Goal: Information Seeking & Learning: Learn about a topic

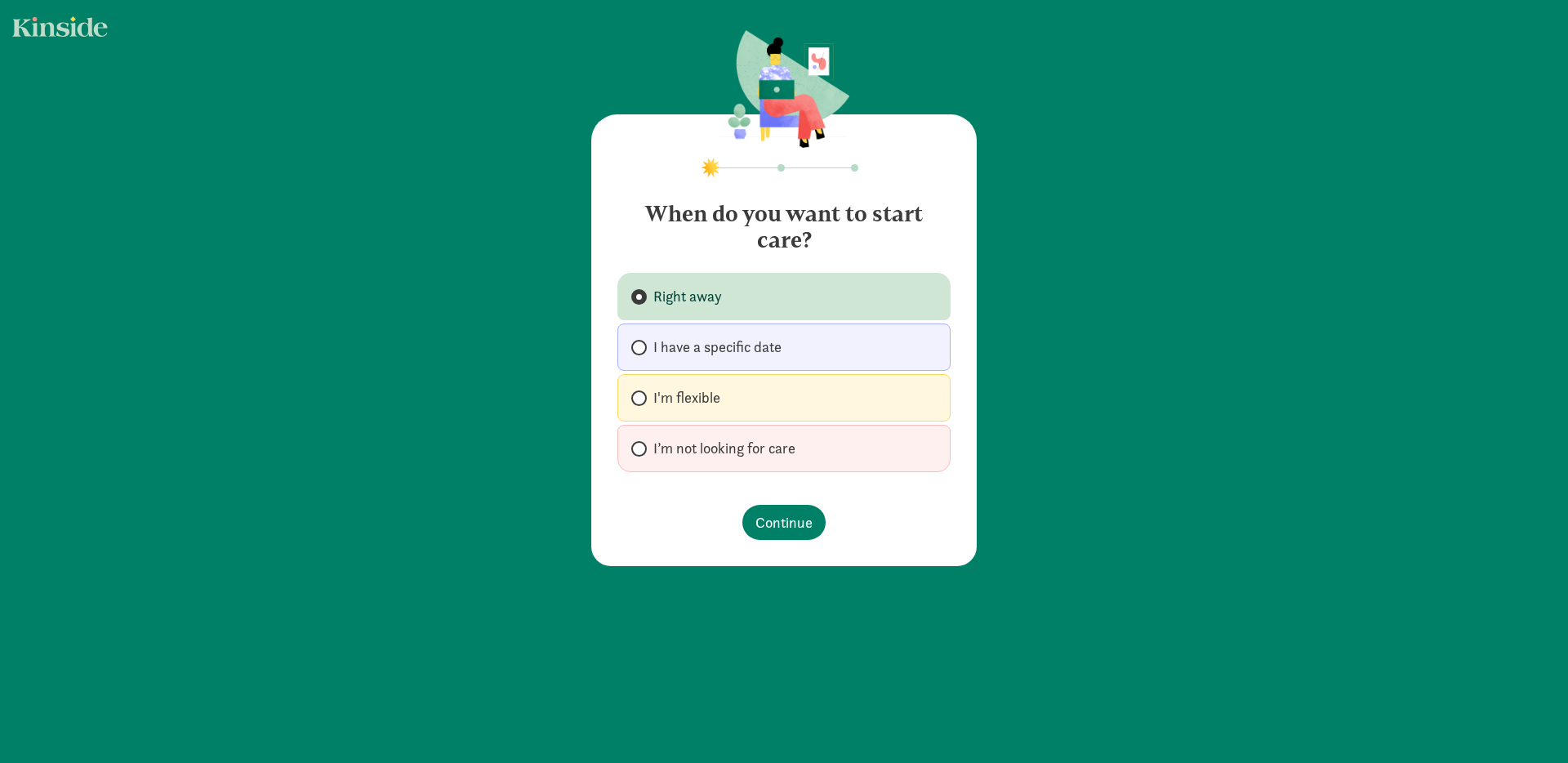
click at [723, 408] on label "I'm flexible" at bounding box center [784, 398] width 333 height 48
click at [642, 404] on input "I'm flexible" at bounding box center [636, 399] width 11 height 11
radio input "true"
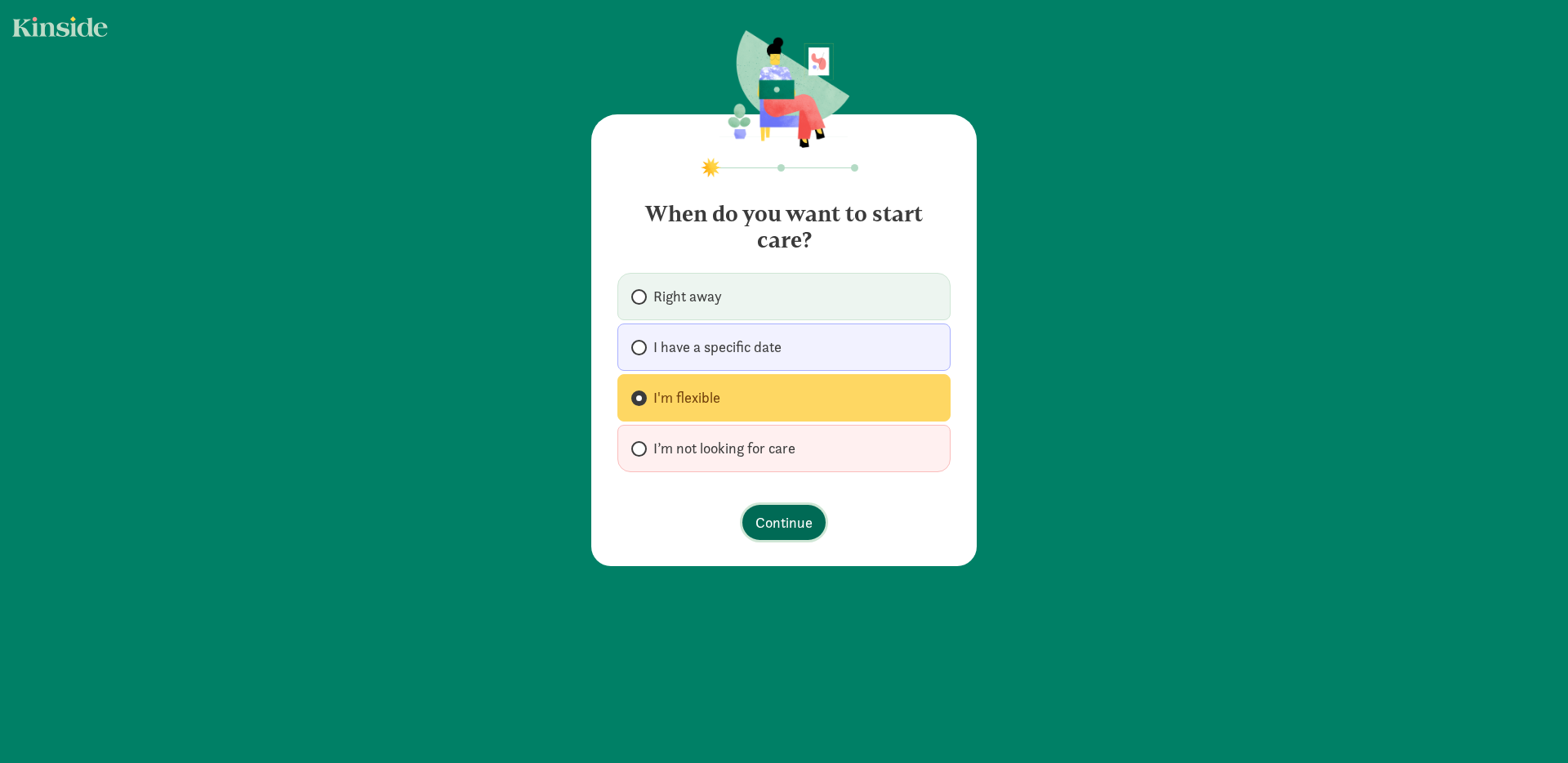
click at [784, 534] on button "Continue" at bounding box center [784, 522] width 83 height 35
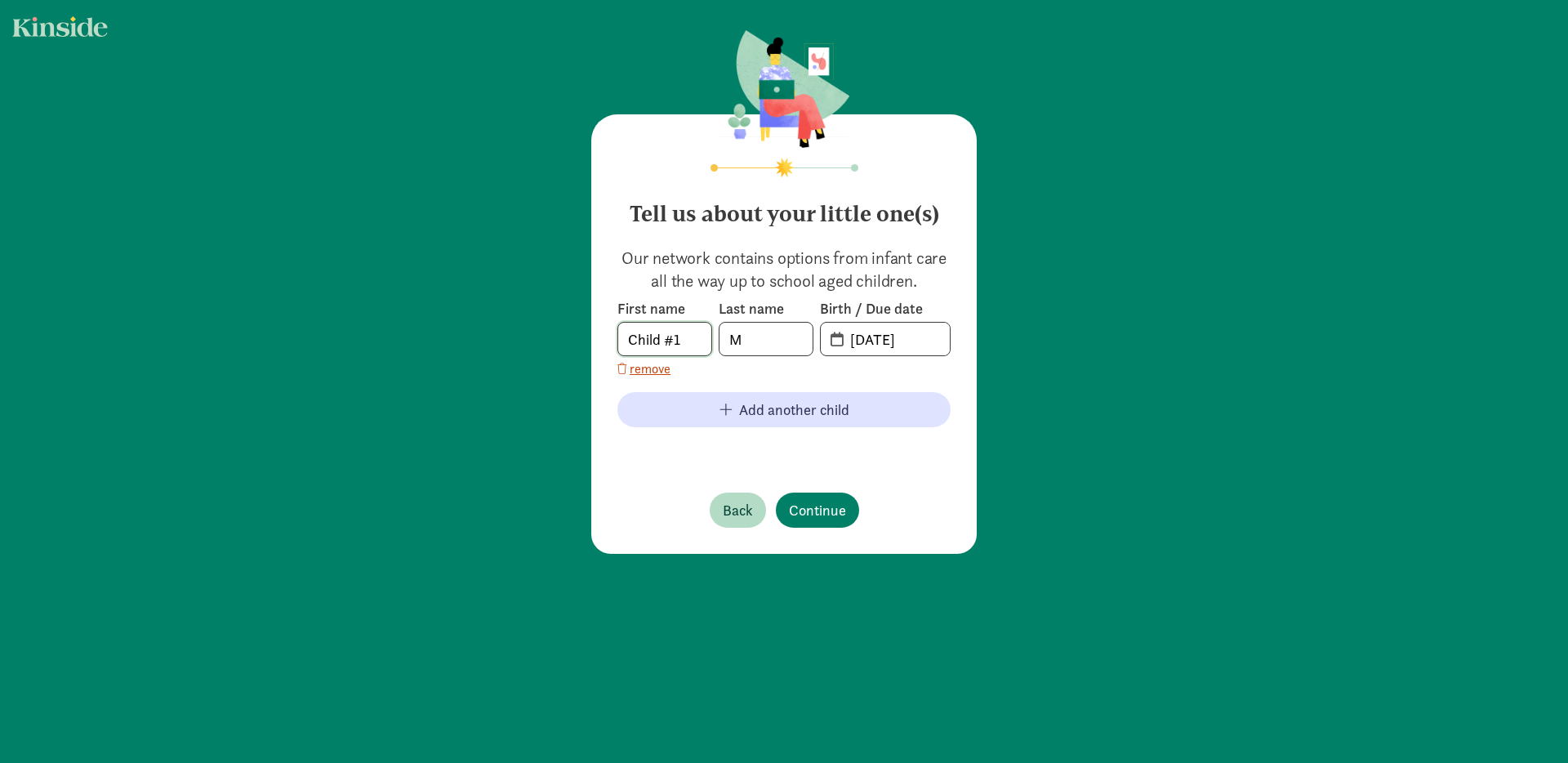
click at [682, 326] on input "Child #1" at bounding box center [665, 338] width 93 height 32
click at [682, 329] on input "Child #1" at bounding box center [665, 338] width 93 height 32
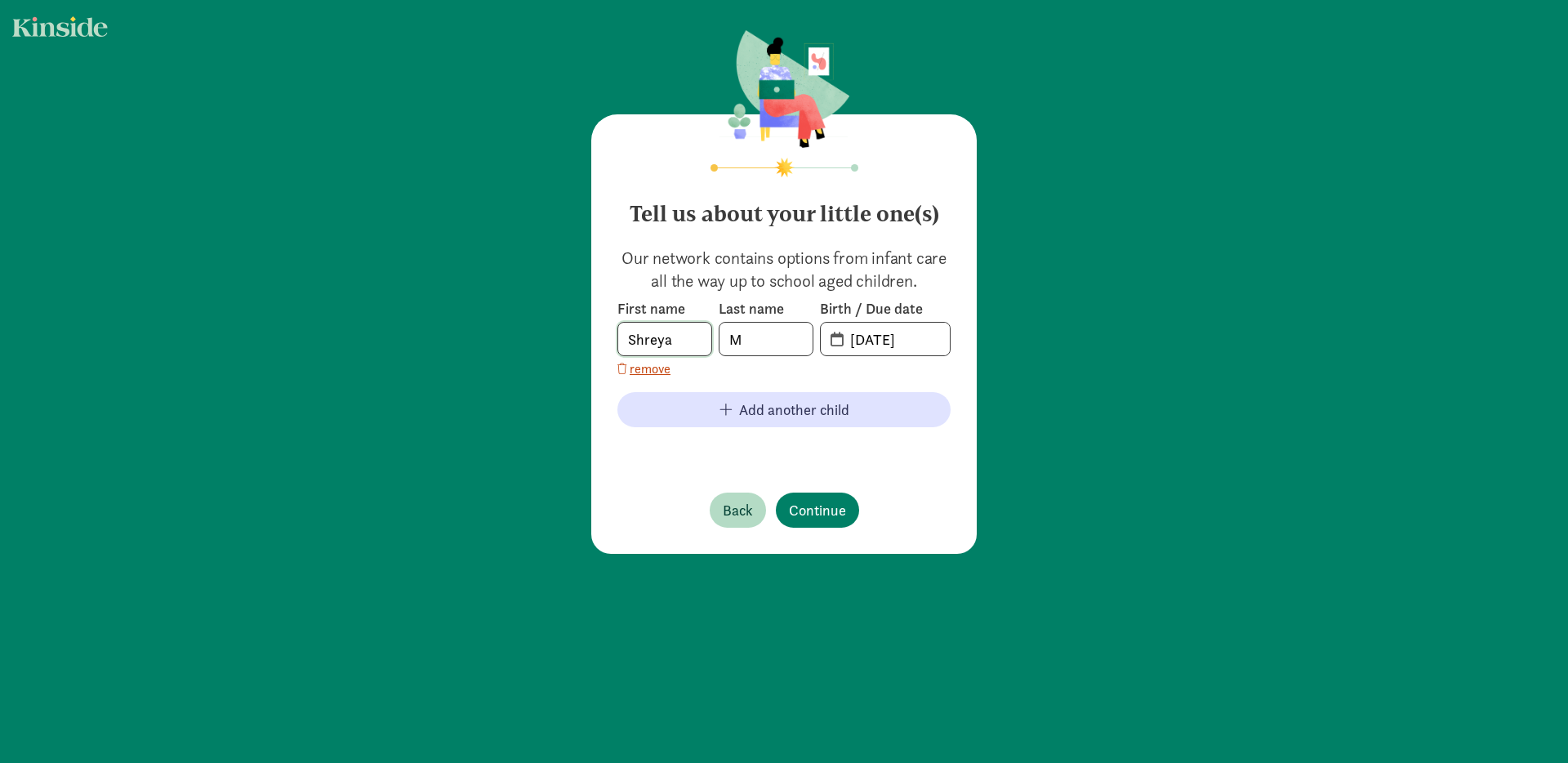
type input "Shreya"
type input "Mittal"
click at [861, 345] on input "09-03-2025" at bounding box center [895, 338] width 109 height 32
click at [832, 339] on span "09-03-2025" at bounding box center [885, 338] width 129 height 32
click at [832, 339] on span "20-25-0903" at bounding box center [885, 338] width 129 height 32
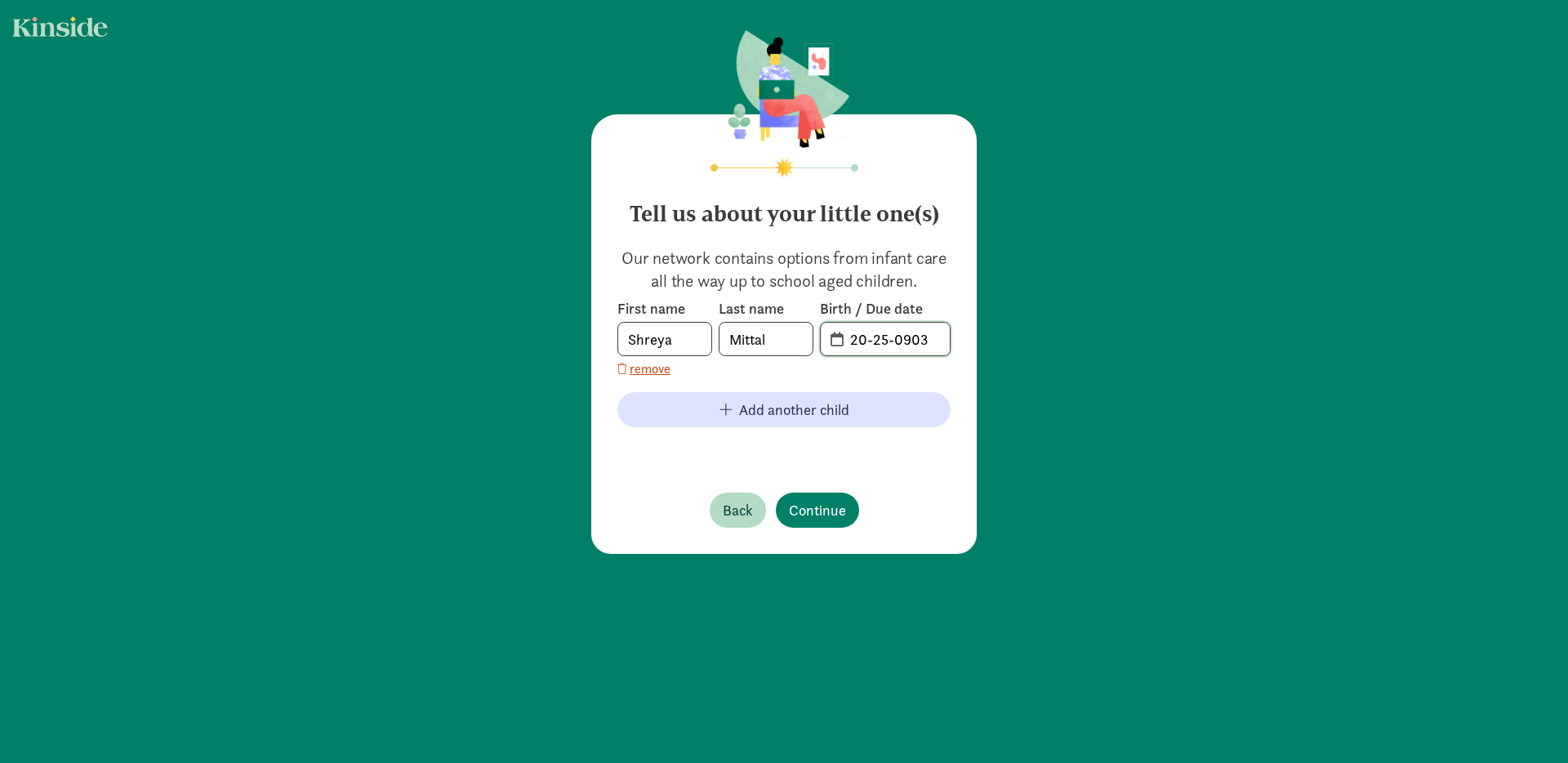
click at [900, 338] on input "20-25-0903" at bounding box center [895, 338] width 109 height 32
click at [933, 339] on input "20-25-0903" at bounding box center [895, 338] width 109 height 32
type input "08-19-2025"
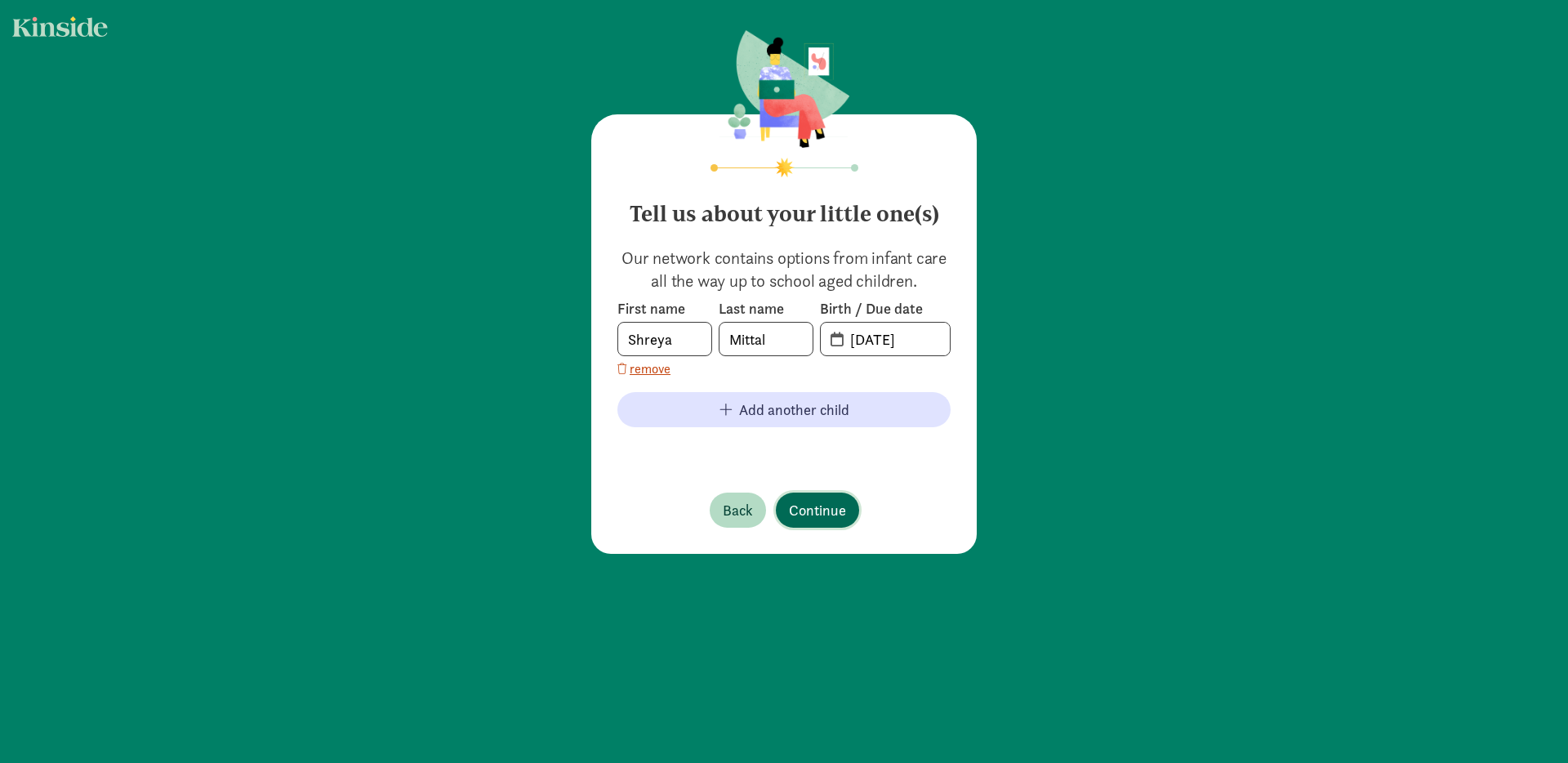
drag, startPoint x: 783, startPoint y: 526, endPoint x: 797, endPoint y: 522, distance: 14.6
click at [783, 526] on button "Continue" at bounding box center [817, 510] width 83 height 35
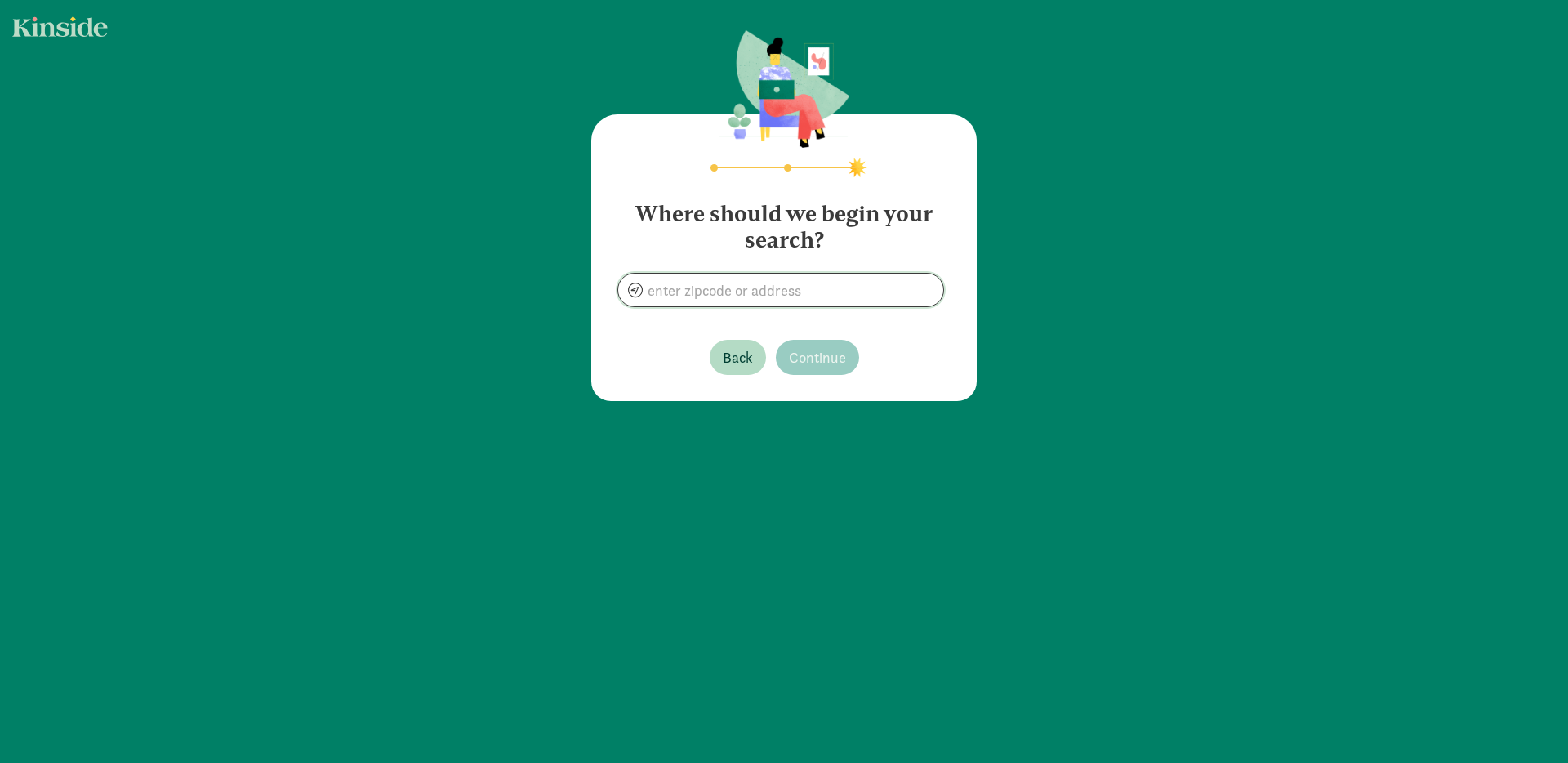
click at [800, 299] on input at bounding box center [781, 290] width 325 height 32
type input "Bellevue, WA 98007, USA"
click at [796, 346] on button "Continue" at bounding box center [817, 357] width 83 height 35
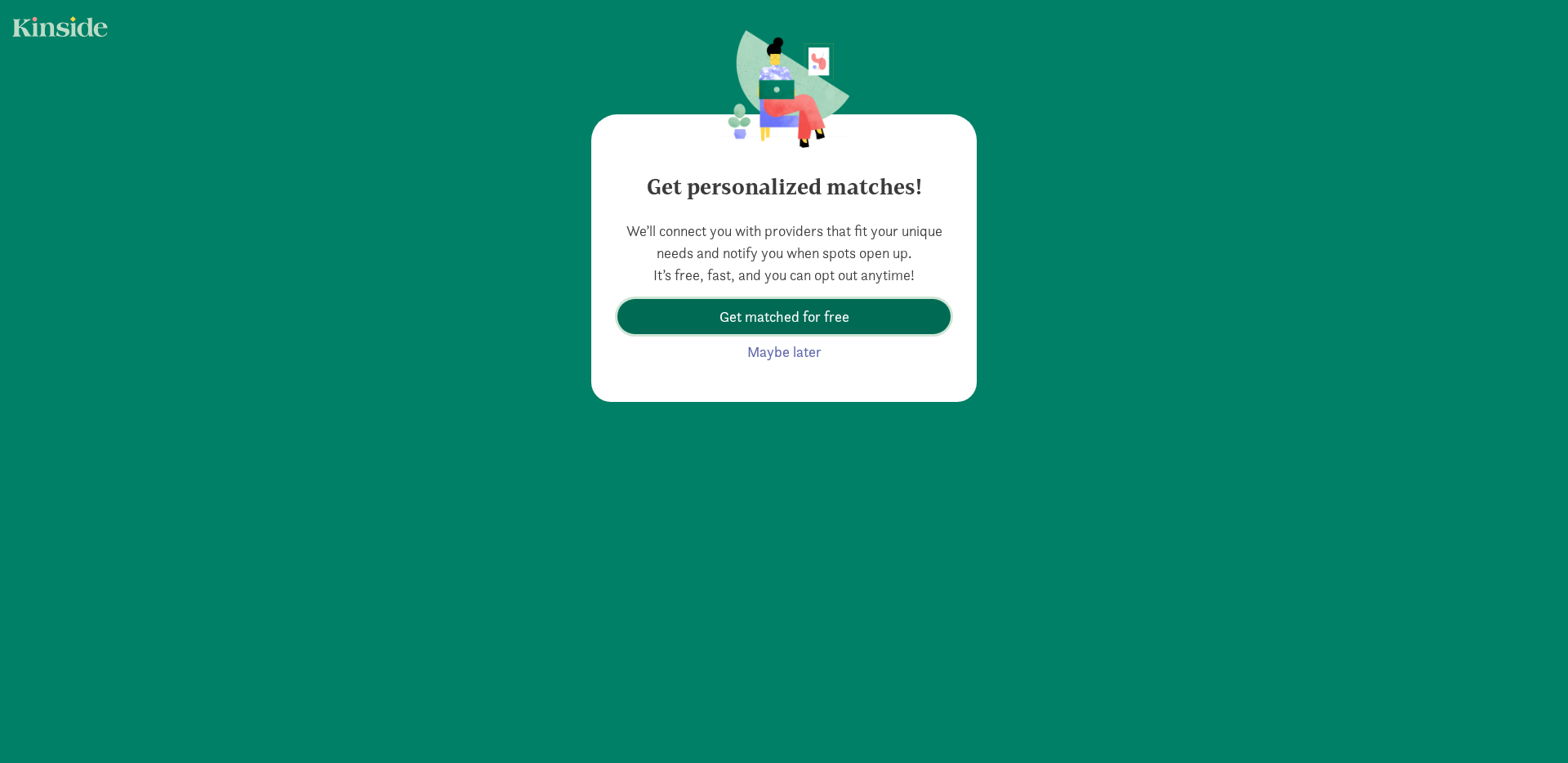
click at [827, 314] on span "Get matched for free" at bounding box center [784, 316] width 130 height 22
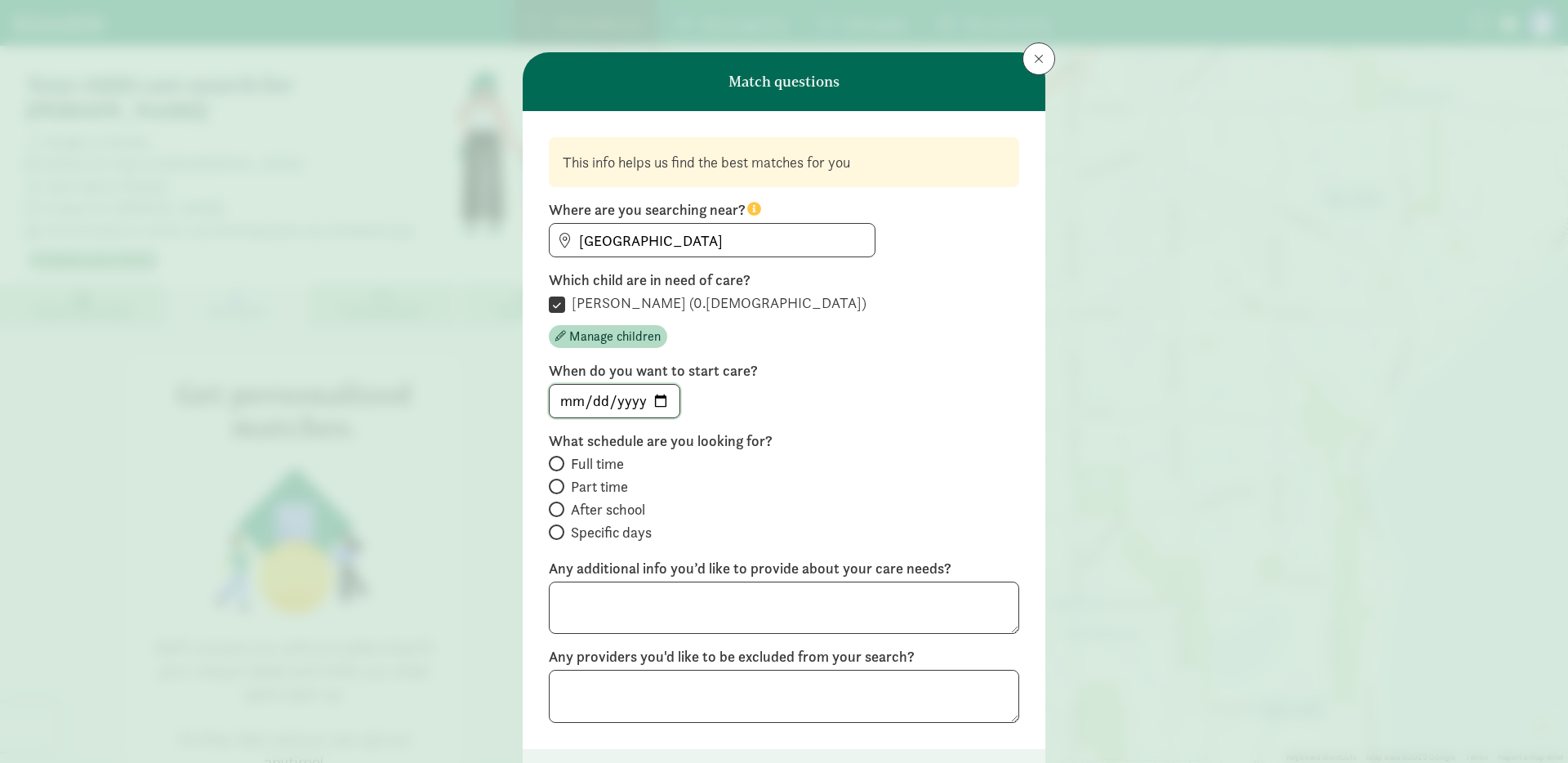
click at [661, 396] on input "date" at bounding box center [614, 401] width 130 height 32
type input "2025-10-27"
click at [603, 488] on span "Part time" at bounding box center [600, 487] width 57 height 20
click at [559, 488] on input "Part time" at bounding box center [554, 487] width 11 height 11
radio input "true"
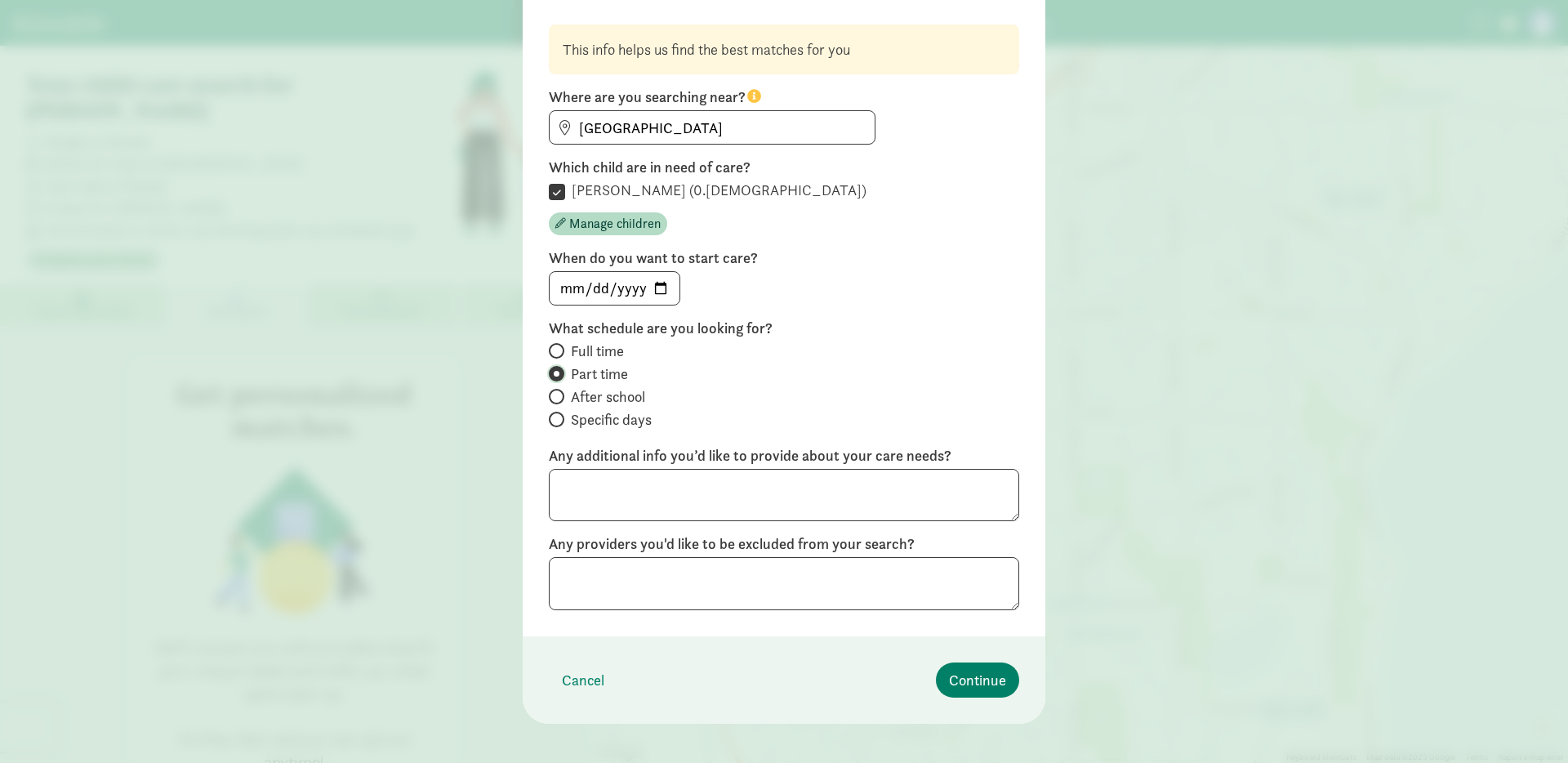
scroll to position [126, 0]
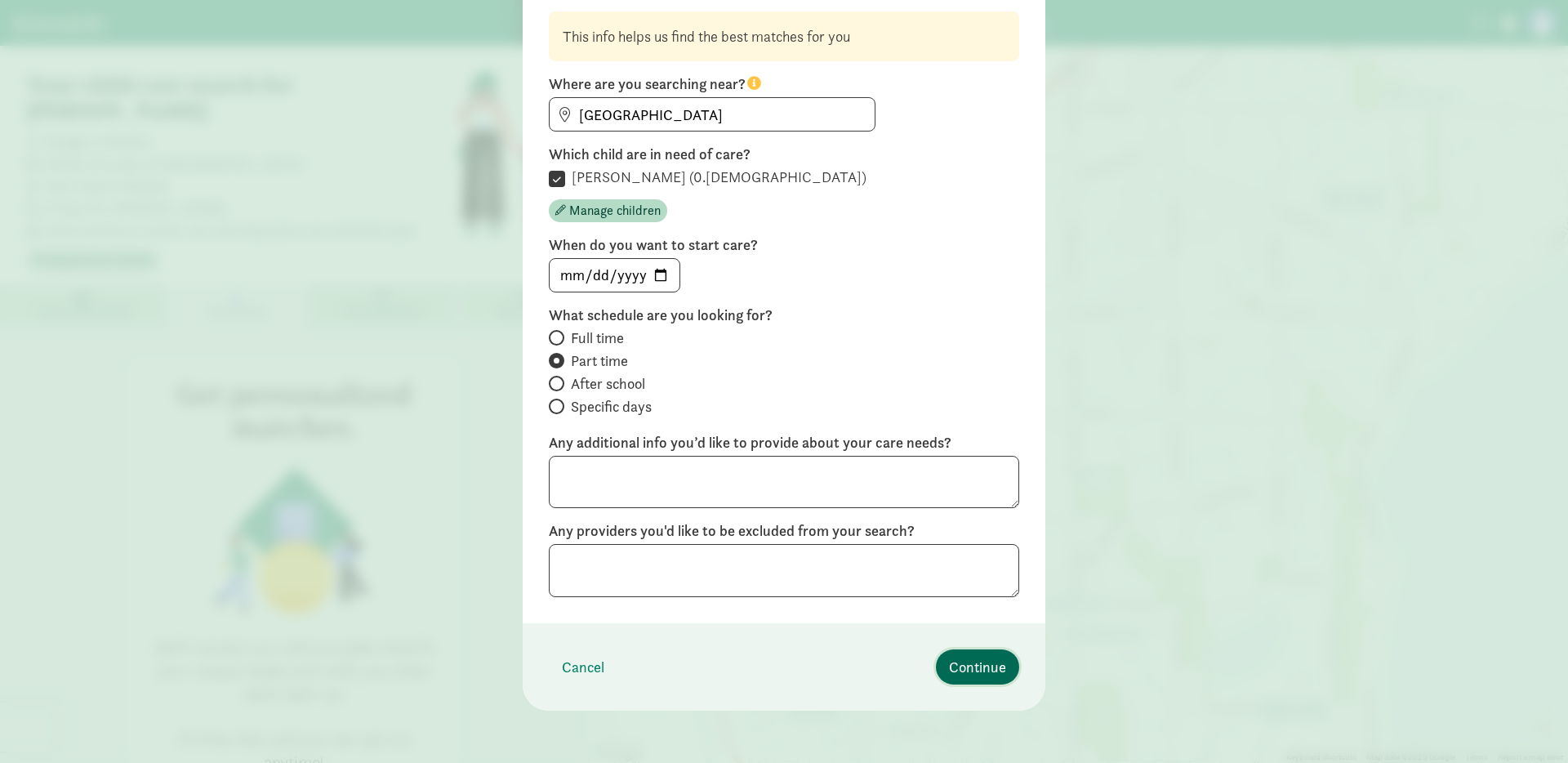
click at [975, 660] on span "Continue" at bounding box center [977, 667] width 57 height 22
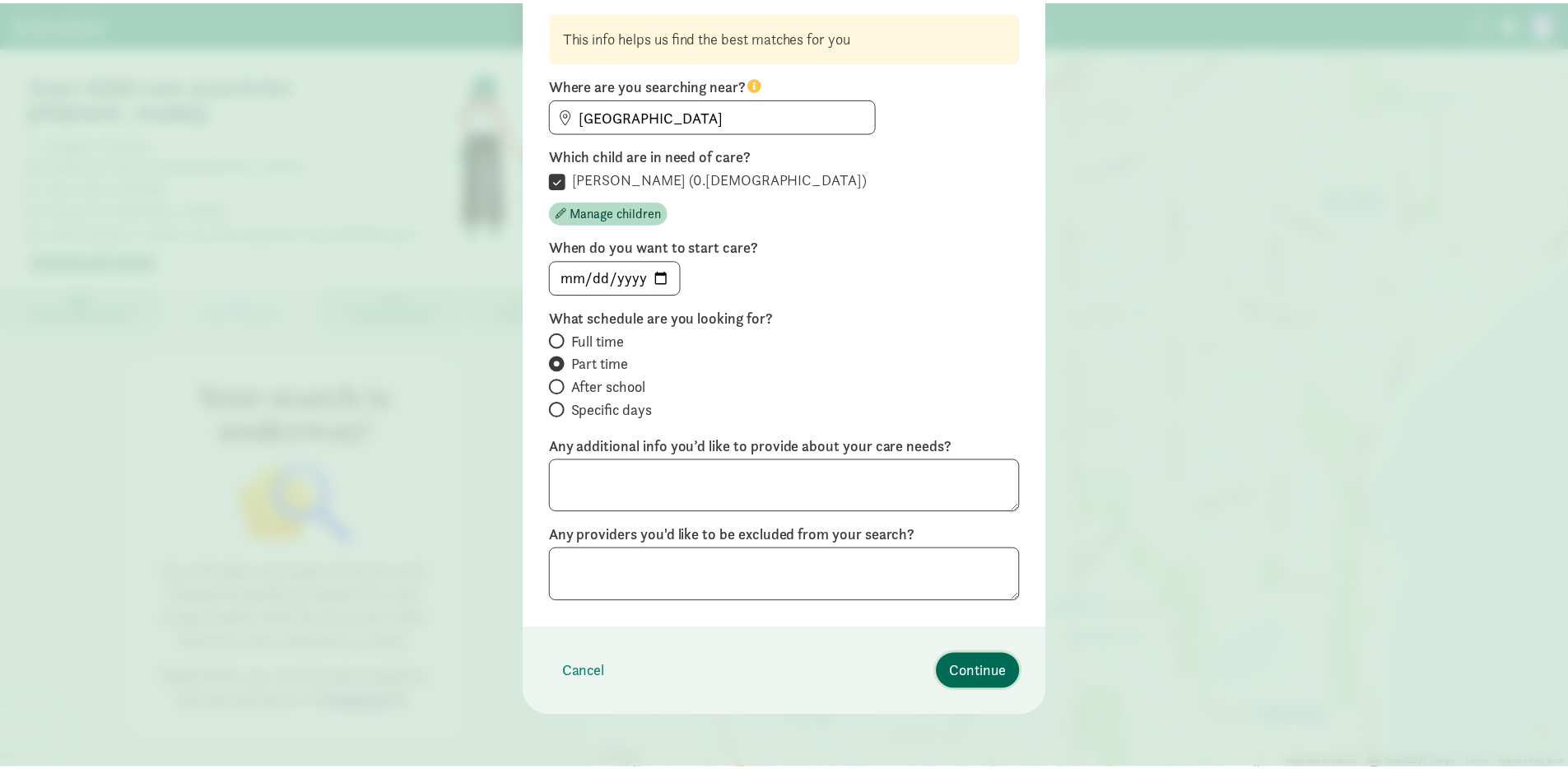
scroll to position [0, 0]
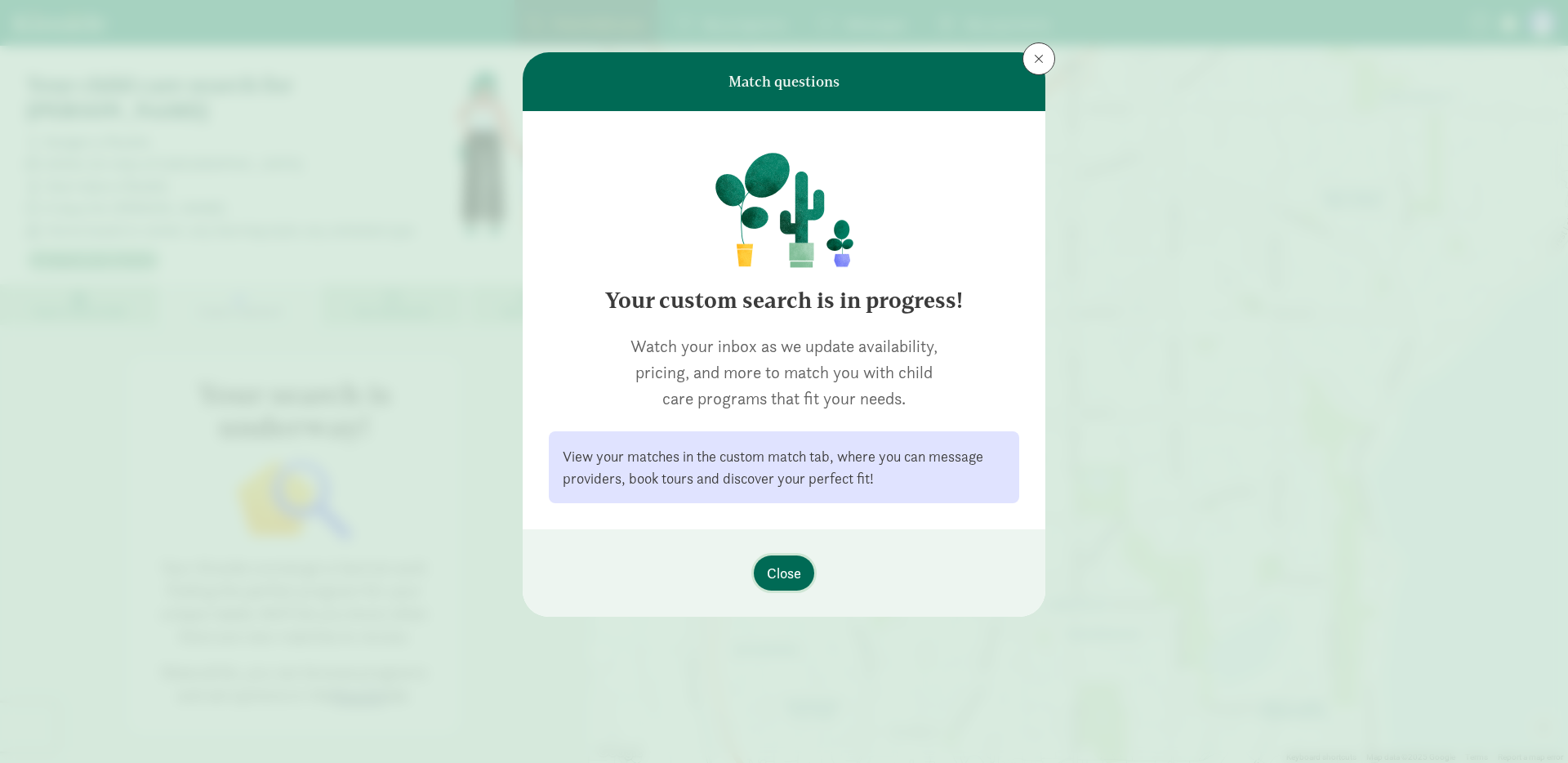
click at [802, 577] on button "Close" at bounding box center [784, 573] width 60 height 35
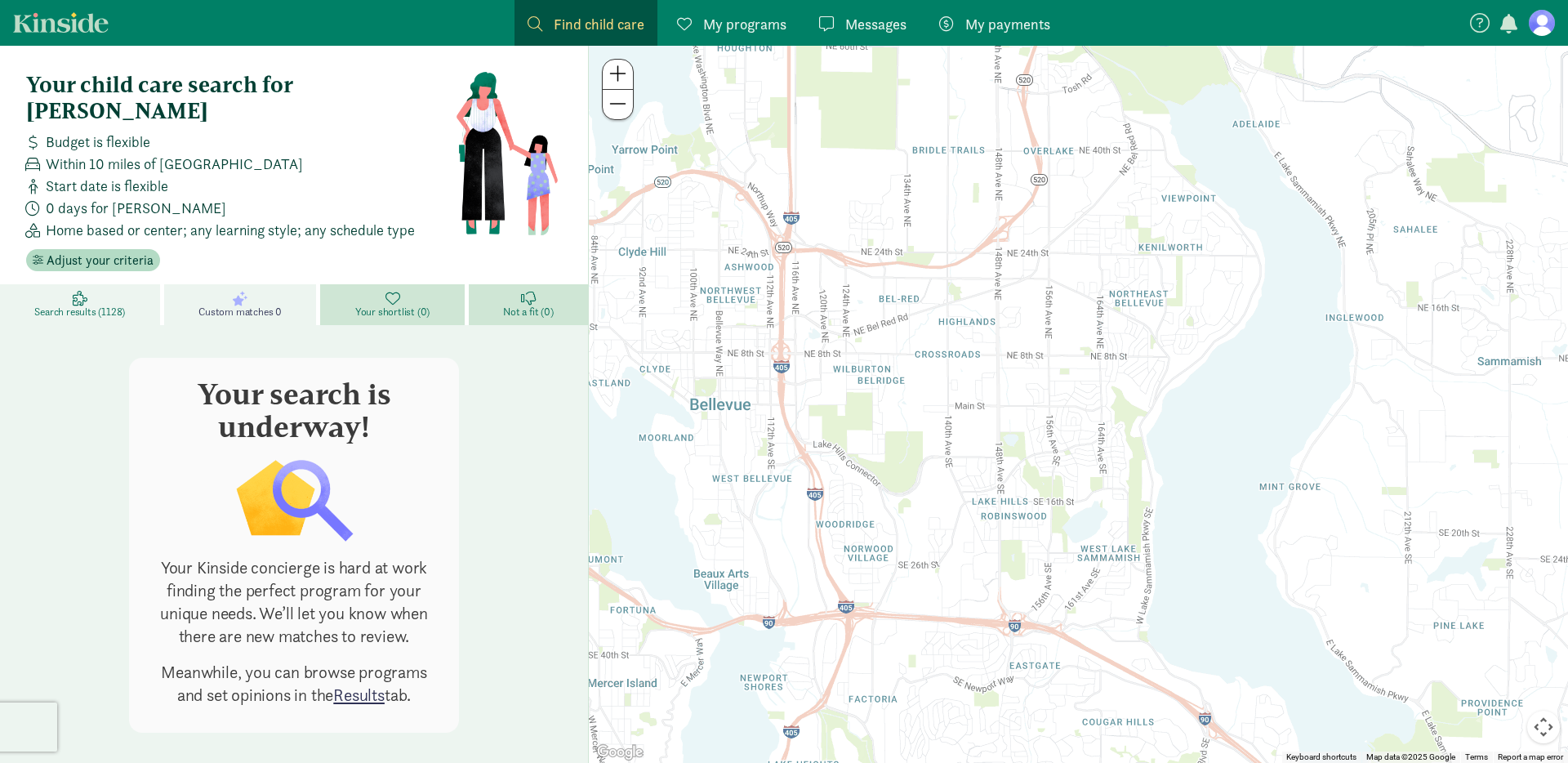
click at [95, 294] on link "Search results (1128)" at bounding box center [82, 304] width 164 height 40
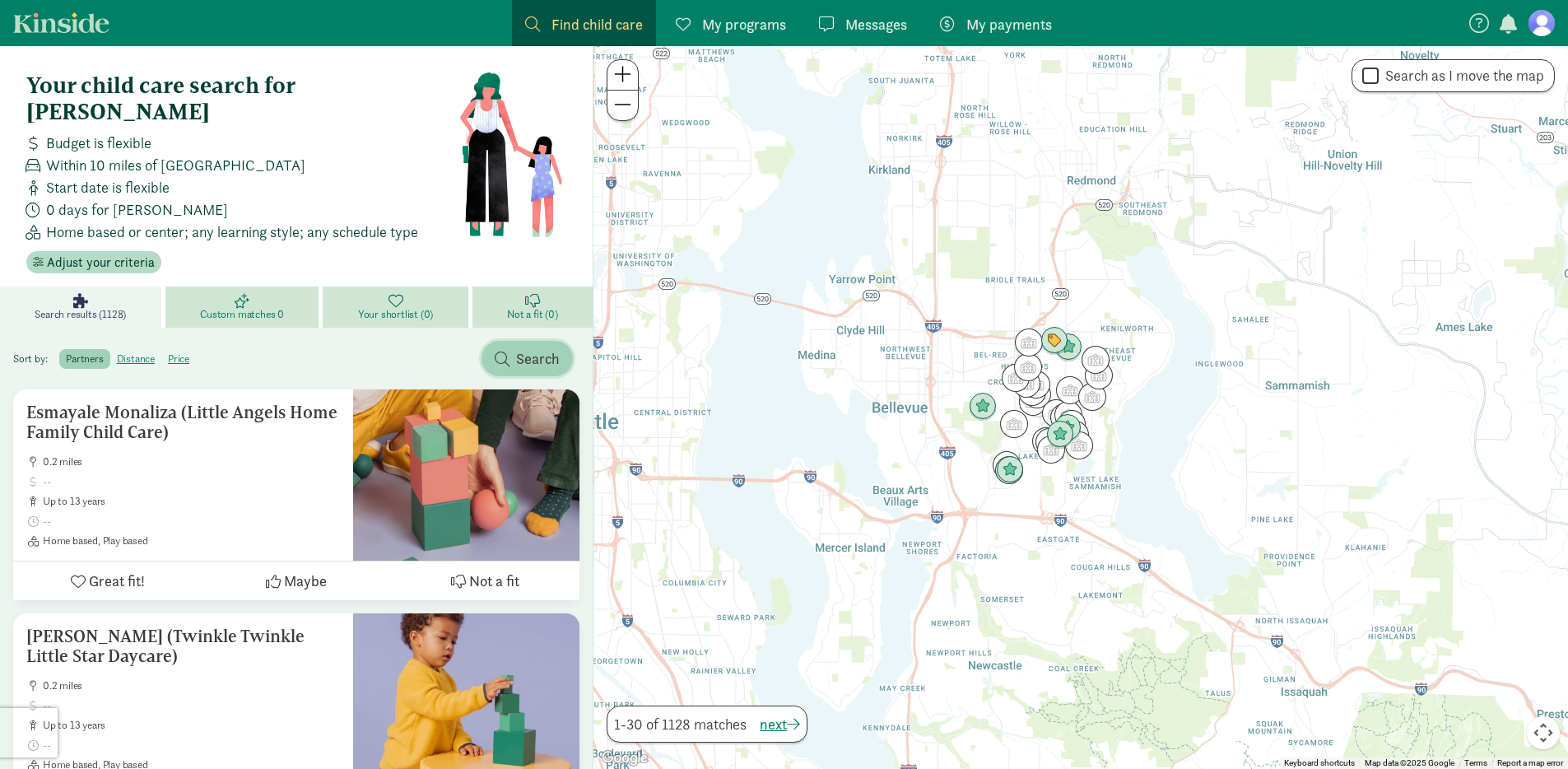
click at [506, 352] on span "button" at bounding box center [502, 359] width 14 height 14
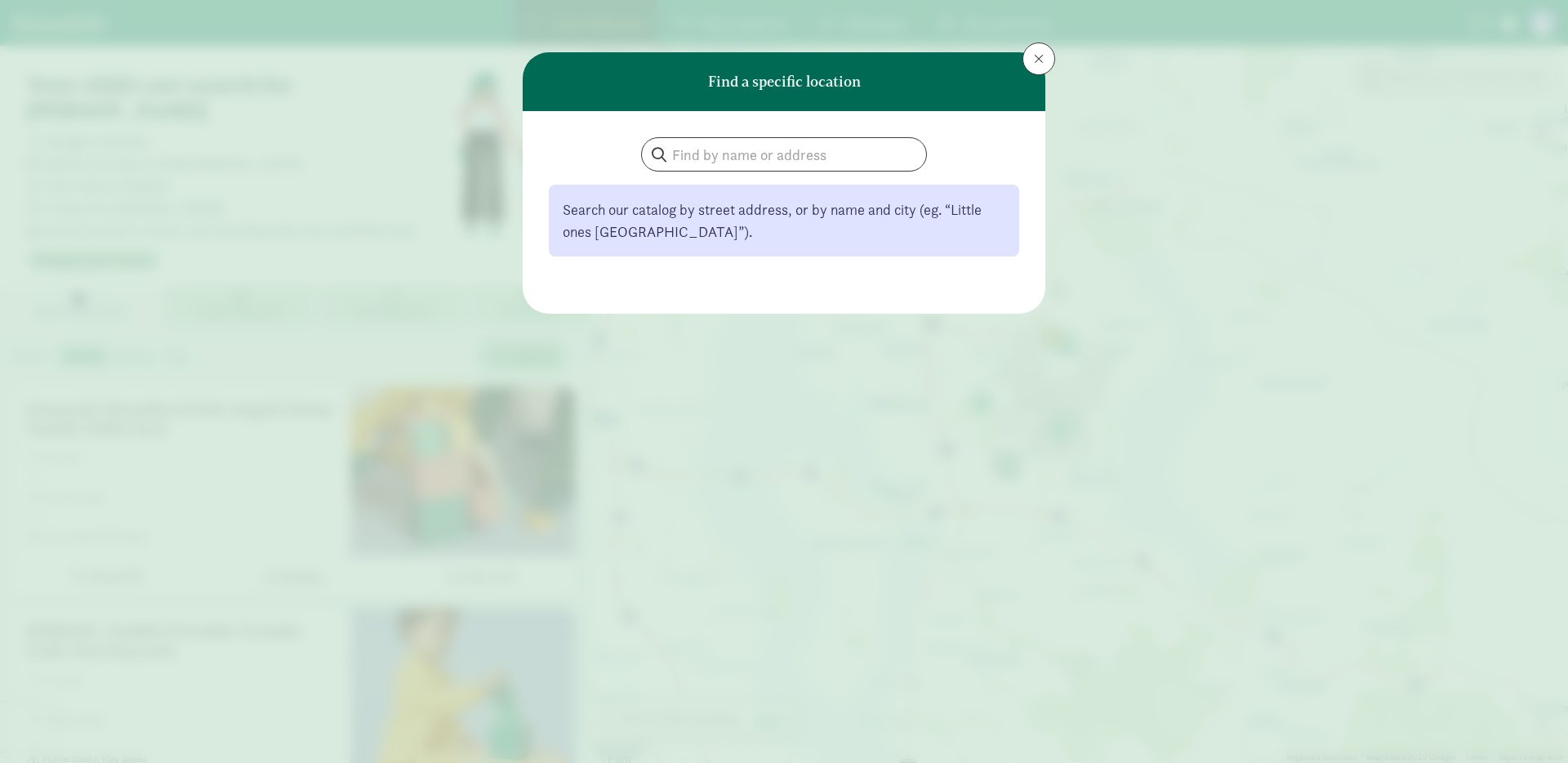
click at [416, 267] on div "Find a specific location Search our catalog by street address, or by name and c…" at bounding box center [784, 382] width 1568 height 763
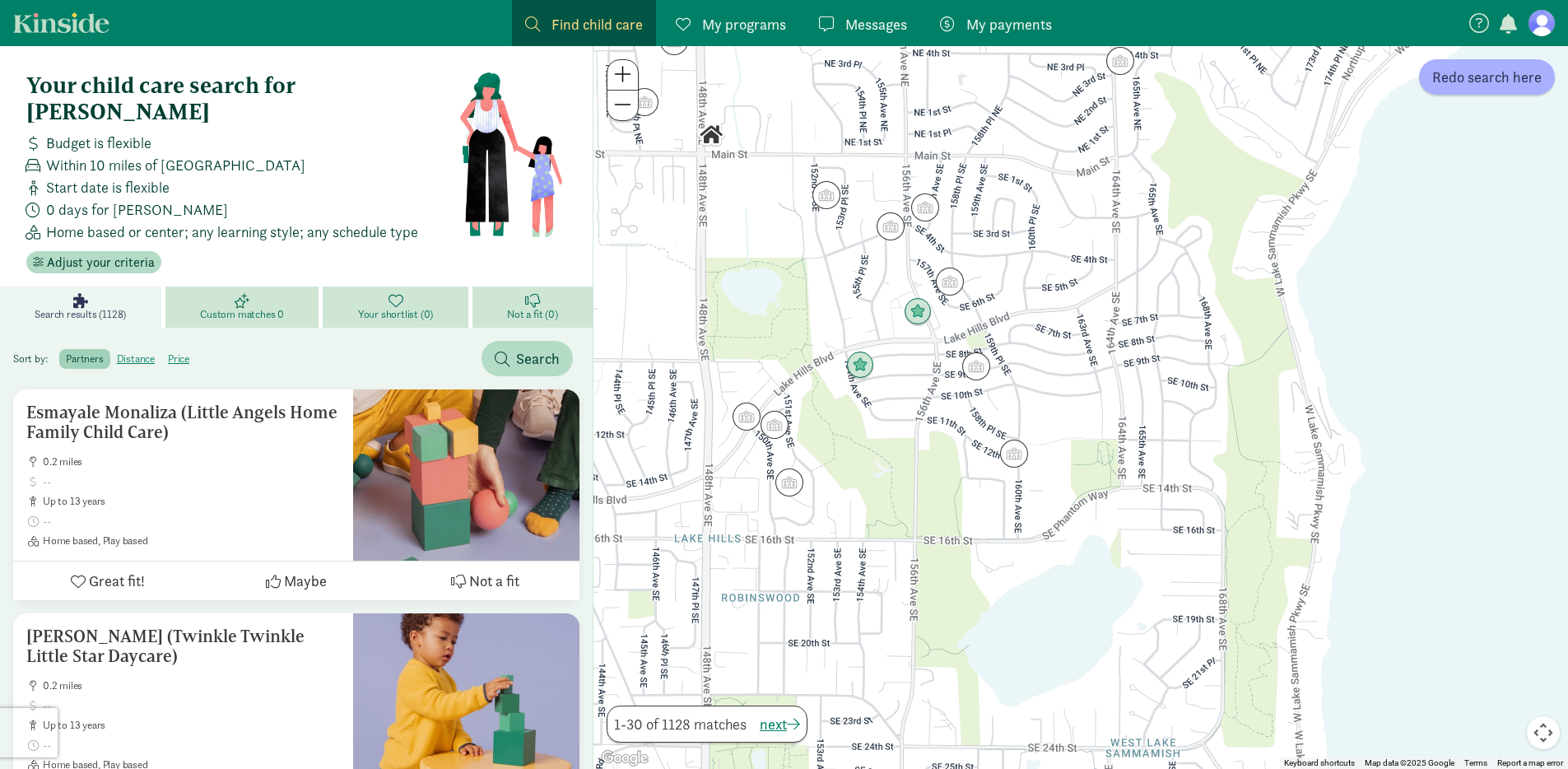
drag, startPoint x: 1066, startPoint y: 485, endPoint x: 1120, endPoint y: 288, distance: 204.3
click at [1120, 288] on div at bounding box center [1080, 407] width 974 height 723
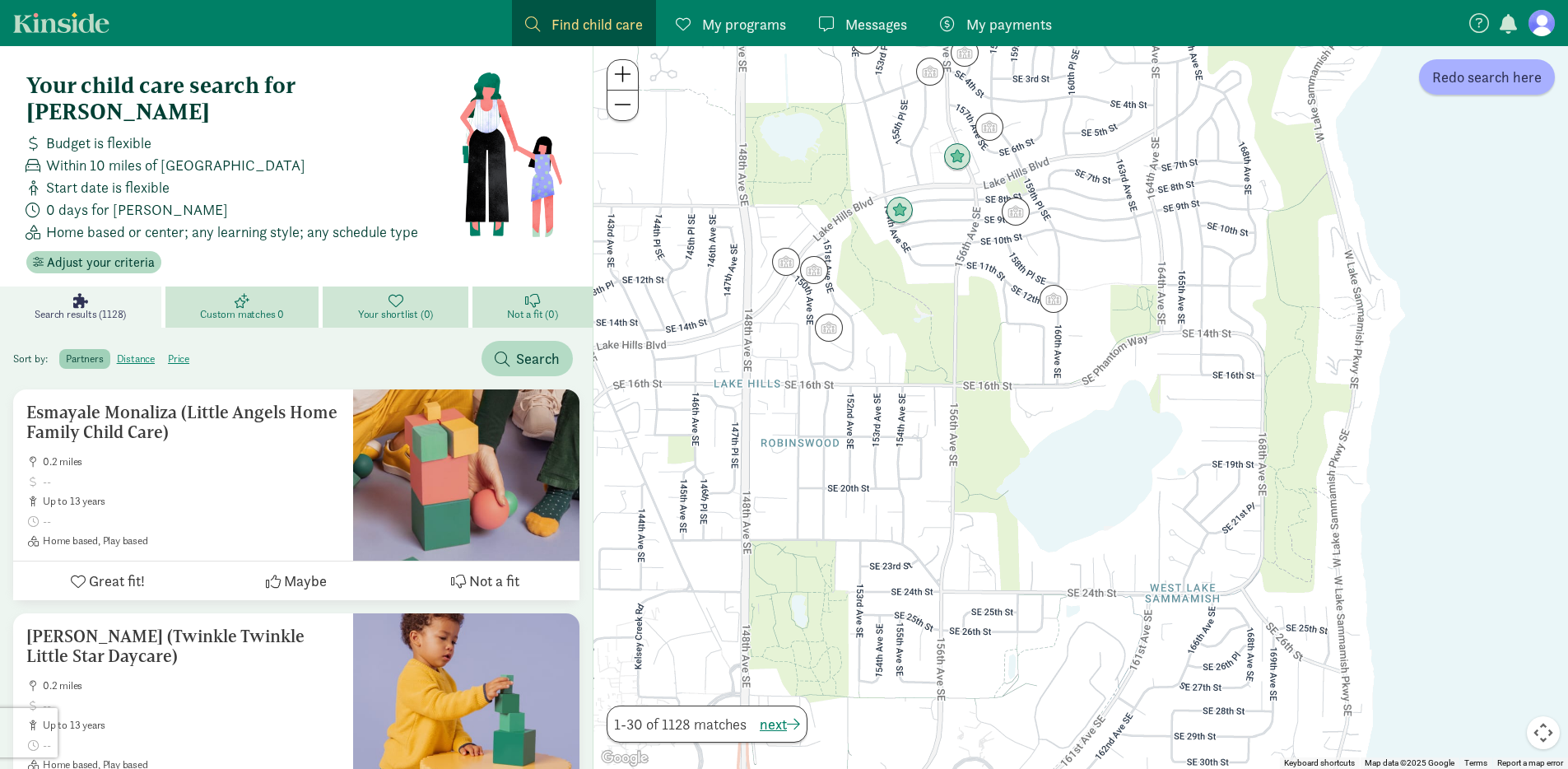
drag, startPoint x: 908, startPoint y: 497, endPoint x: 946, endPoint y: 351, distance: 150.9
click at [946, 351] on div at bounding box center [1080, 407] width 974 height 723
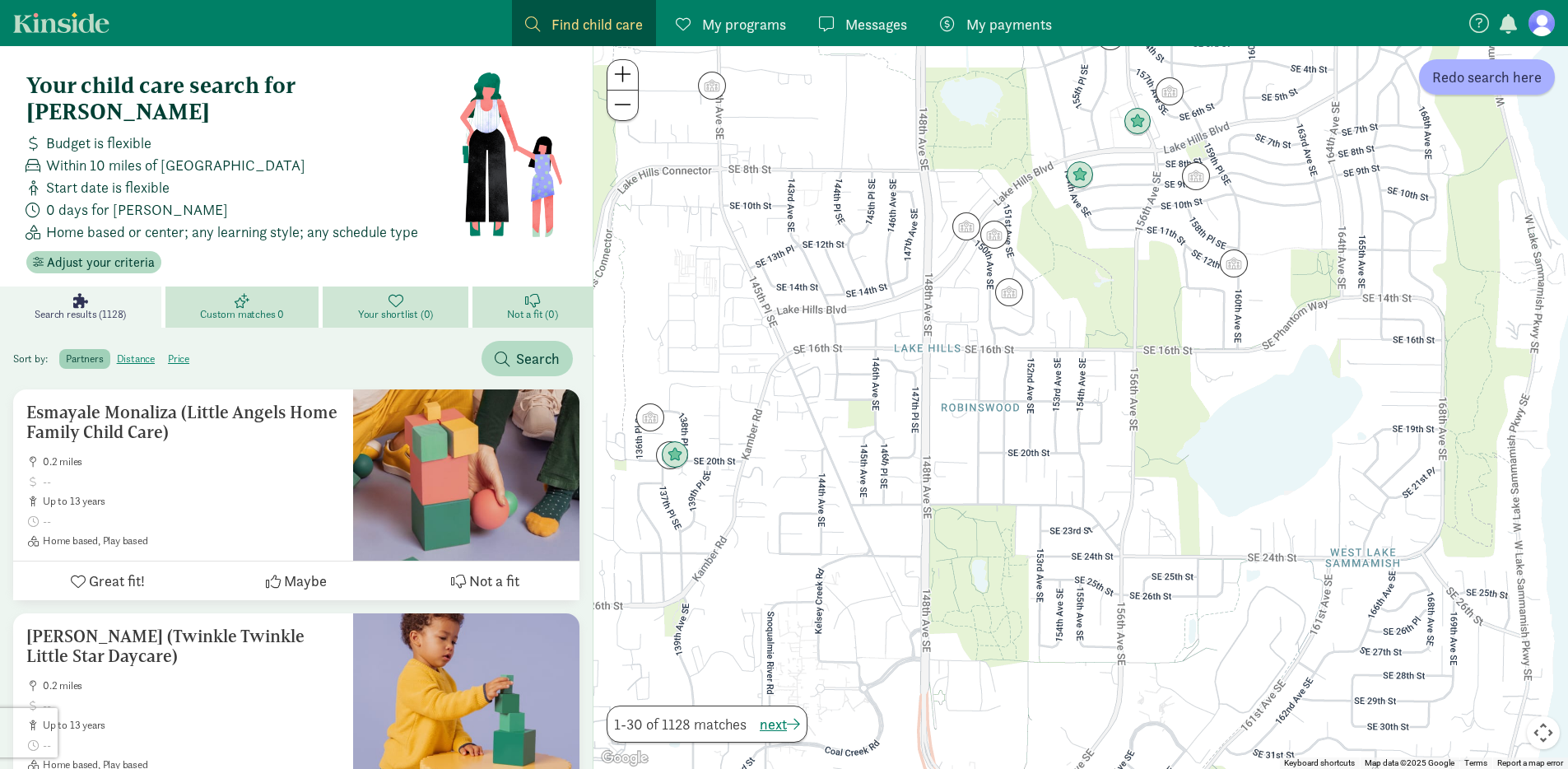
drag, startPoint x: 935, startPoint y: 357, endPoint x: 1115, endPoint y: 322, distance: 183.4
click at [1115, 322] on div at bounding box center [1080, 407] width 974 height 723
click at [1016, 293] on img "Click to see details" at bounding box center [1009, 292] width 32 height 32
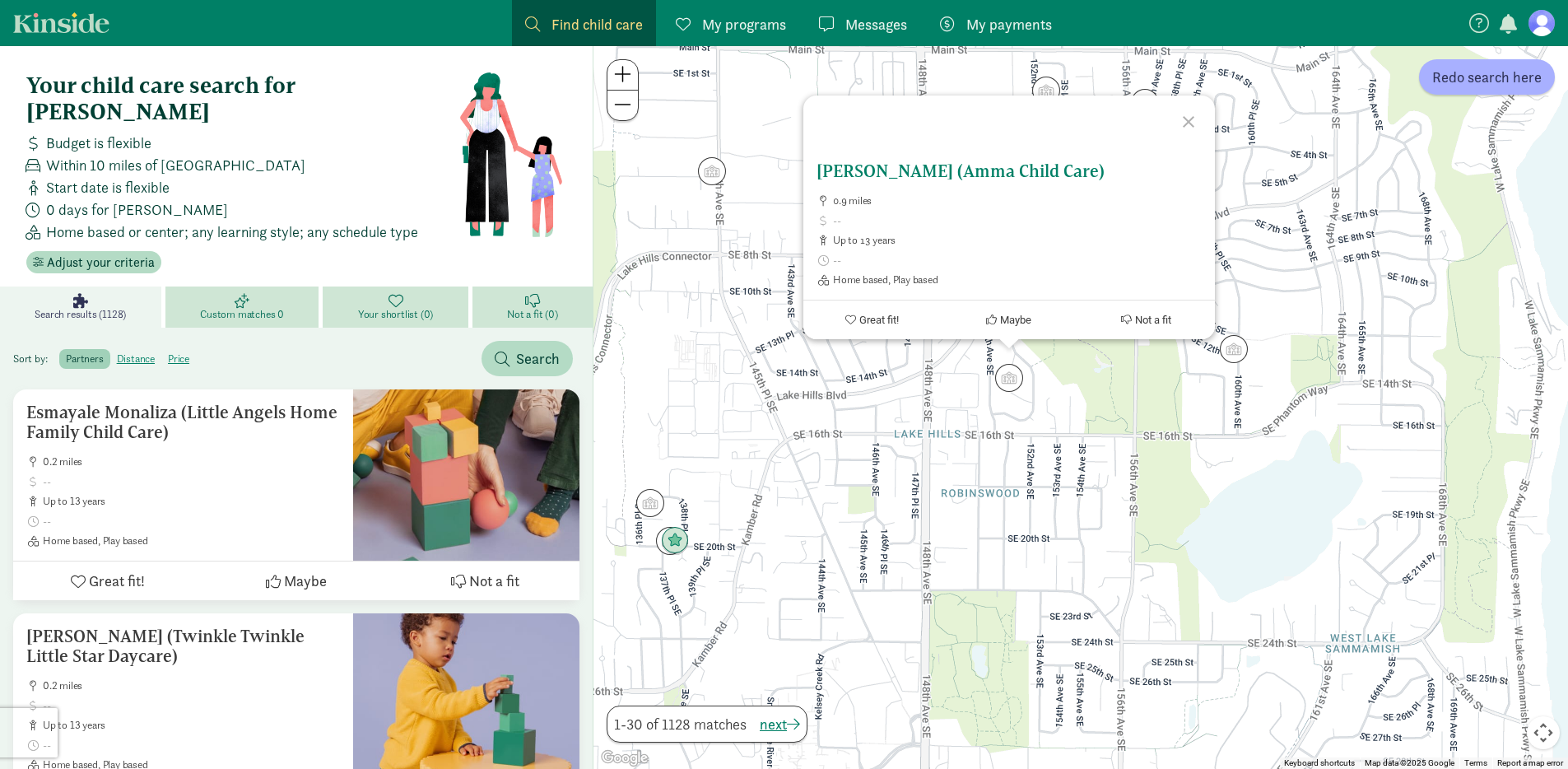
click at [971, 171] on h5 "[PERSON_NAME] (Amma Child Care)" at bounding box center [1010, 171] width 385 height 20
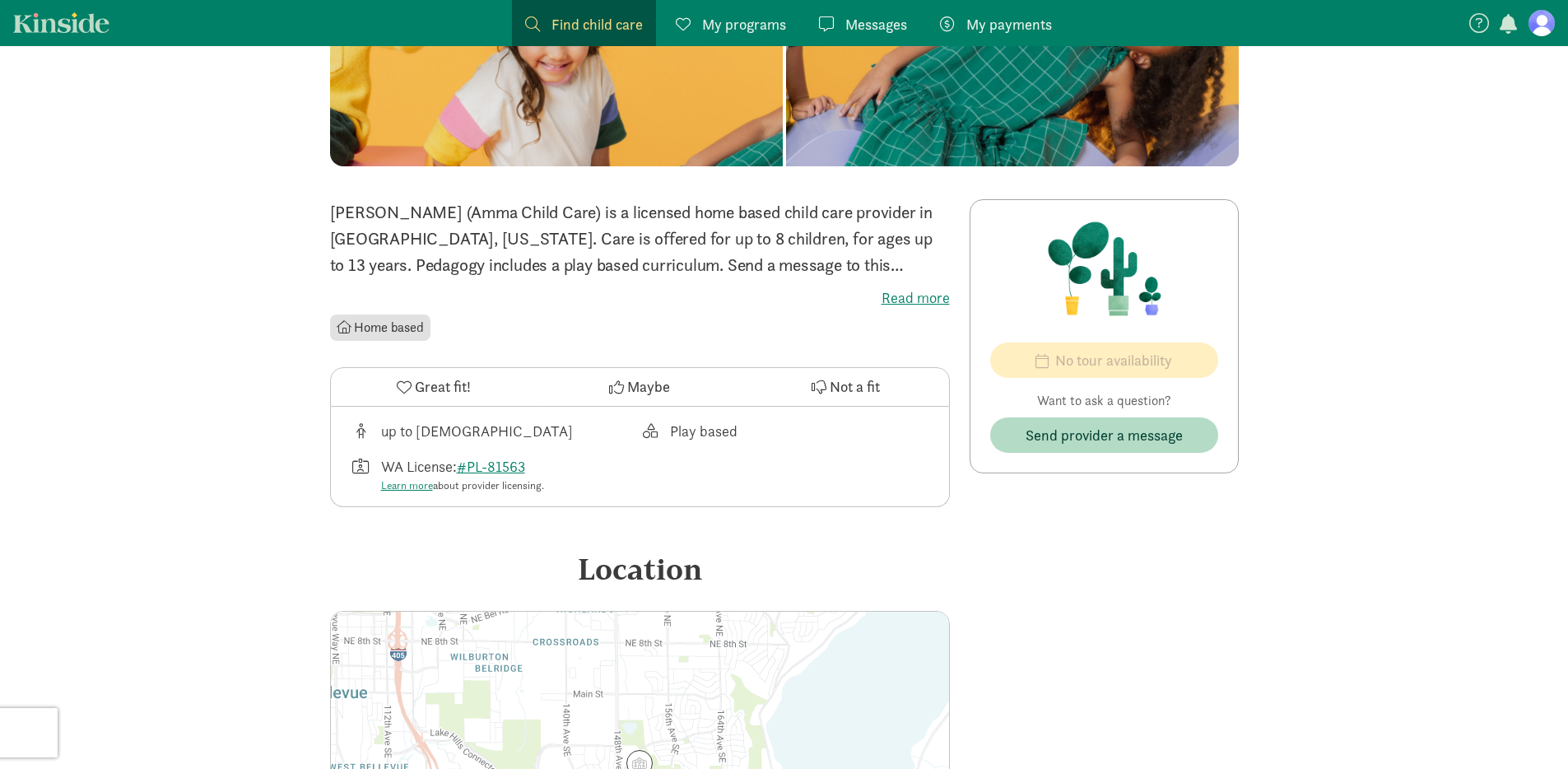
scroll to position [66, 0]
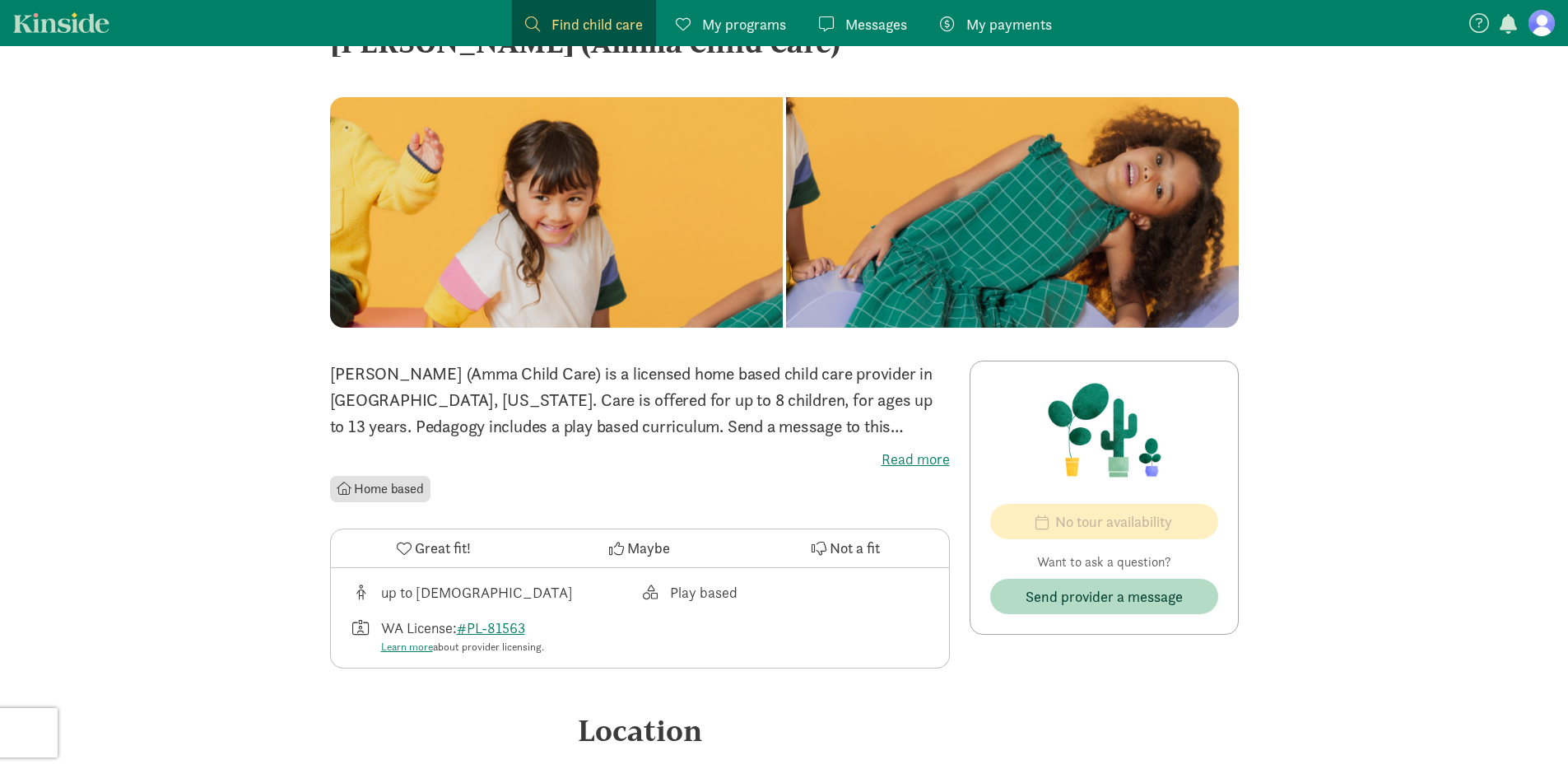
click at [927, 455] on label "Read more" at bounding box center [640, 460] width 620 height 20
click at [0, 0] on input "Read more" at bounding box center [0, 0] width 0 height 0
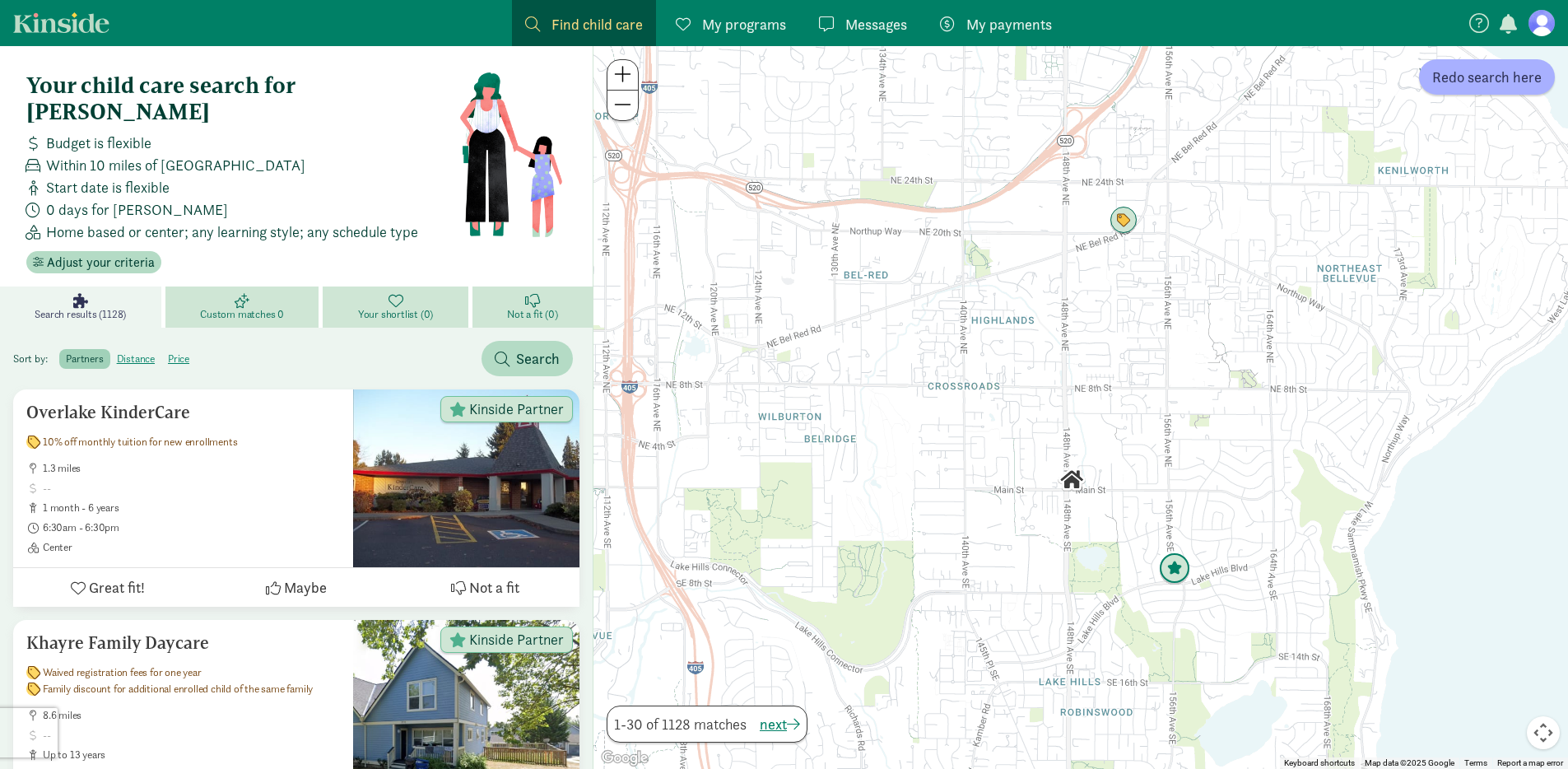
click at [1174, 574] on img "Click to see details" at bounding box center [1174, 568] width 32 height 32
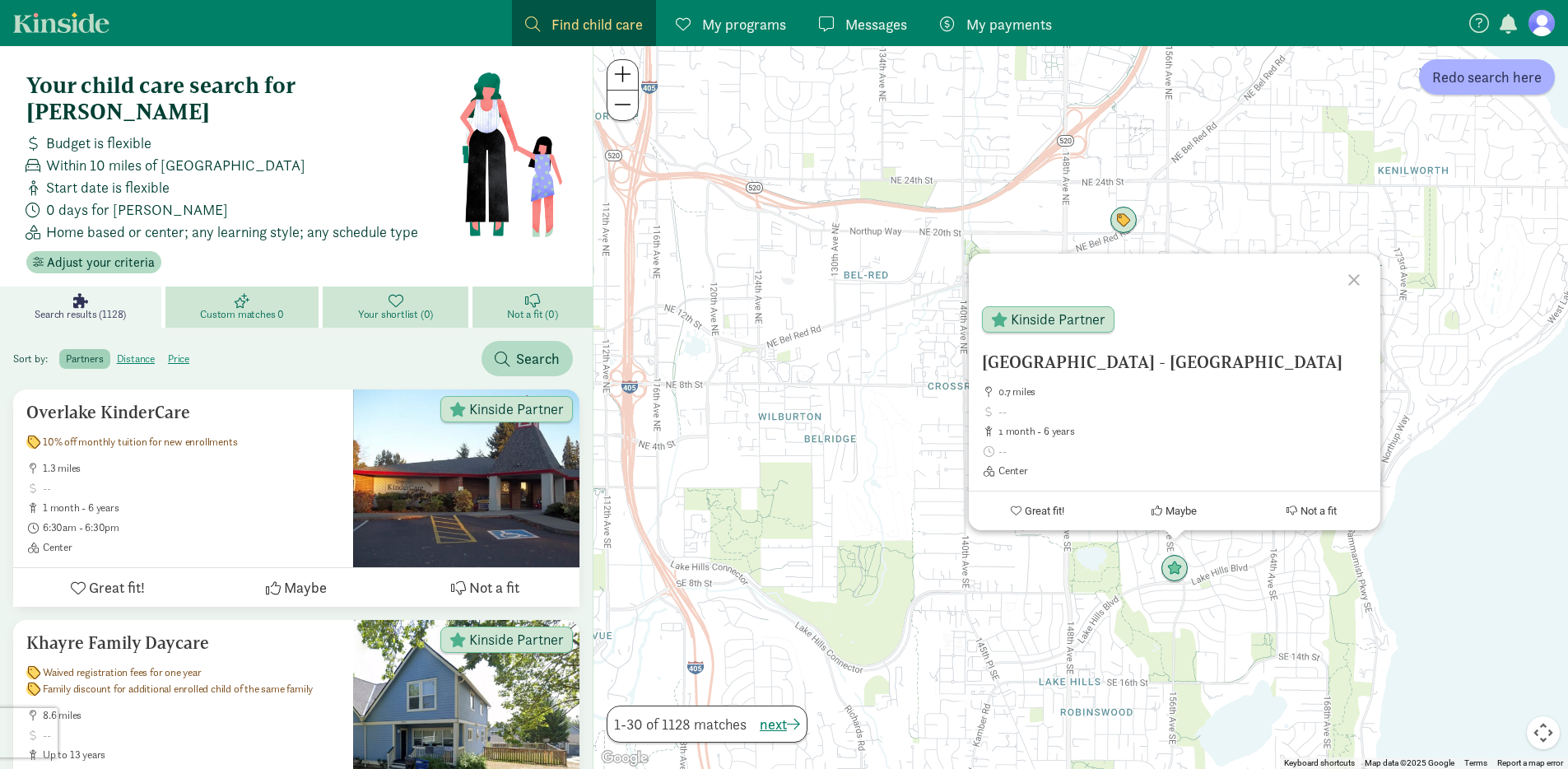
click at [1262, 601] on div "To navigate, press the arrow keys. [GEOGRAPHIC_DATA] - [GEOGRAPHIC_DATA] 0.7 mi…" at bounding box center [1080, 407] width 974 height 723
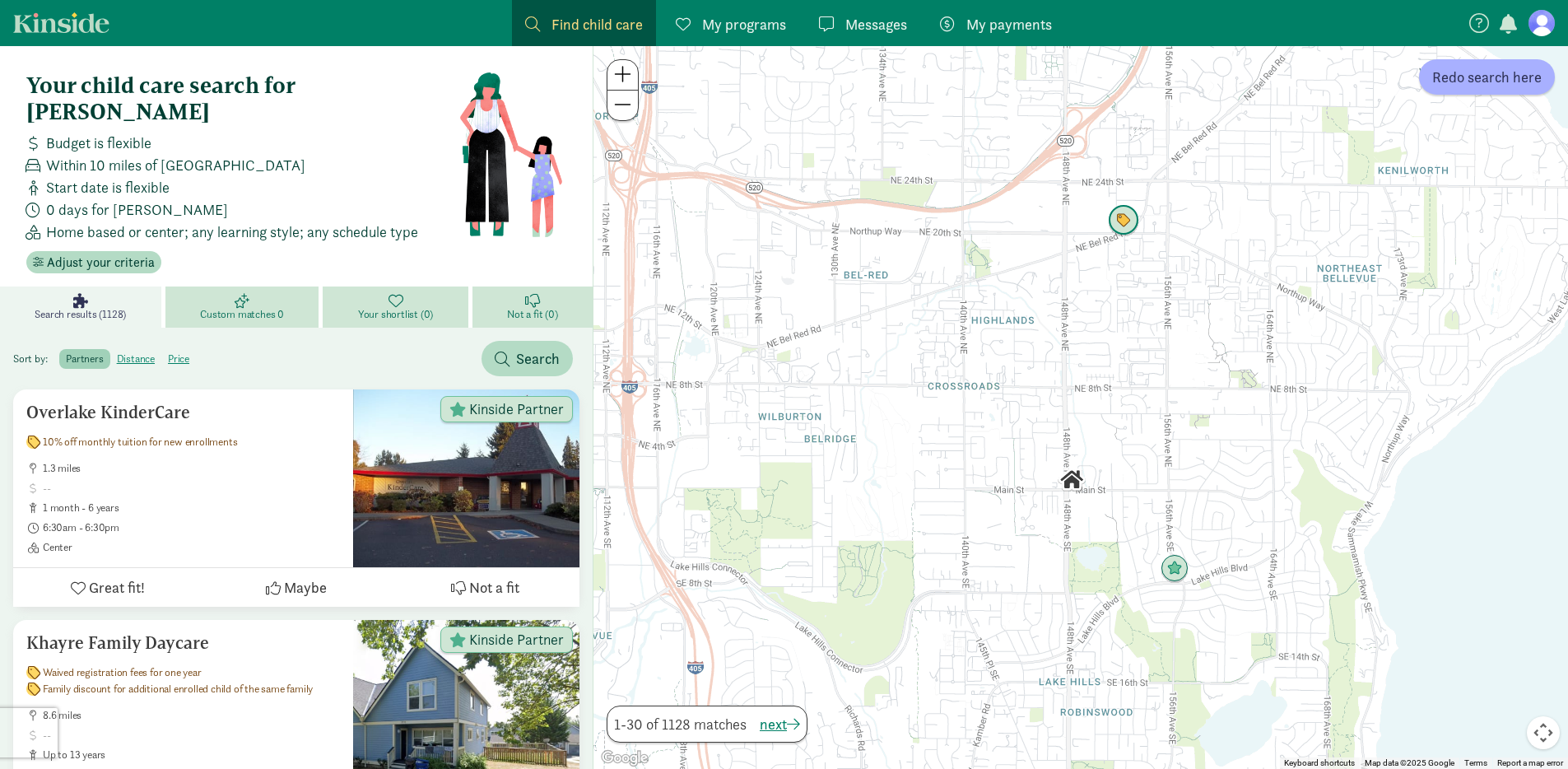
click at [1130, 225] on img "Click to see details" at bounding box center [1124, 221] width 32 height 32
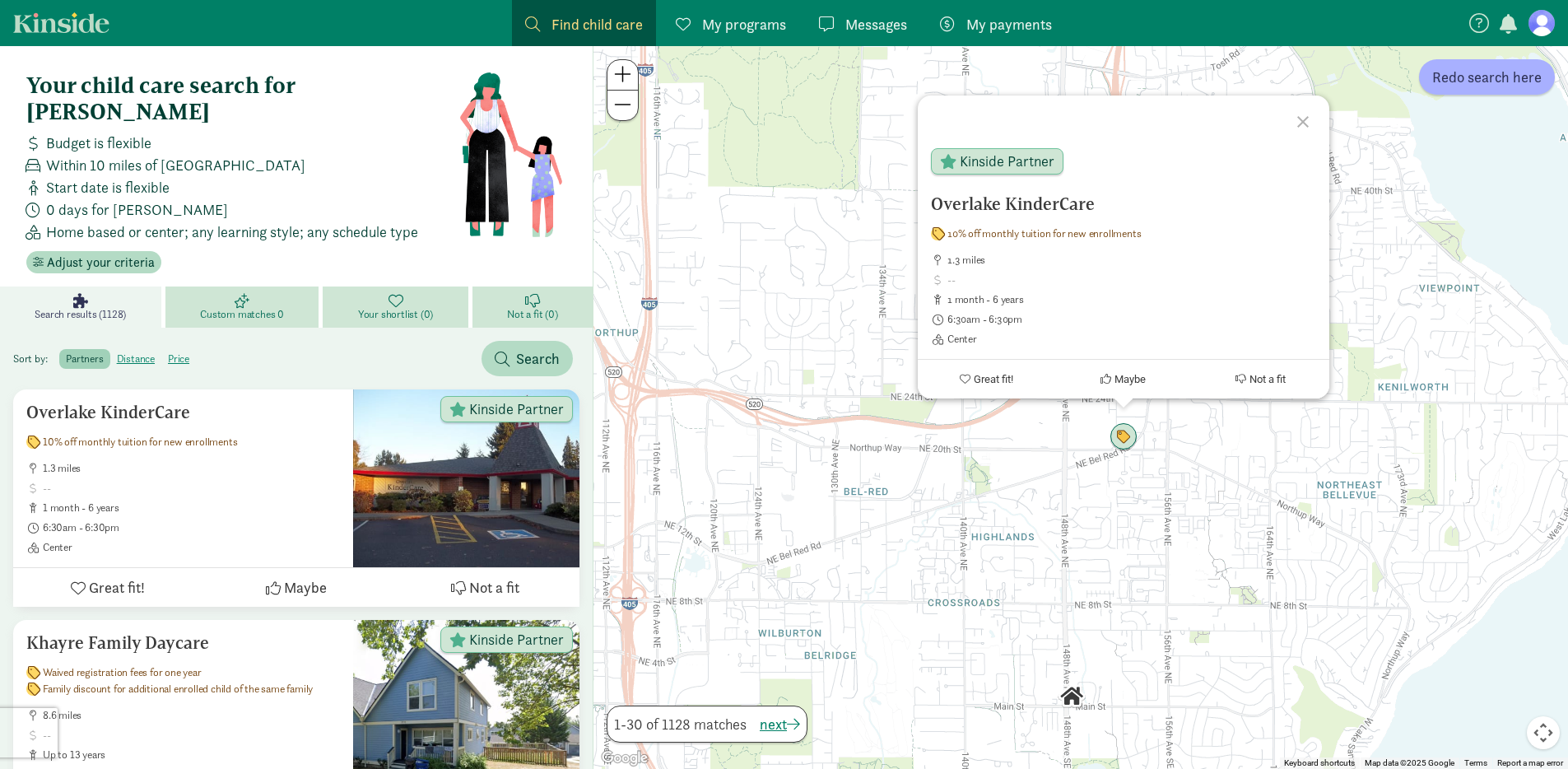
click at [1189, 515] on div "Overlake KinderCare 10% off monthly tuition for new enrollments 1.3 miles 1 mon…" at bounding box center [1080, 407] width 974 height 723
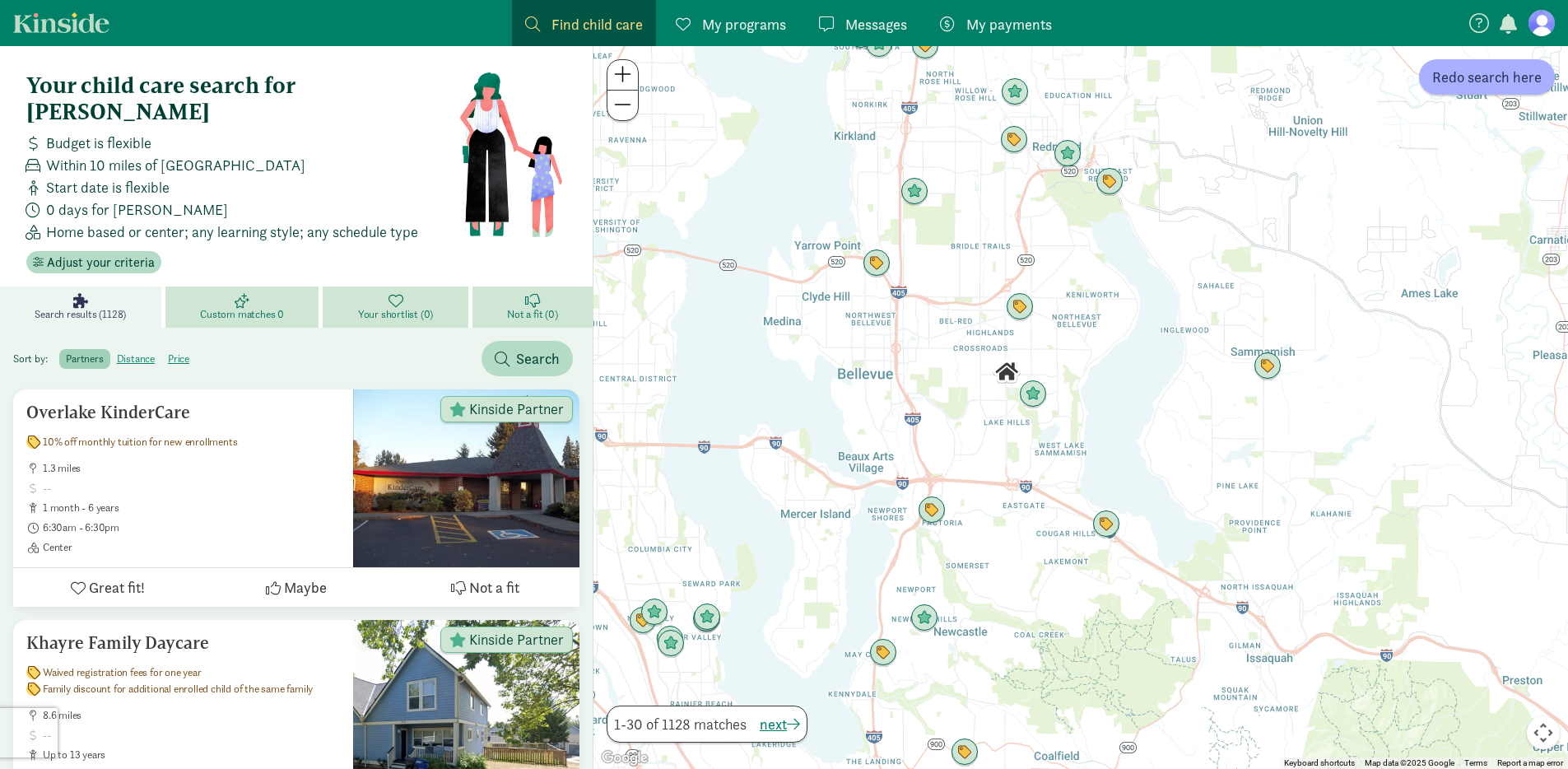
drag, startPoint x: 1231, startPoint y: 515, endPoint x: 1088, endPoint y: 340, distance: 226.0
click at [1088, 340] on div at bounding box center [1080, 407] width 974 height 723
click at [125, 308] on span "Search results (1128)" at bounding box center [80, 314] width 91 height 14
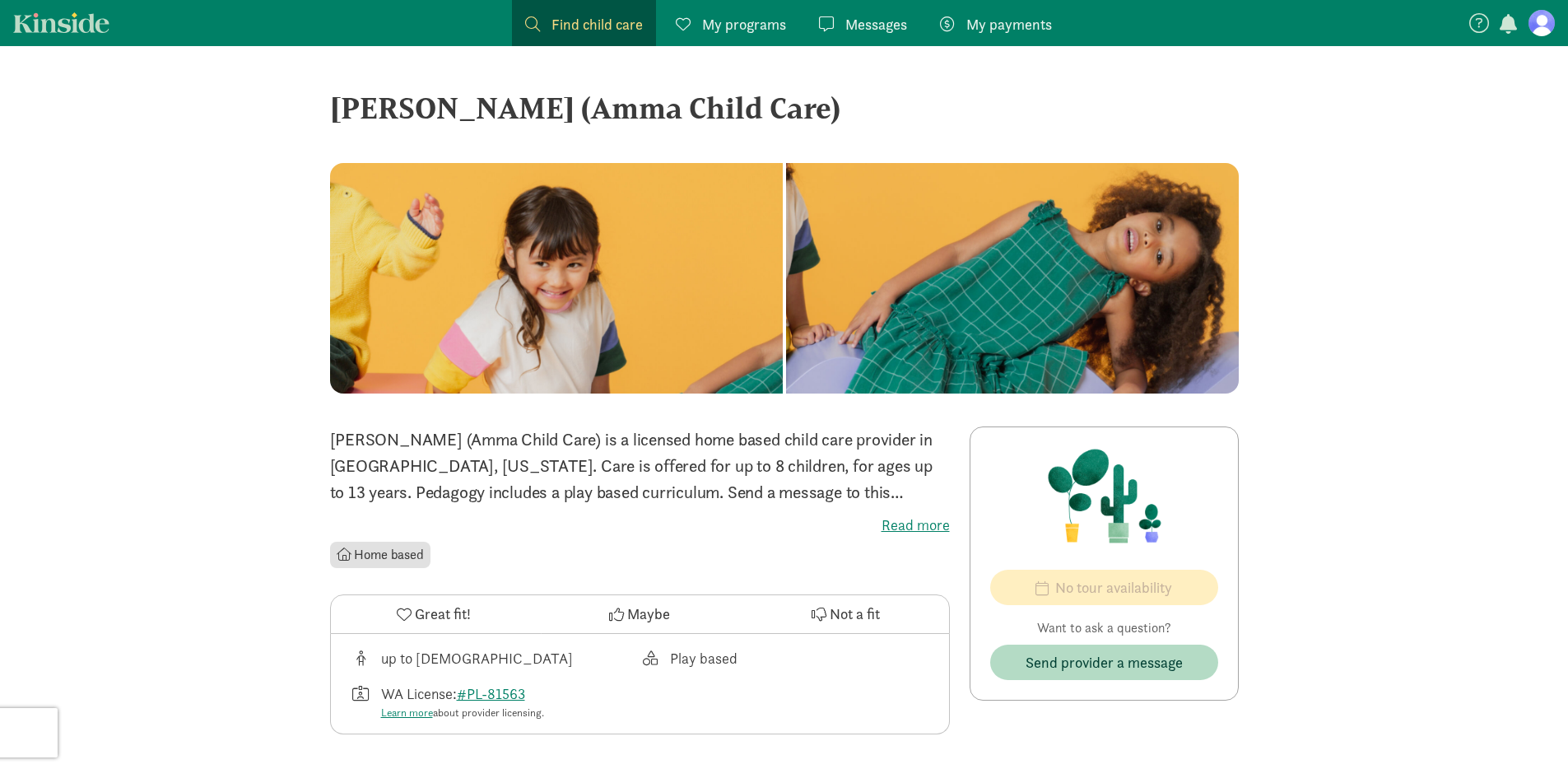
click at [43, 15] on link "Kinside" at bounding box center [62, 23] width 96 height 21
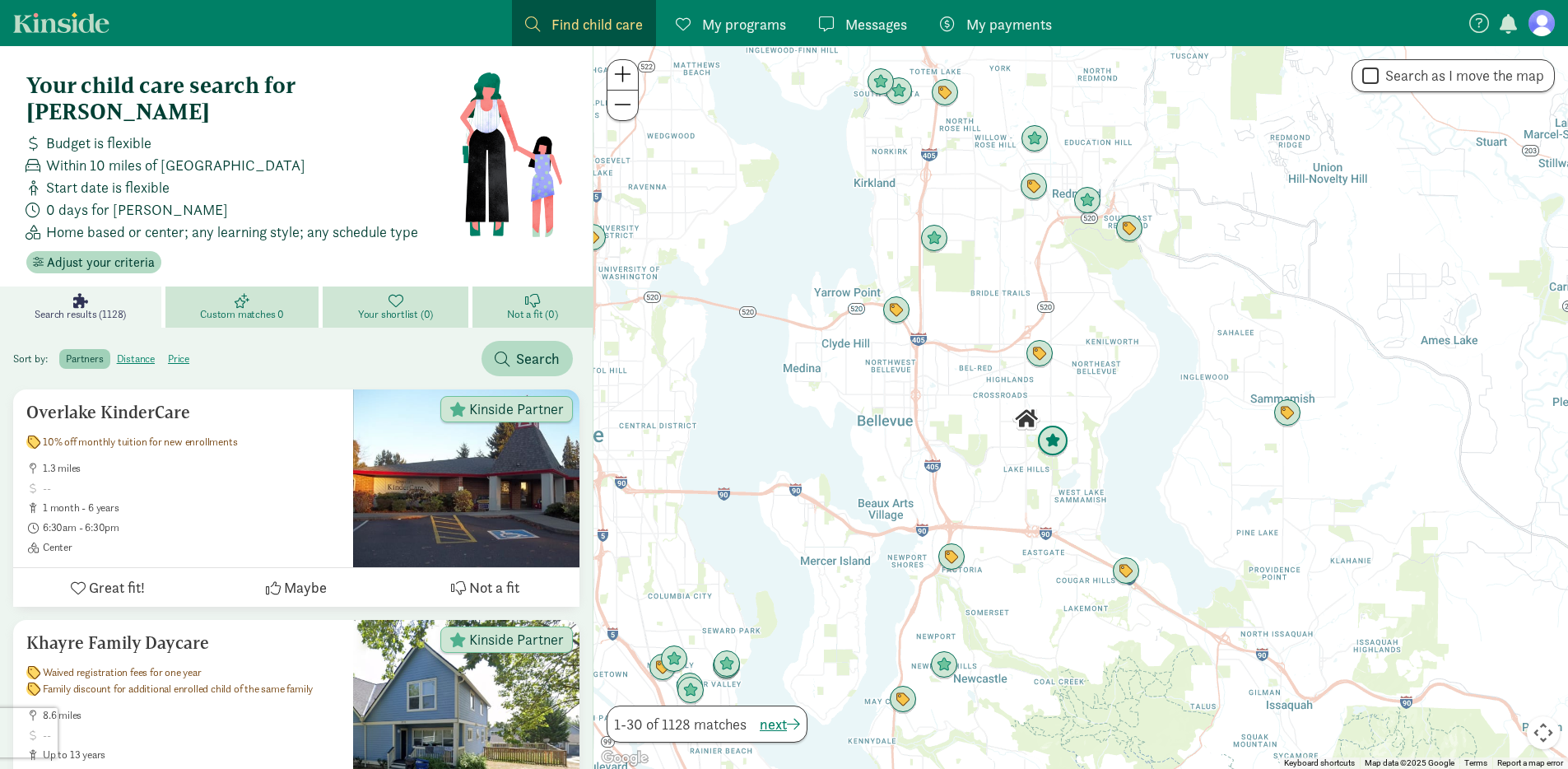
click at [1052, 443] on img "Click to see details" at bounding box center [1053, 441] width 32 height 32
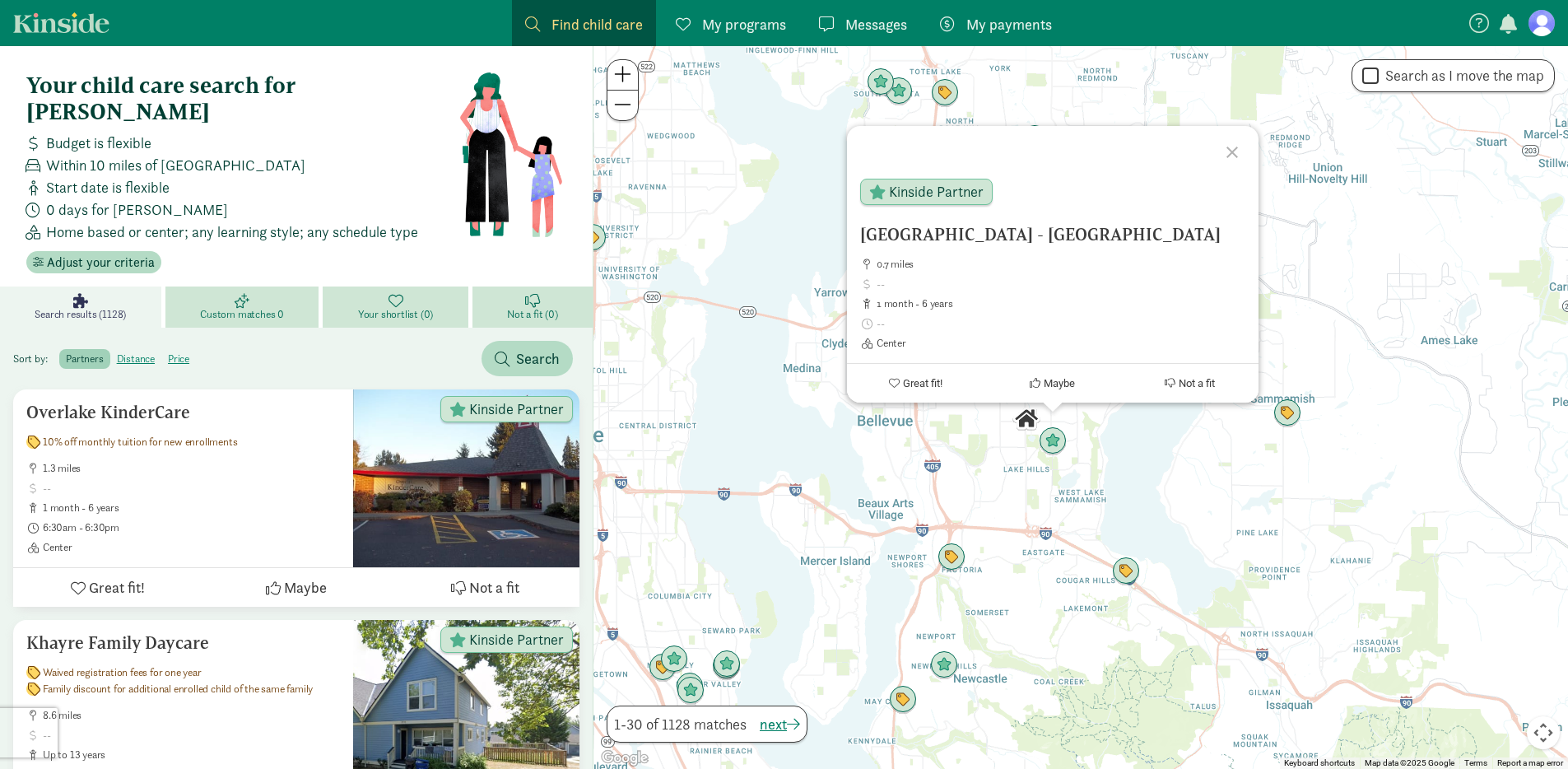
click at [960, 470] on div "To navigate, press the arrow keys. [GEOGRAPHIC_DATA] - [GEOGRAPHIC_DATA] 0.7 mi…" at bounding box center [1080, 407] width 974 height 723
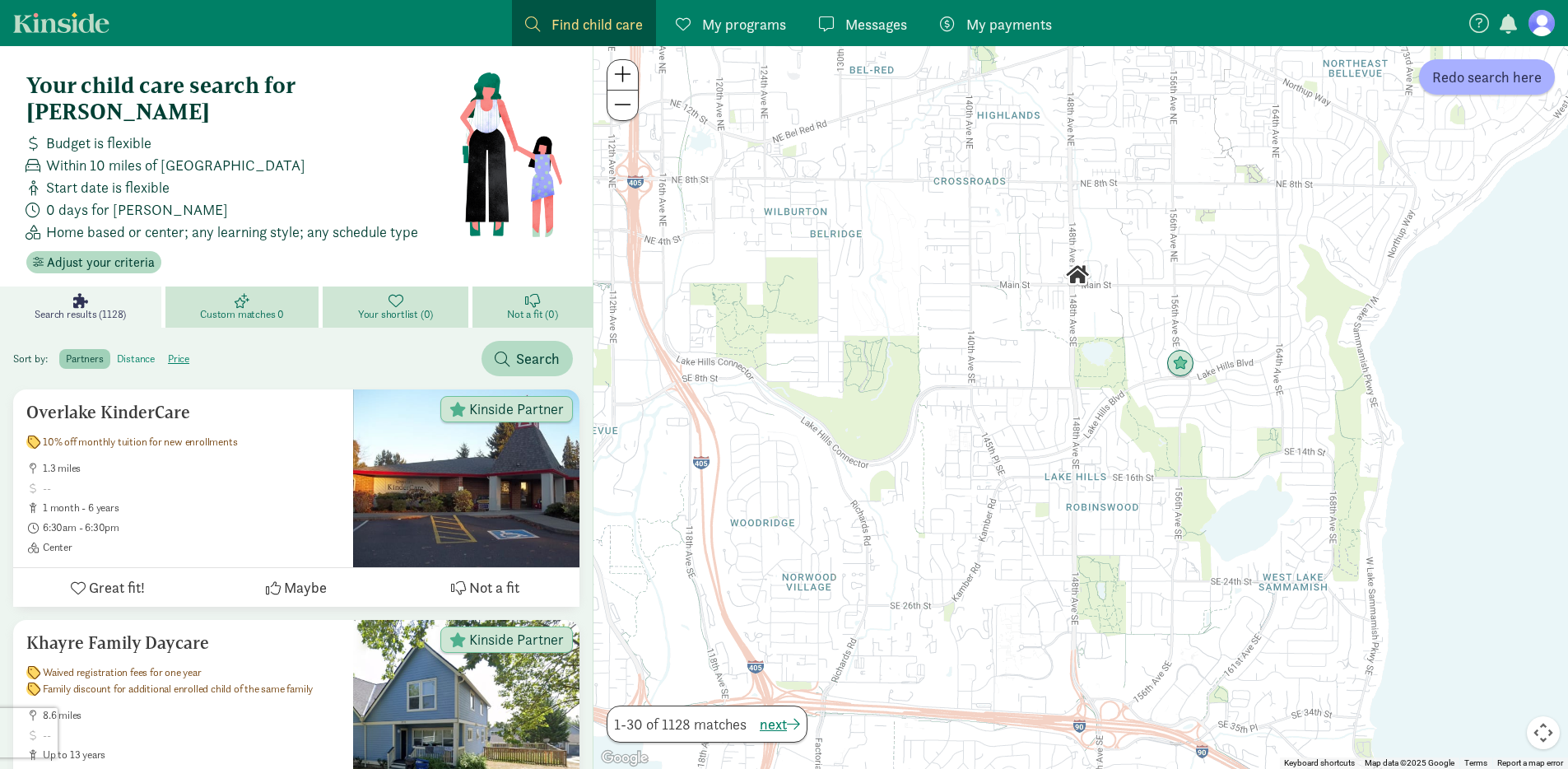
click at [161, 349] on label "distance" at bounding box center [178, 359] width 34 height 20
click at [117, 352] on input "distance" at bounding box center [117, 352] width 0 height 0
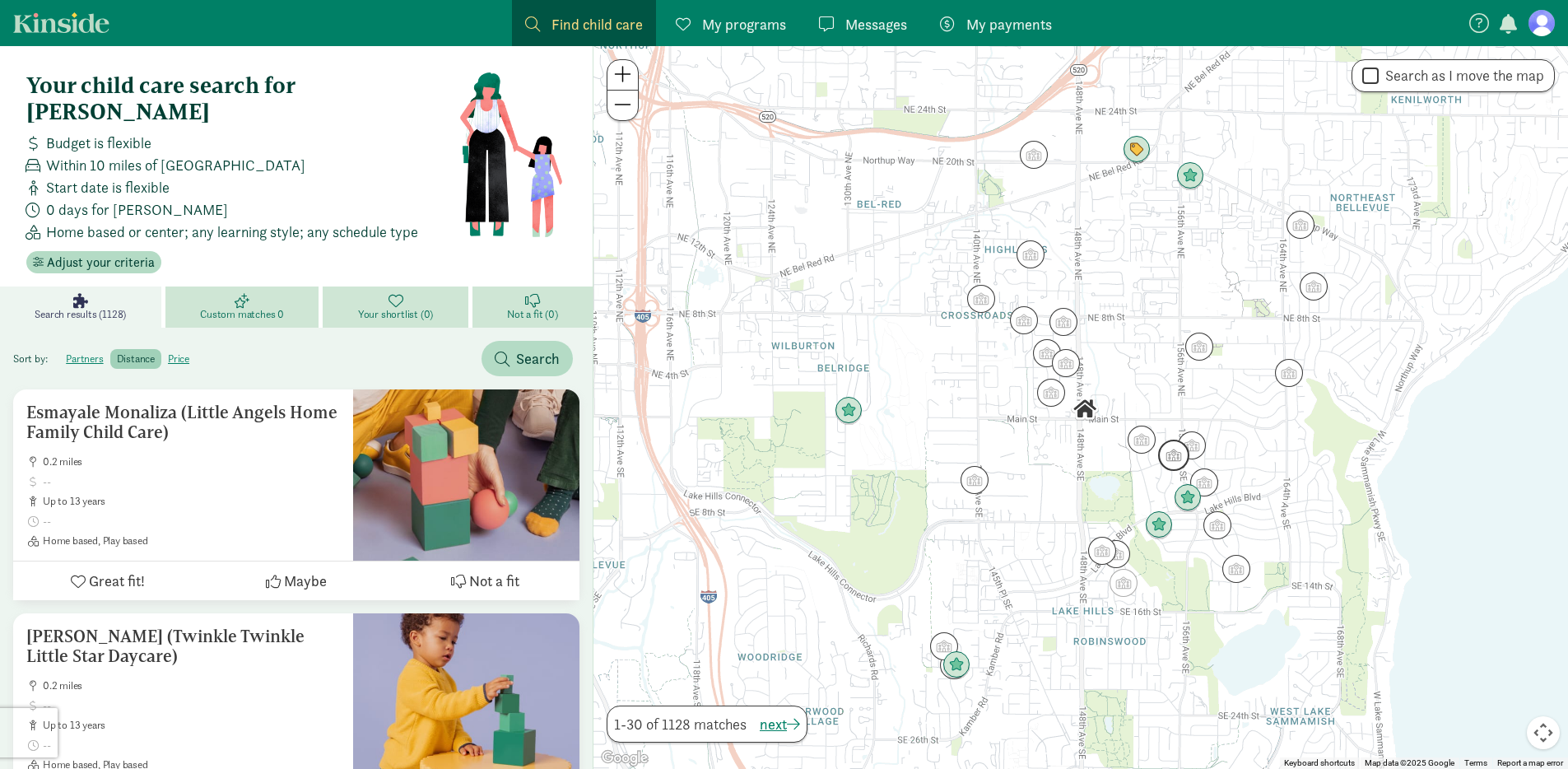
click at [1179, 459] on img "Click to see details" at bounding box center [1174, 455] width 32 height 32
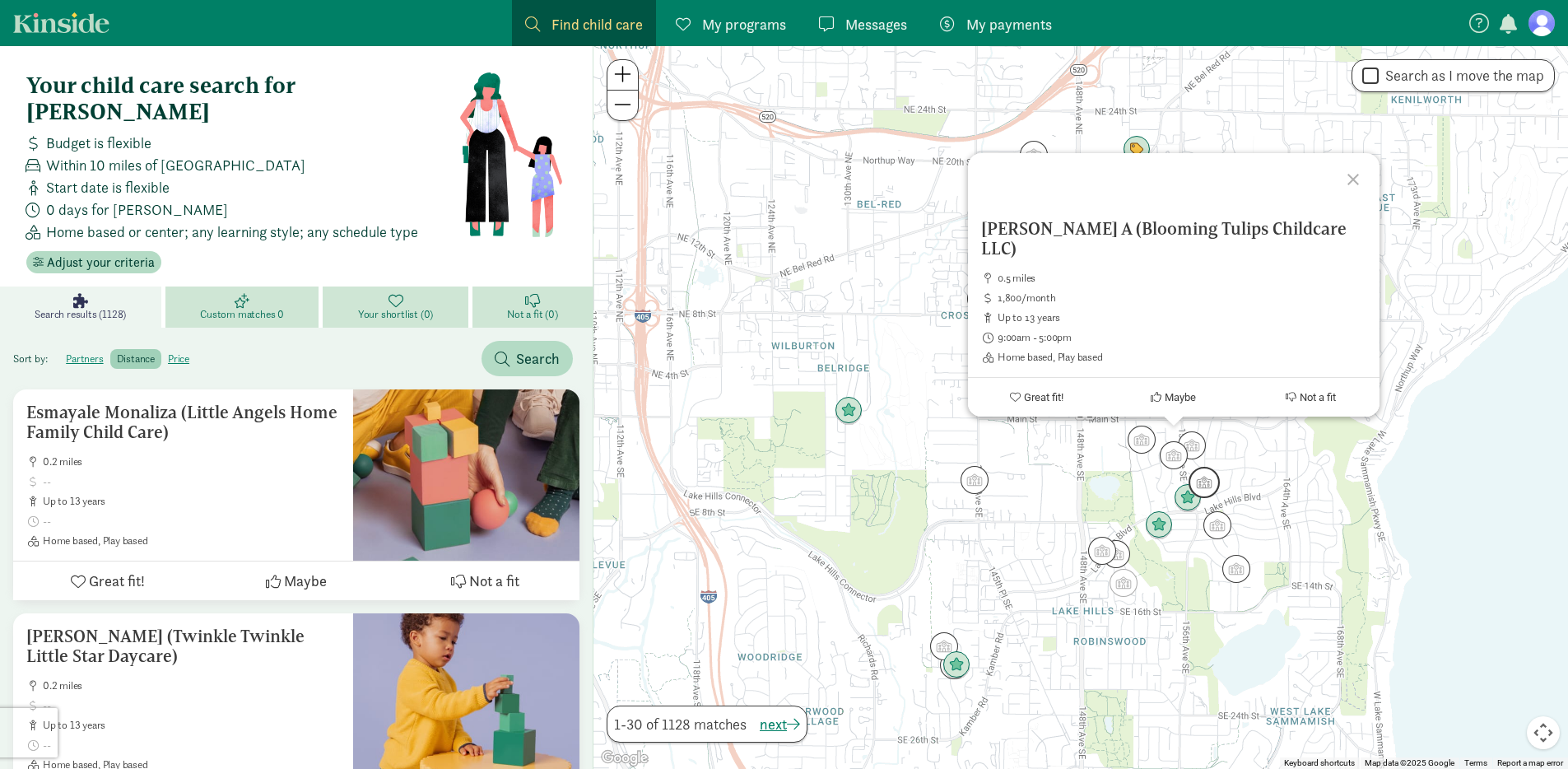
click at [1209, 479] on img "Click to see details" at bounding box center [1204, 482] width 32 height 32
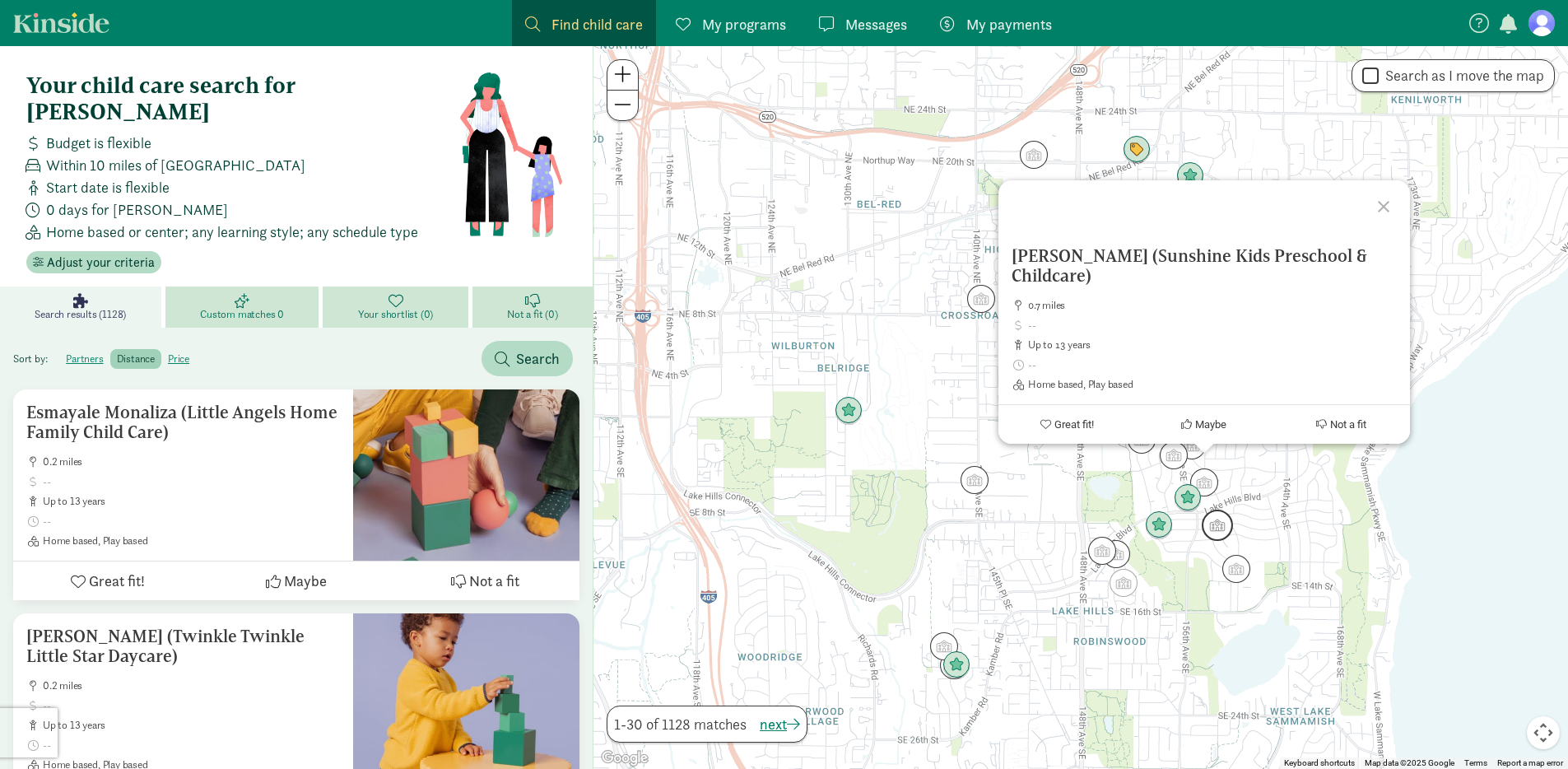
click at [1220, 526] on img "Click to see details" at bounding box center [1218, 525] width 32 height 32
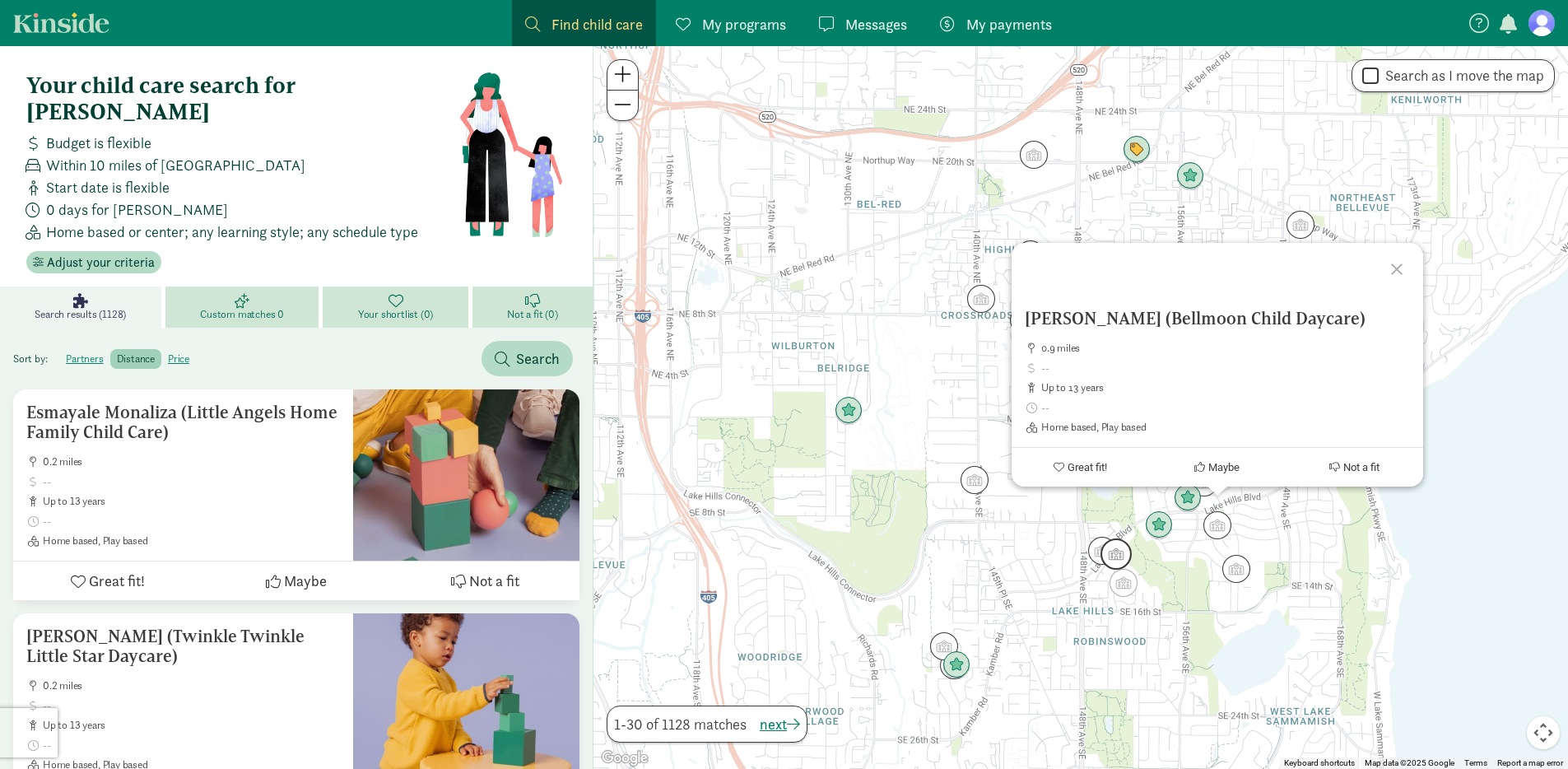
click at [1101, 551] on img "Click to see details" at bounding box center [1117, 554] width 32 height 32
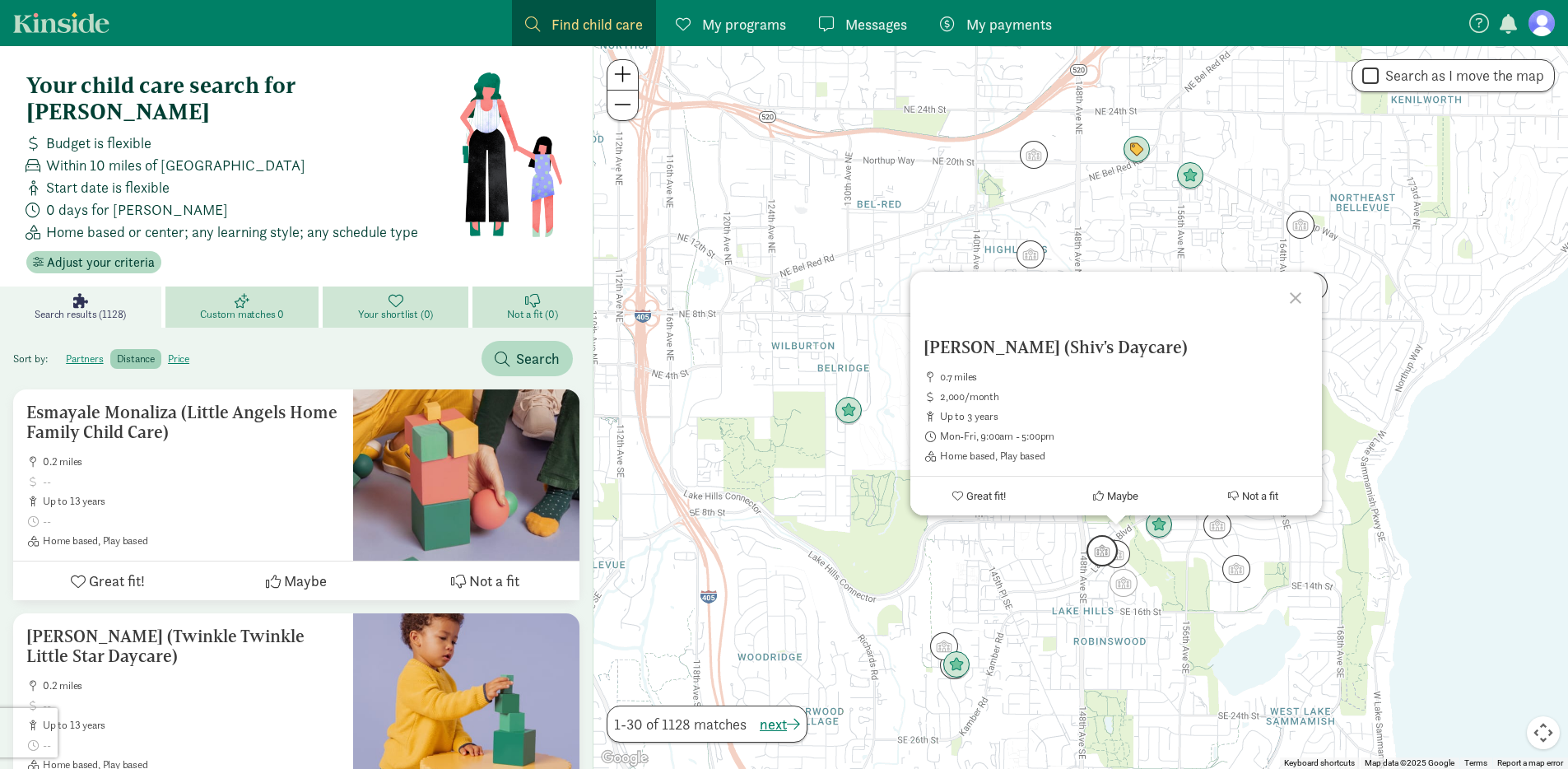
click at [1088, 546] on img "Click to see details" at bounding box center [1102, 550] width 32 height 32
click at [1108, 562] on img "Click to see details" at bounding box center [1117, 554] width 32 height 32
click at [1245, 576] on img "Click to see details" at bounding box center [1236, 568] width 32 height 32
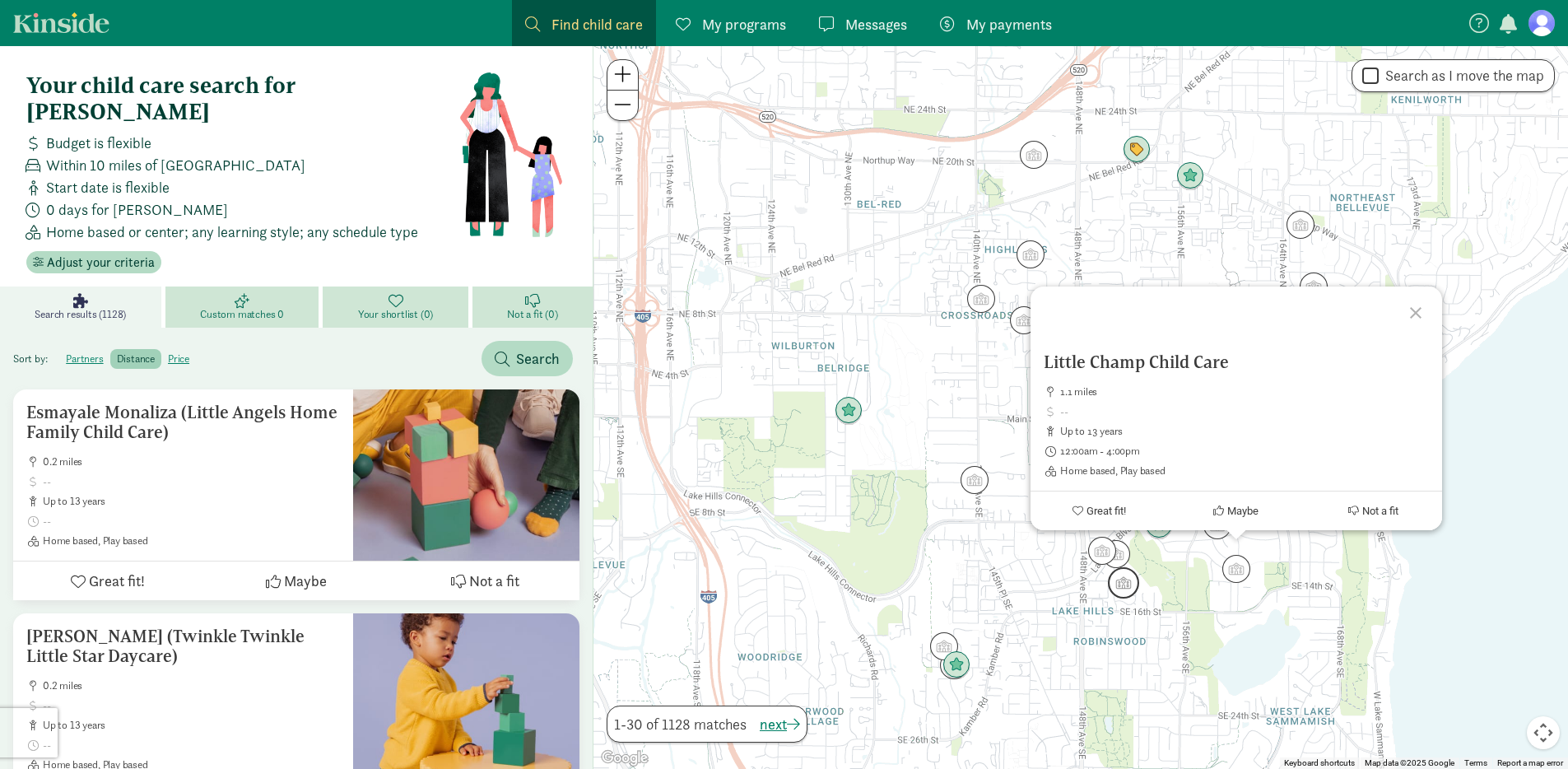
click at [1123, 586] on img "Click to see details" at bounding box center [1124, 583] width 32 height 32
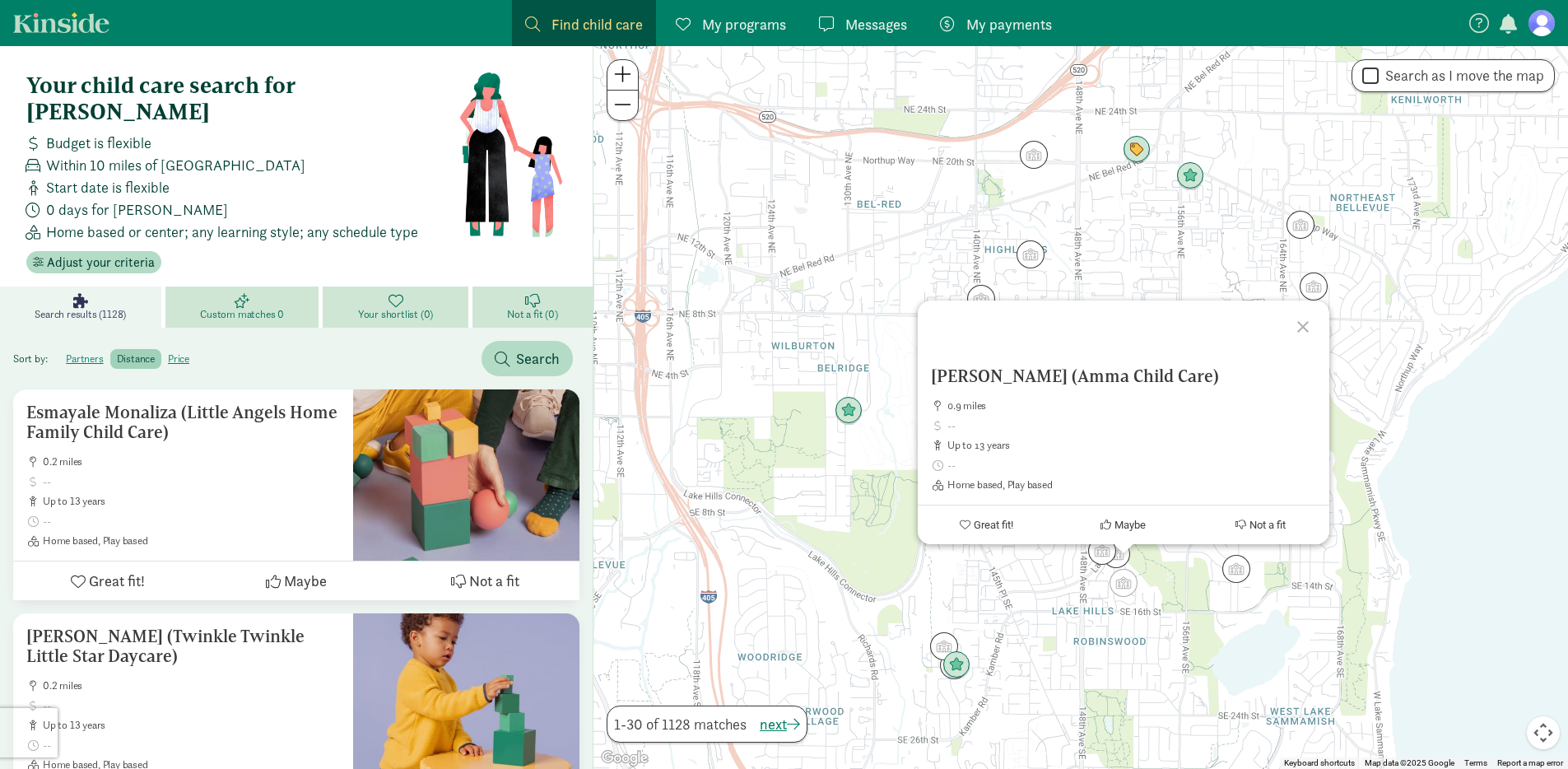
click at [1387, 447] on div "To navigate, press the arrow keys. [PERSON_NAME] (Amma Child Care) 0.9 miles up…" at bounding box center [1080, 407] width 974 height 723
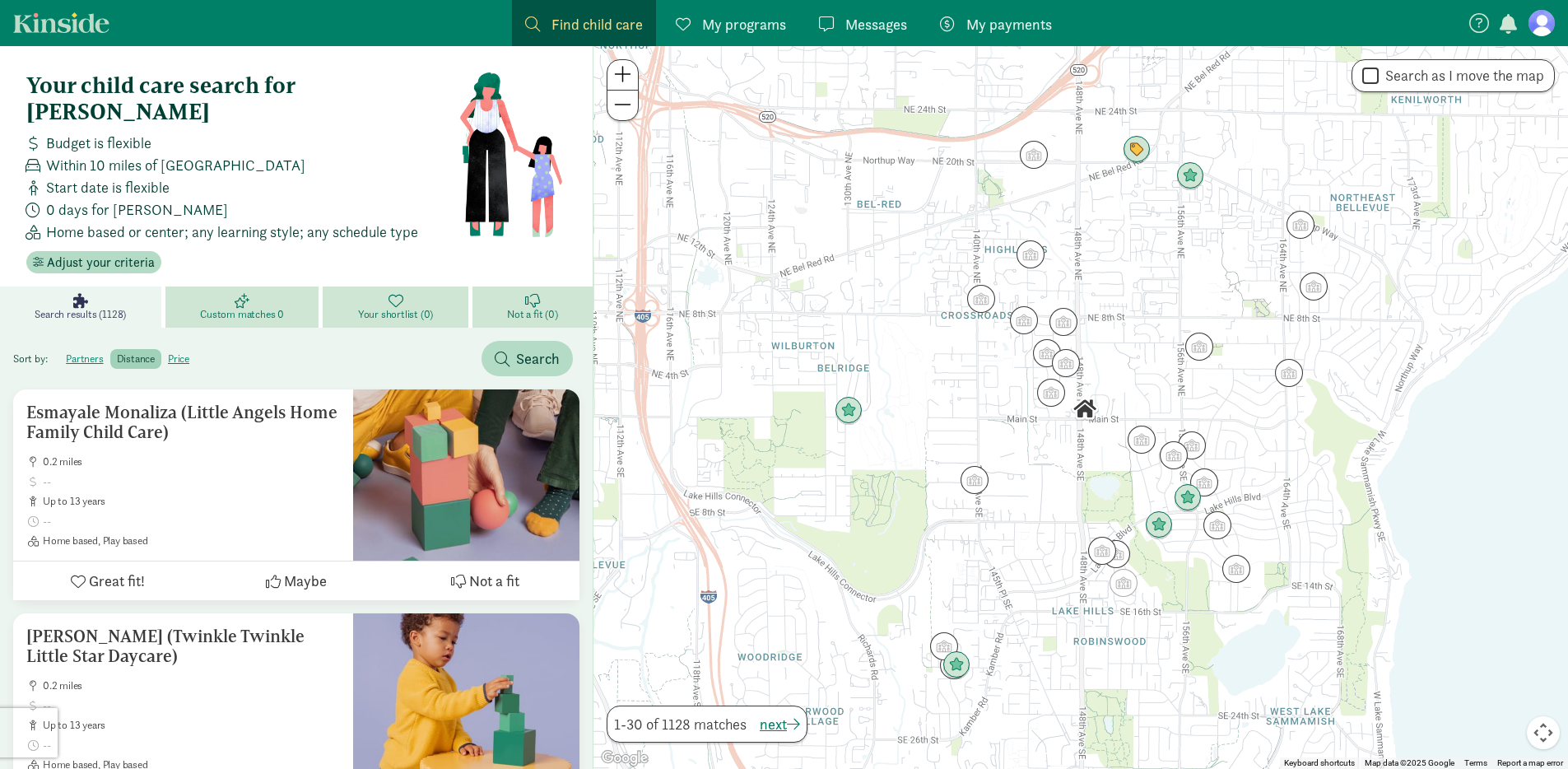
click at [1074, 328] on img "Click to see details" at bounding box center [1063, 321] width 28 height 28
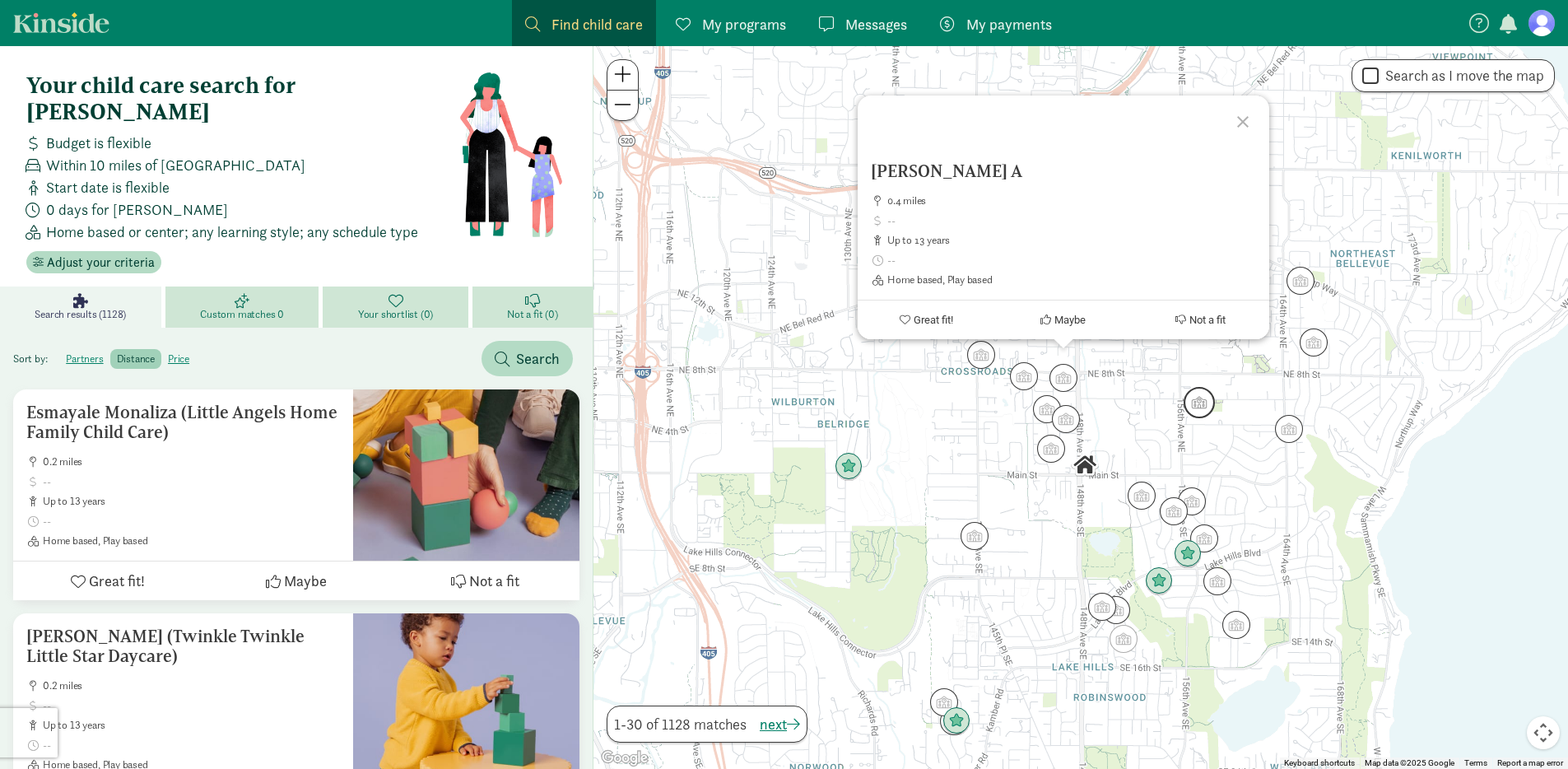
click at [1193, 405] on img "Click to see details" at bounding box center [1199, 403] width 32 height 32
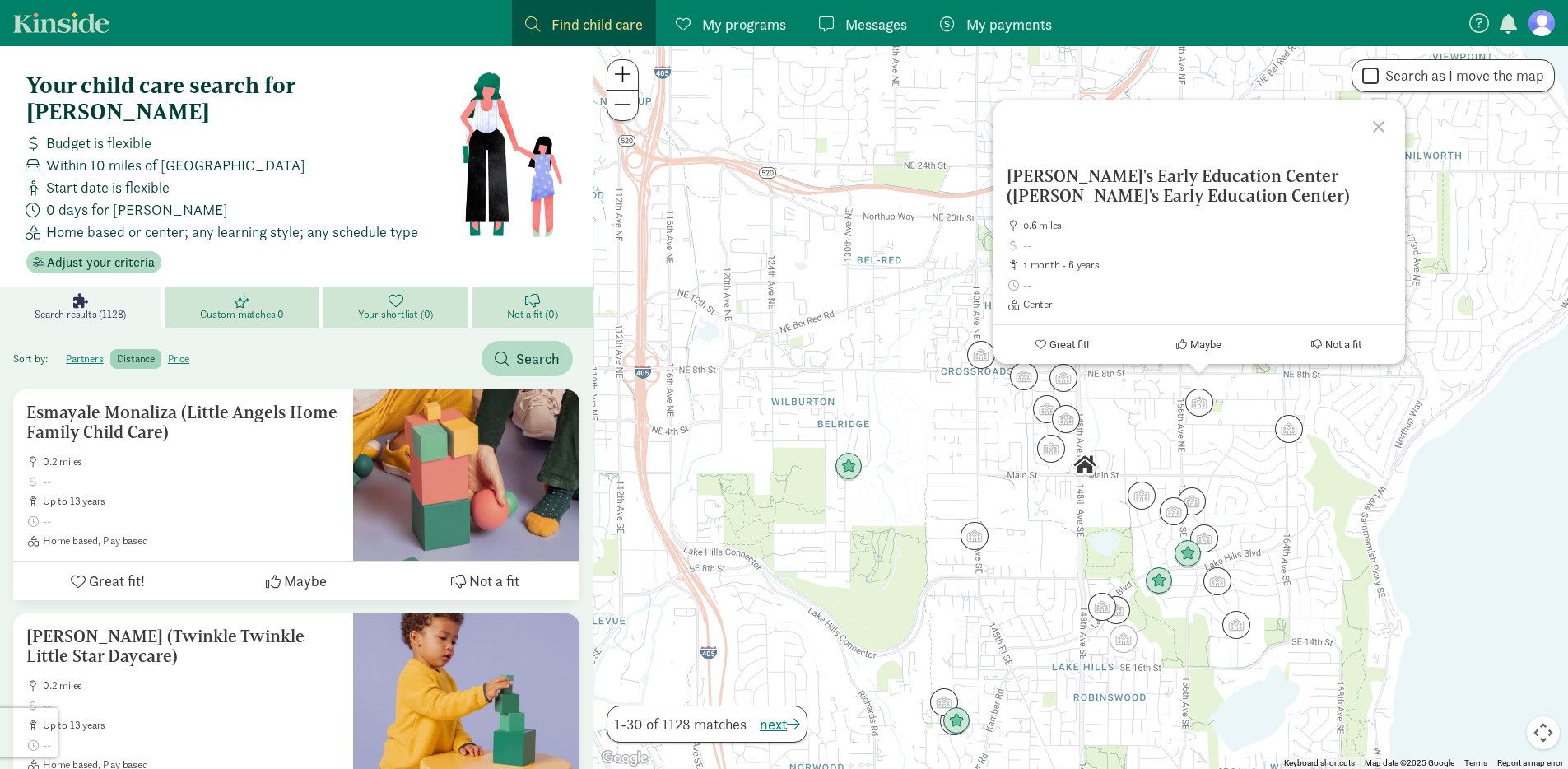
click at [1071, 417] on img "Click to see details" at bounding box center [1066, 419] width 28 height 28
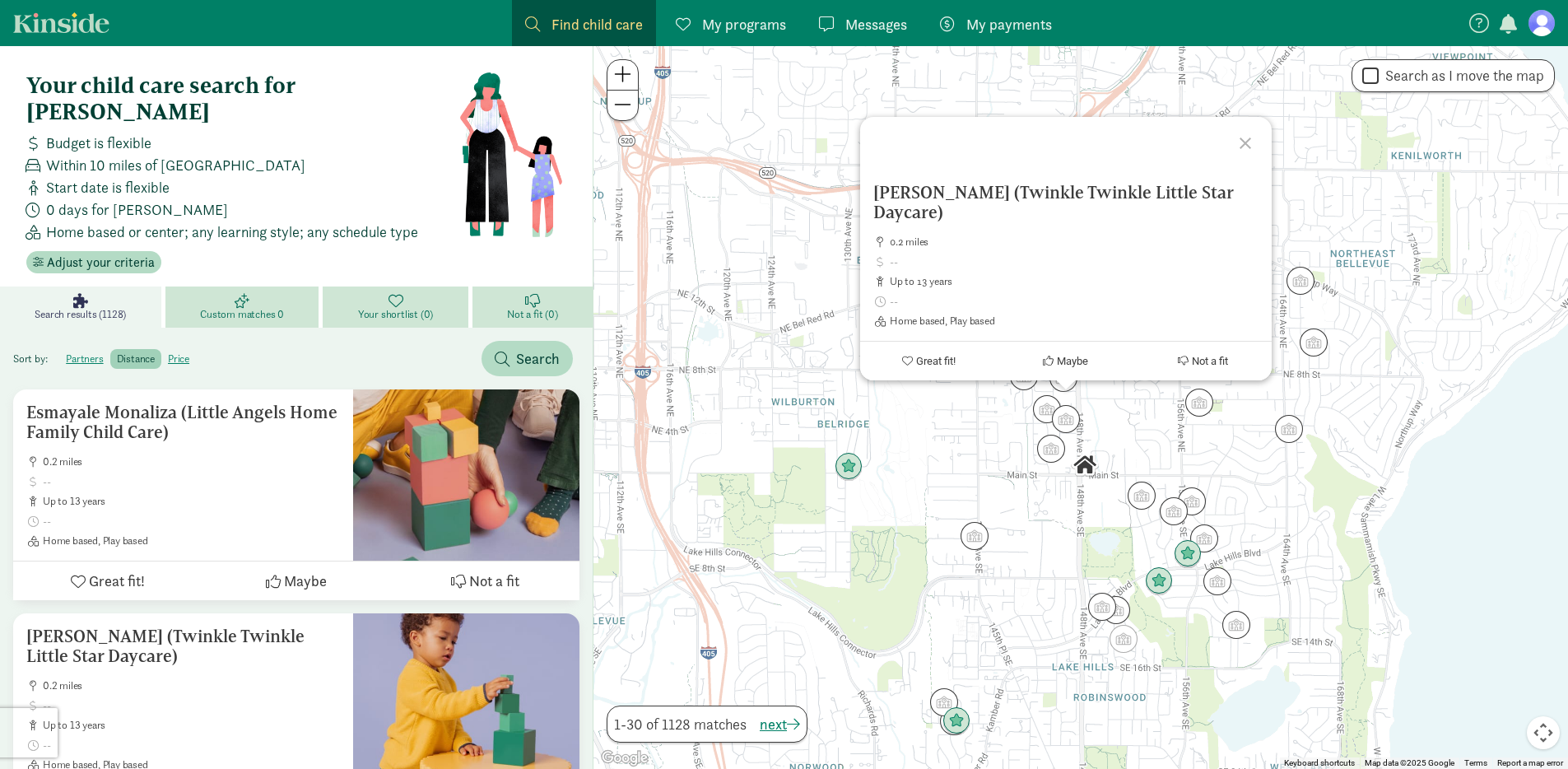
click at [1025, 407] on div "To navigate, press the arrow keys. [PERSON_NAME] (Twinkle Twinkle Little Star D…" at bounding box center [1080, 407] width 974 height 723
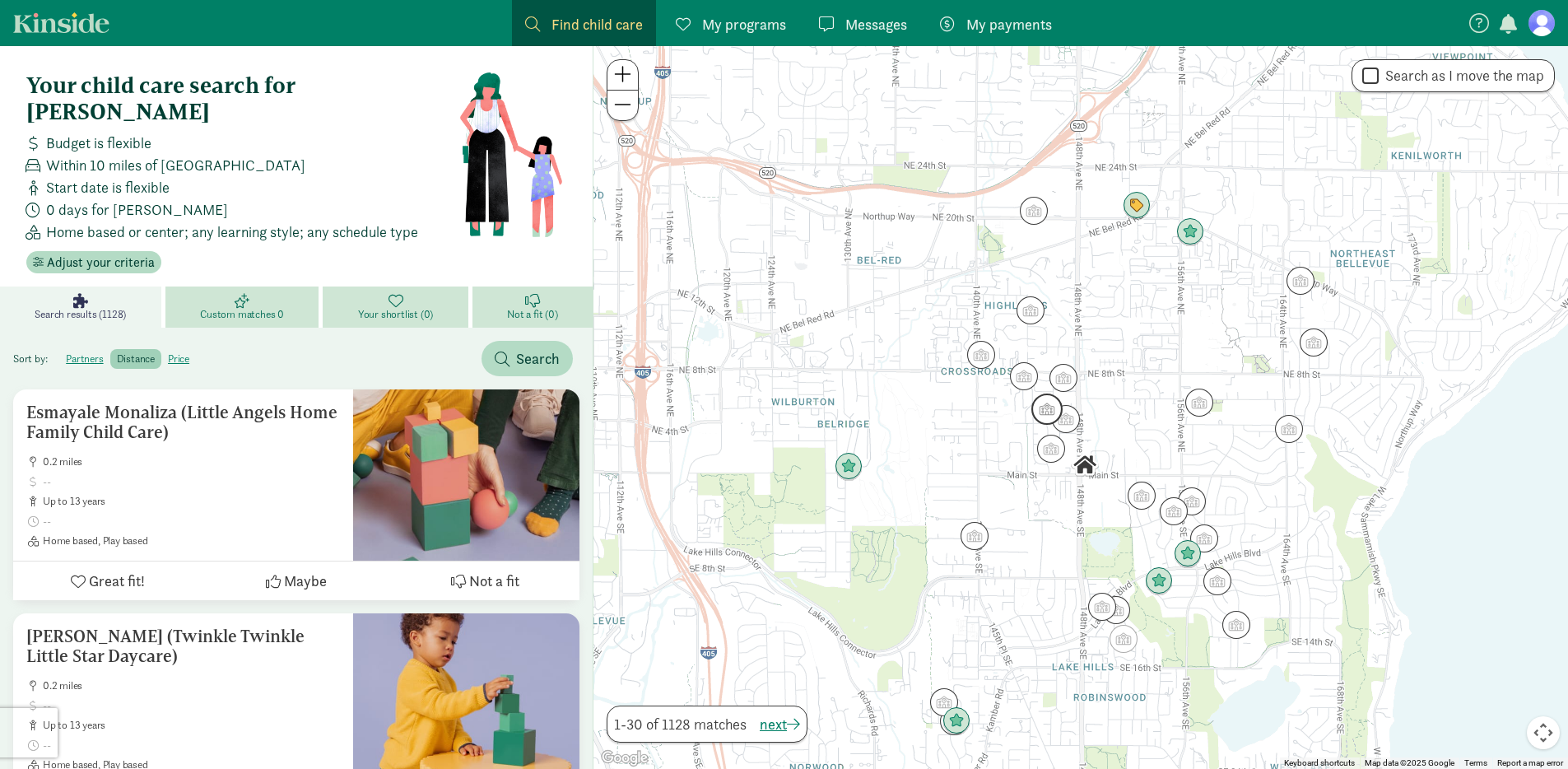
click at [1044, 410] on img "Click to see details" at bounding box center [1047, 409] width 32 height 32
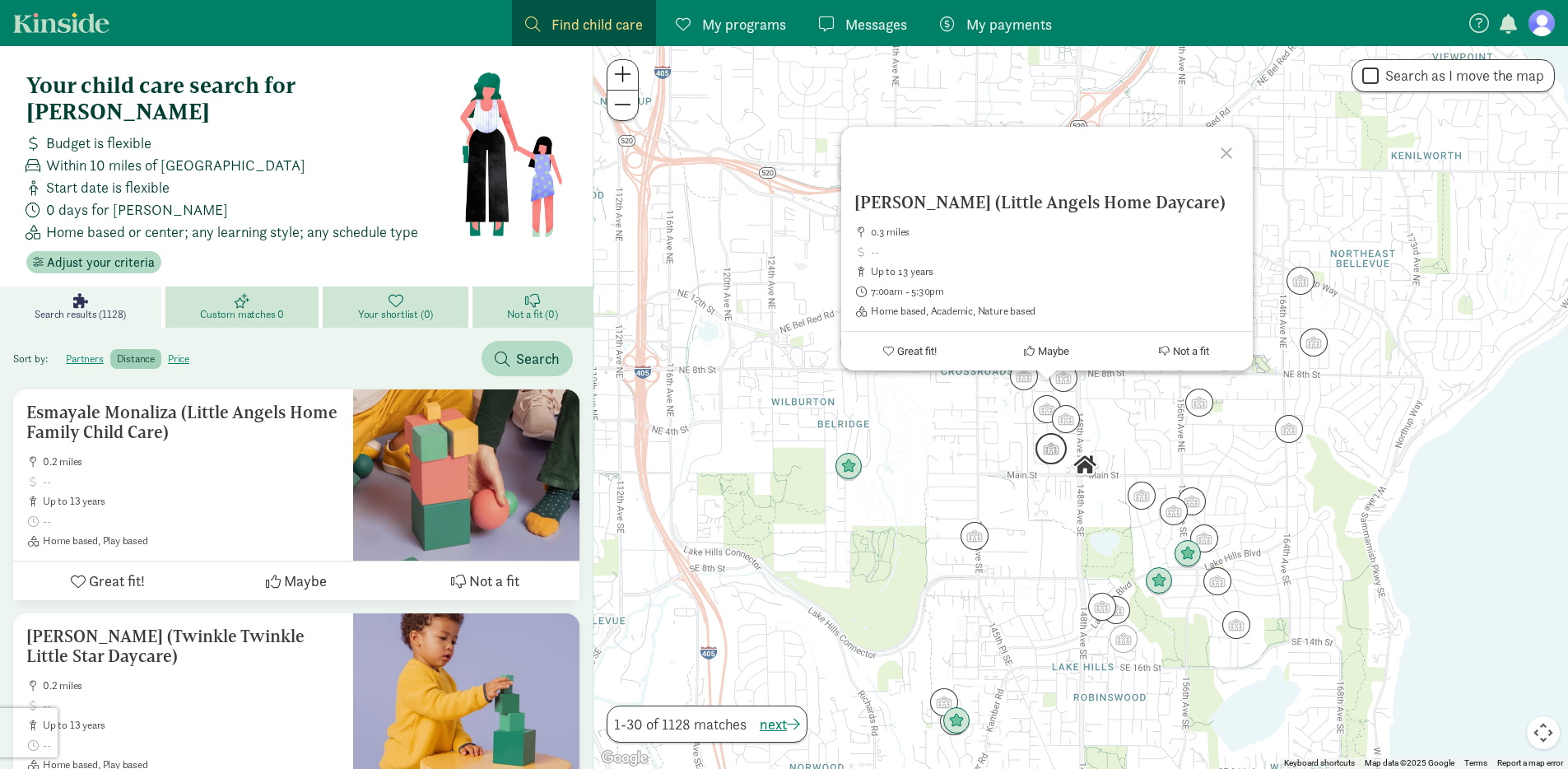
click at [1046, 443] on img "Click to see details" at bounding box center [1051, 449] width 32 height 32
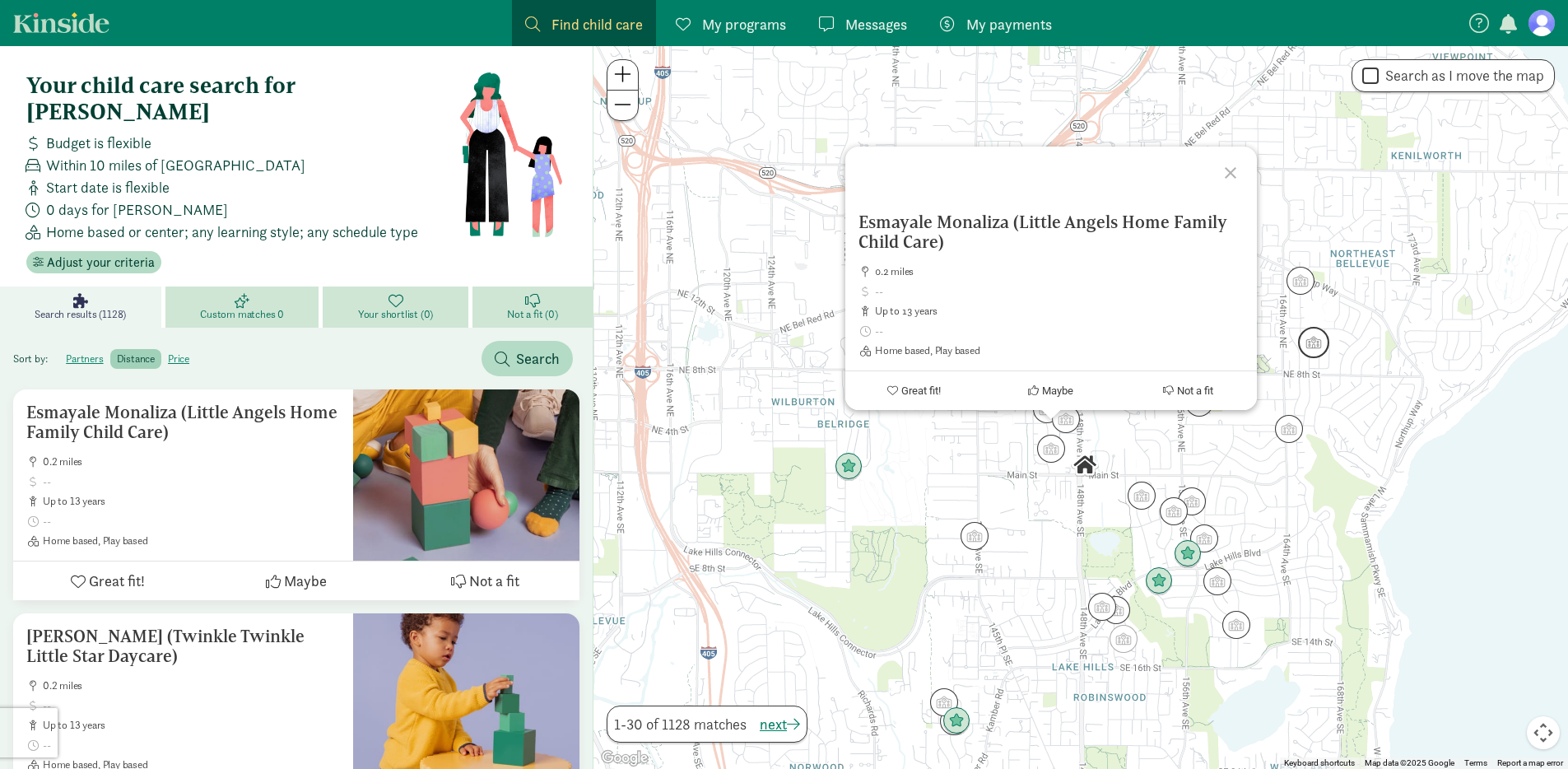
click at [1316, 347] on img "Click to see details" at bounding box center [1314, 342] width 32 height 32
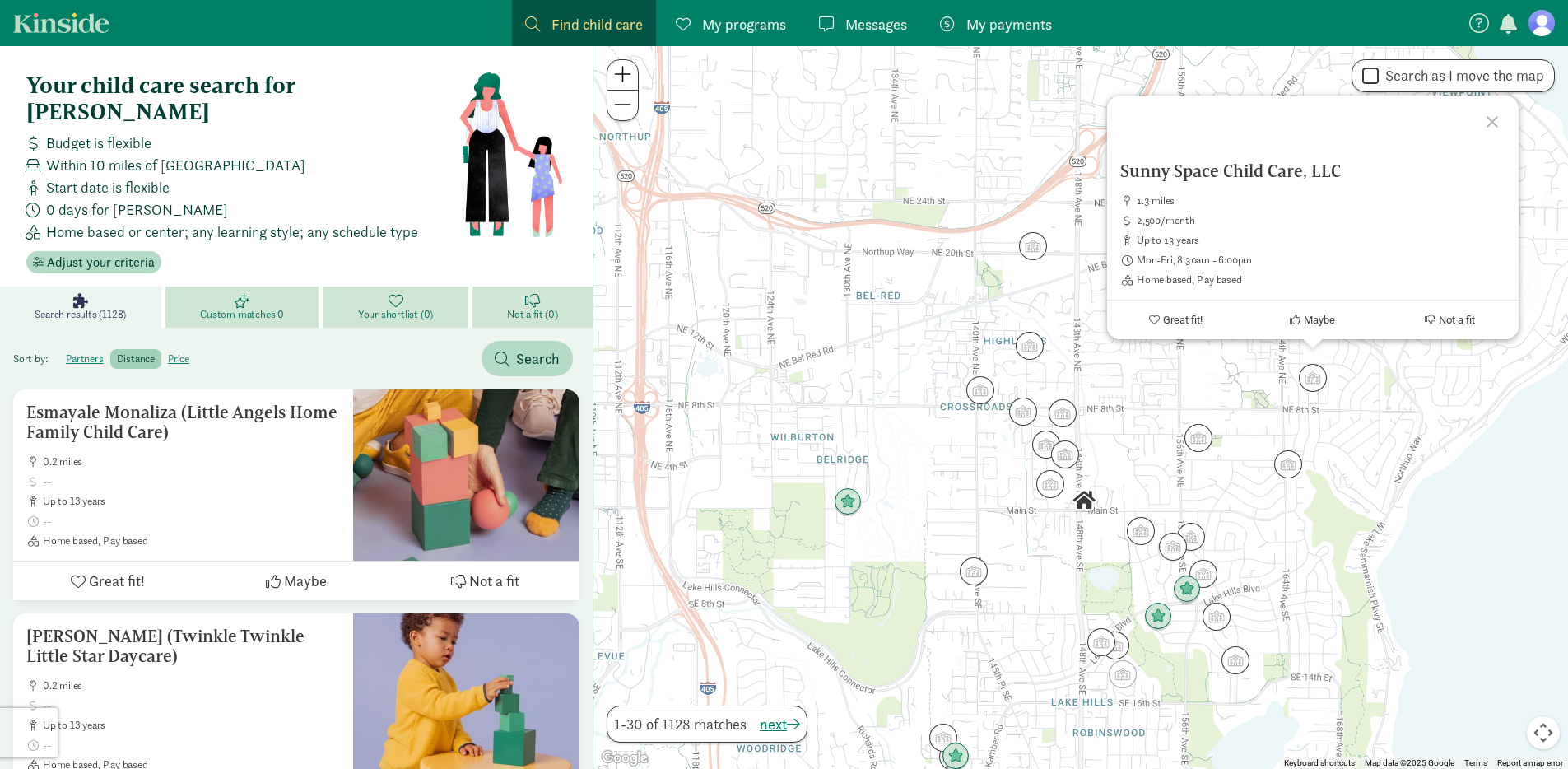
click at [1196, 448] on img "Click to see details" at bounding box center [1198, 438] width 28 height 28
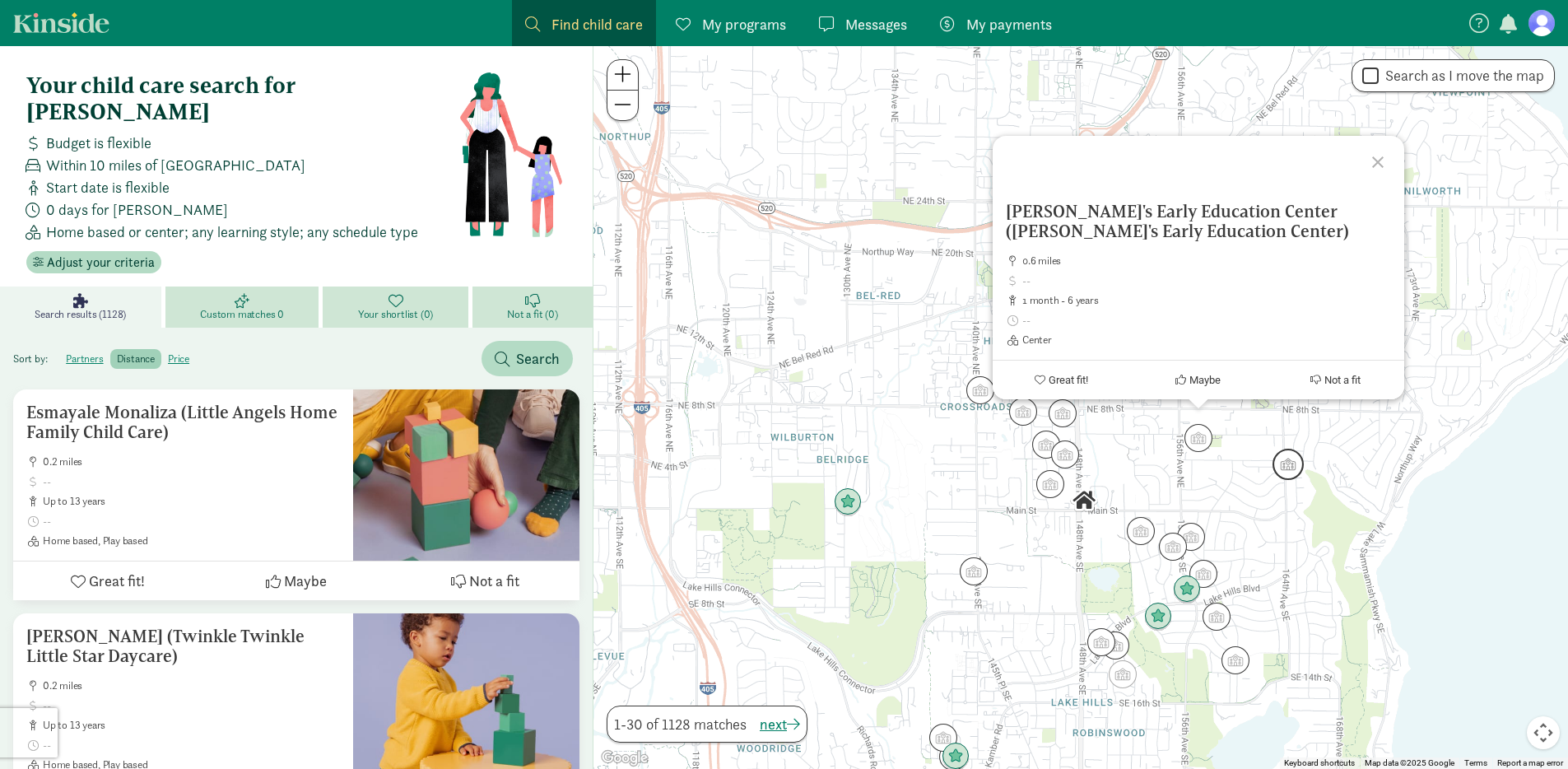
click at [1295, 467] on img "Click to see details" at bounding box center [1288, 464] width 32 height 32
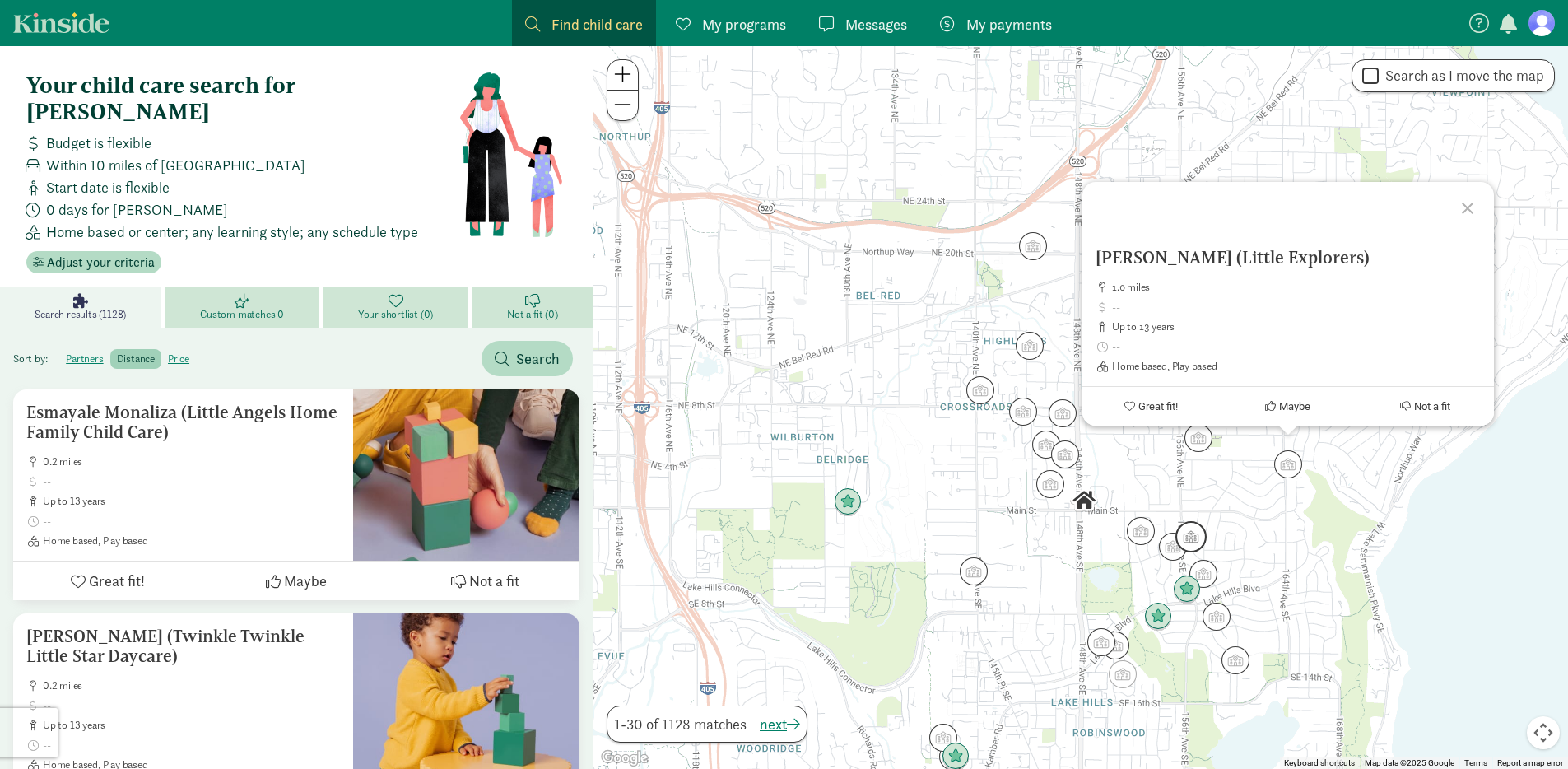
click at [1190, 535] on img "Click to see details" at bounding box center [1191, 536] width 32 height 32
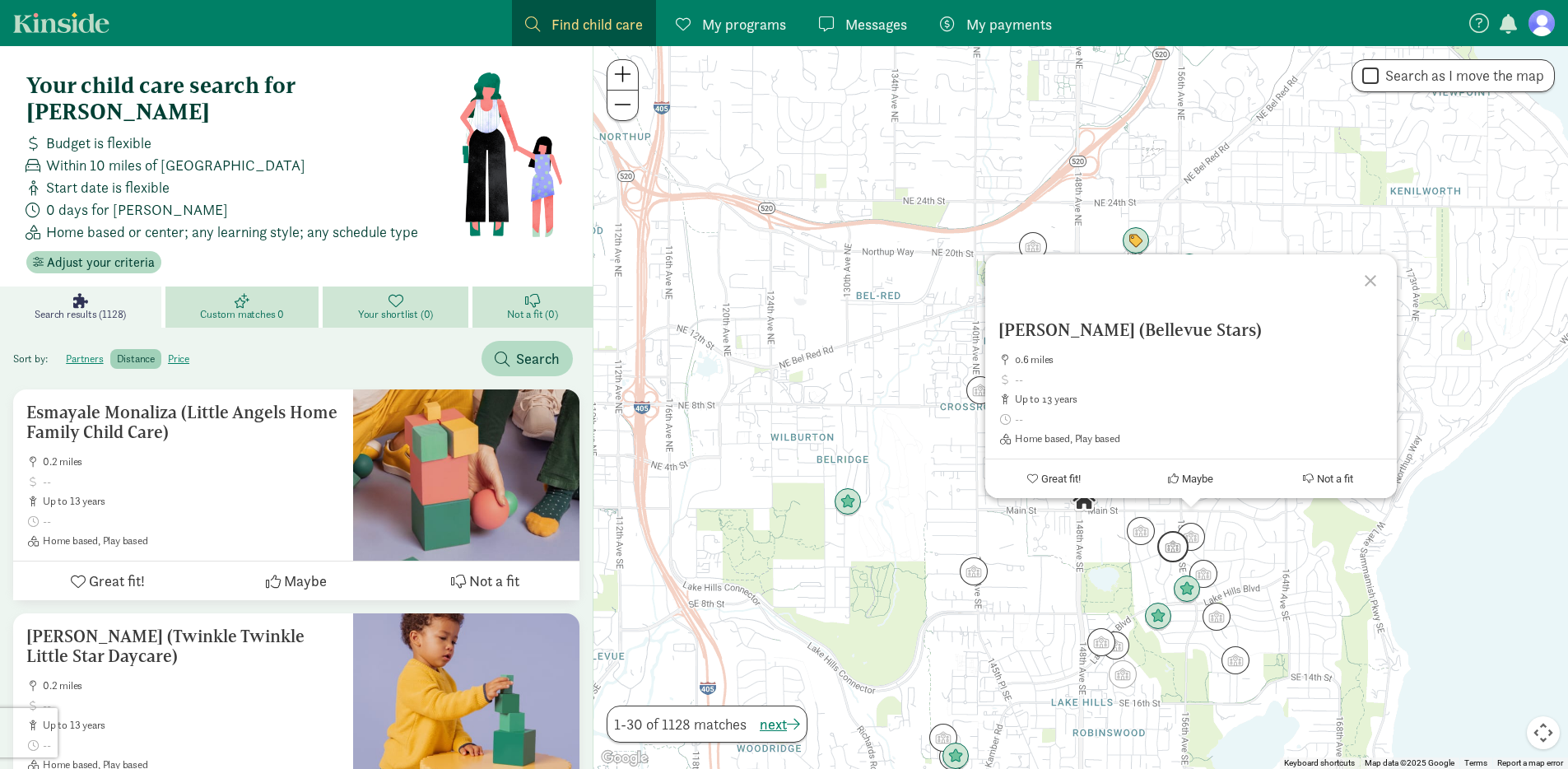
click at [1169, 555] on img "Click to see details" at bounding box center [1173, 546] width 32 height 32
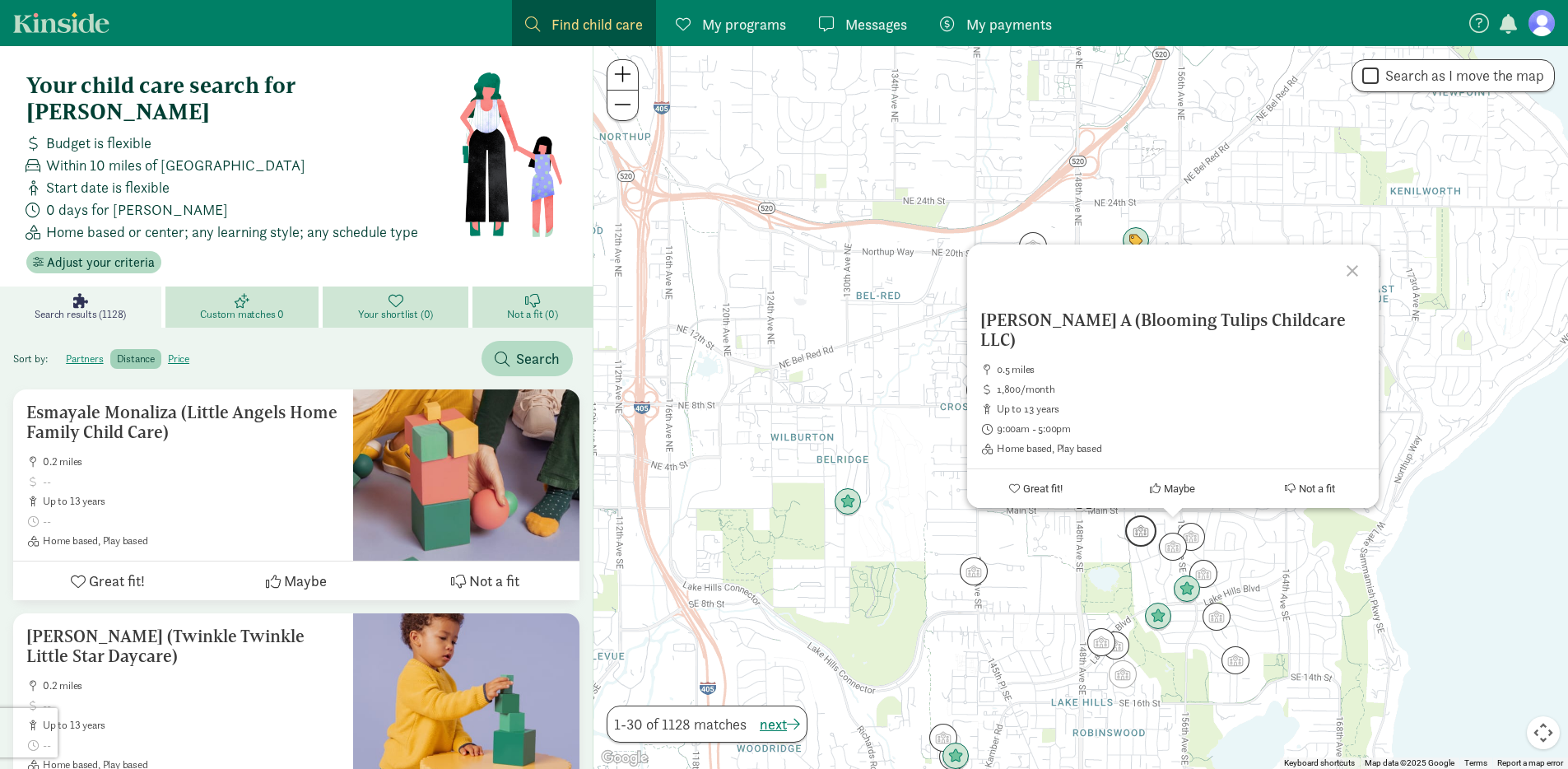
click at [1140, 536] on img "Click to see details" at bounding box center [1141, 531] width 32 height 32
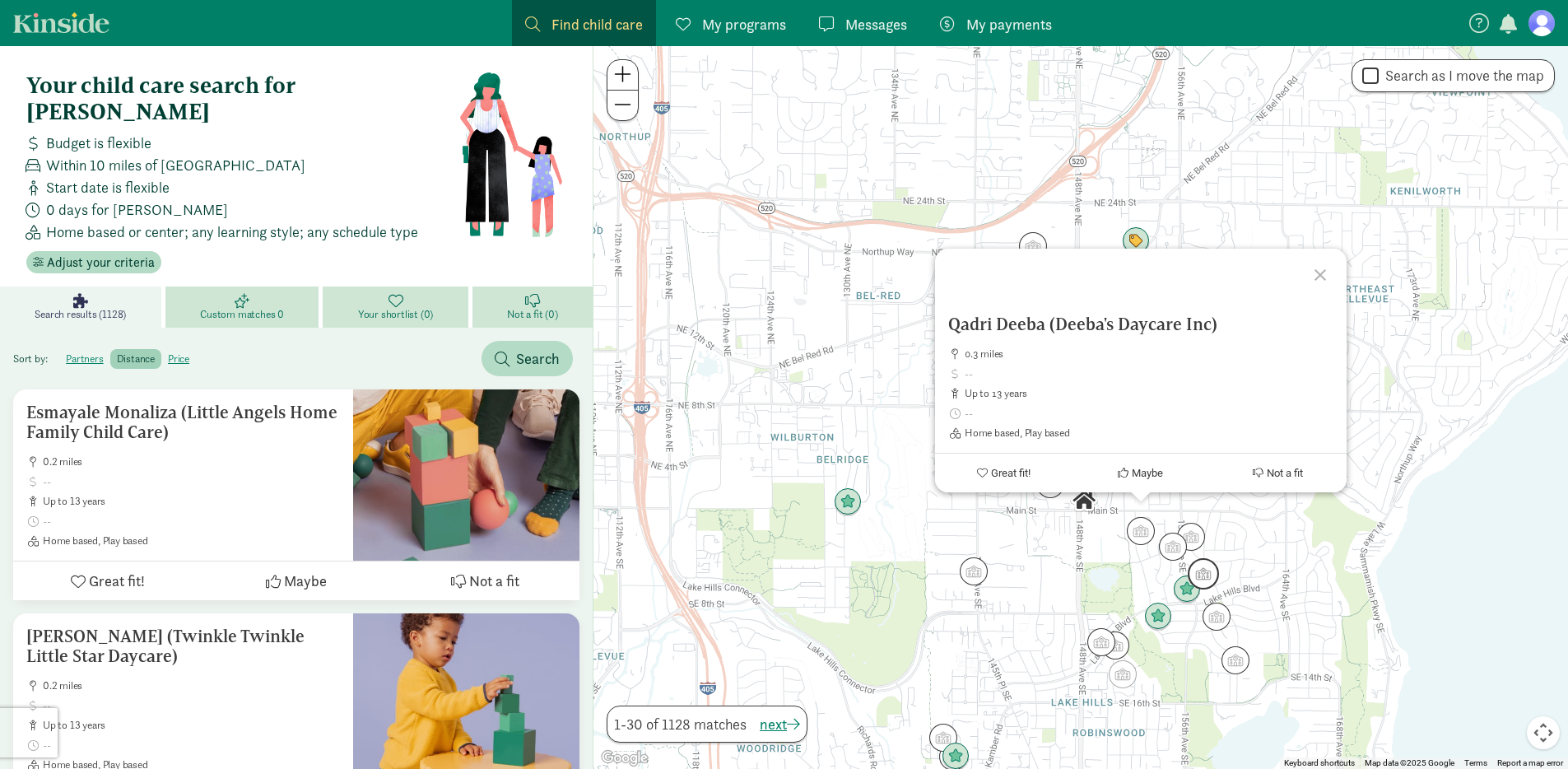
click at [1203, 577] on img "Click to see details" at bounding box center [1203, 574] width 32 height 32
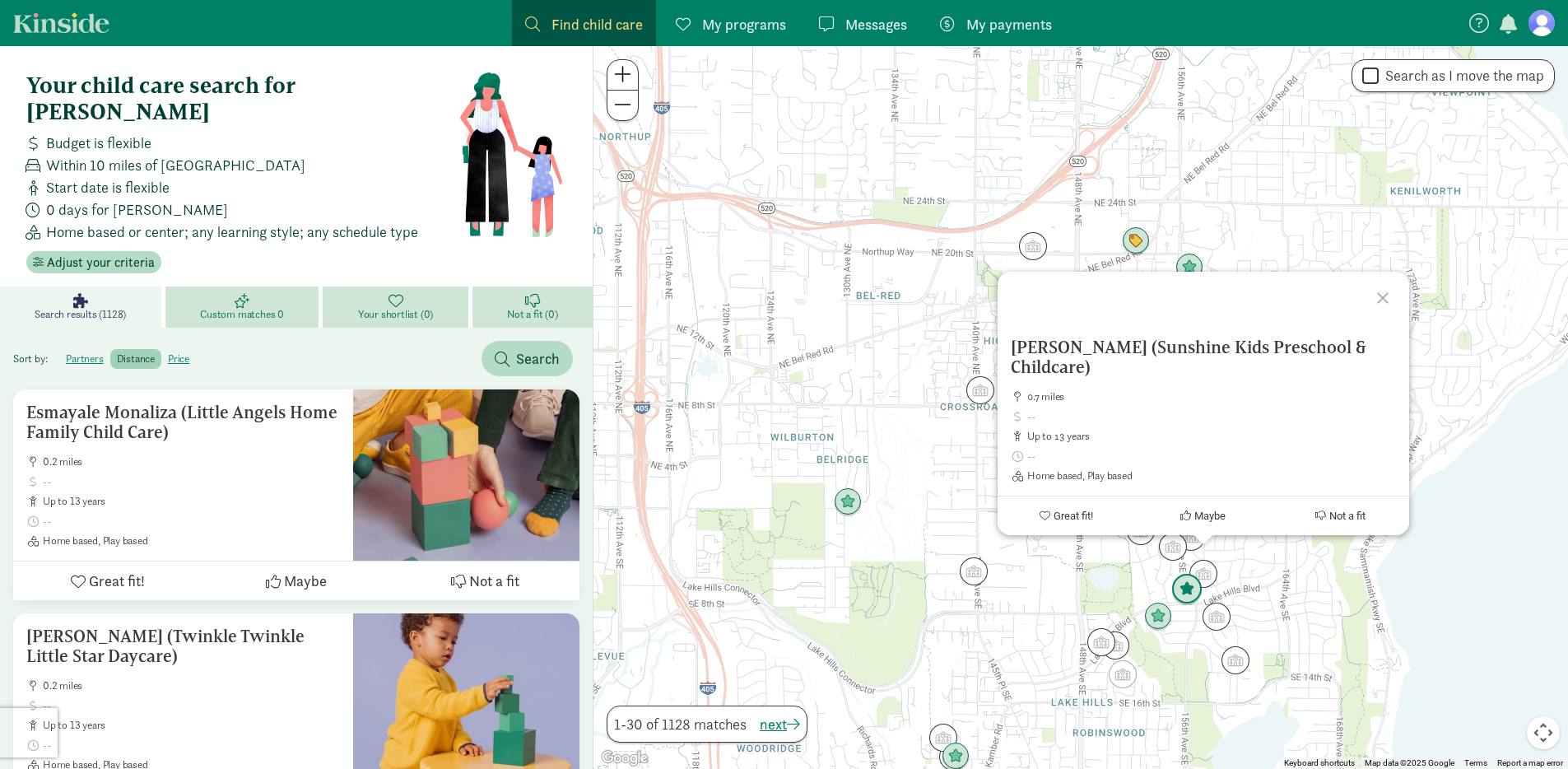
click at [1183, 591] on img "Click to see details" at bounding box center [1187, 589] width 32 height 32
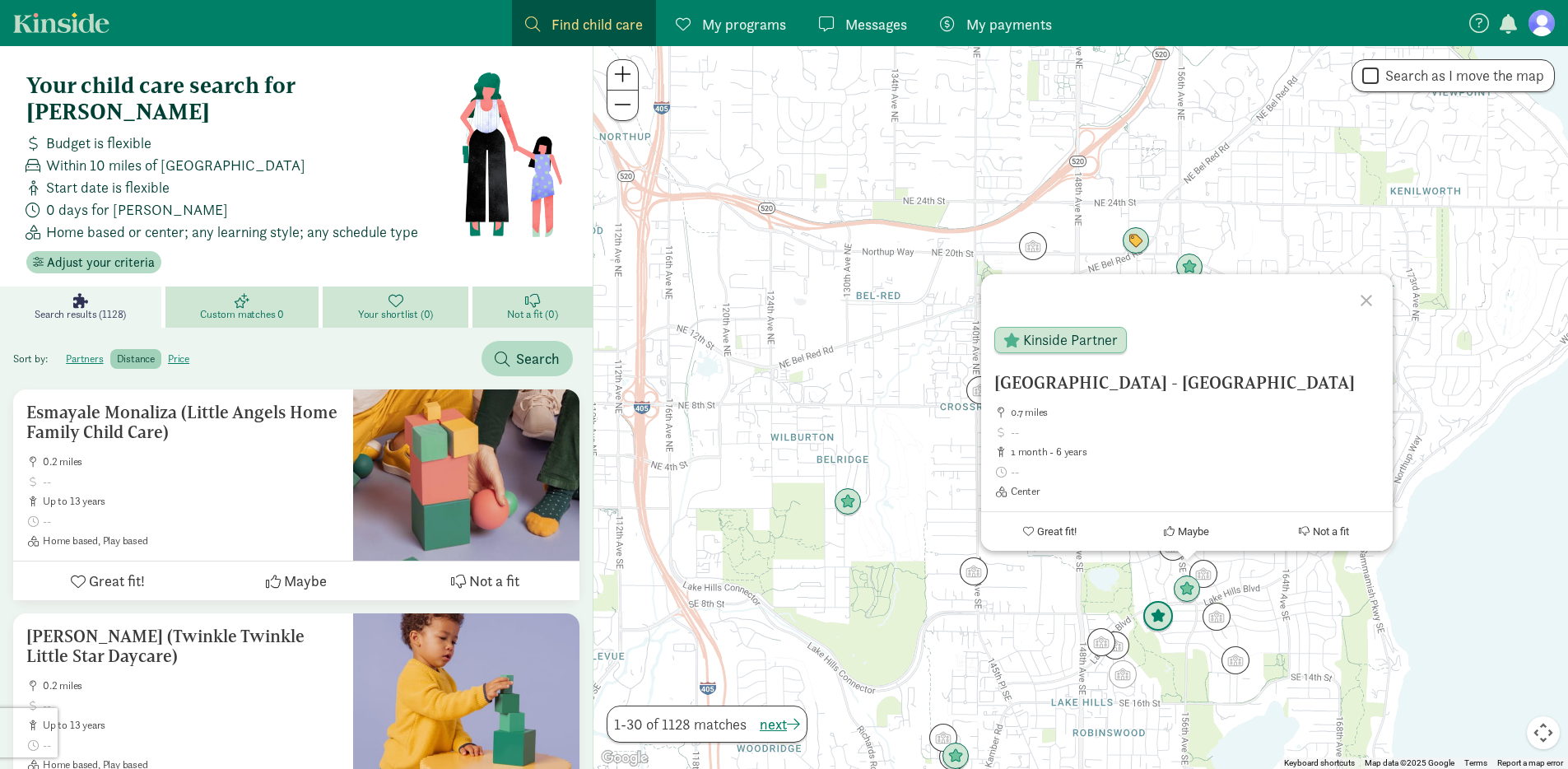
click at [1161, 615] on img "Click to see details" at bounding box center [1158, 616] width 32 height 32
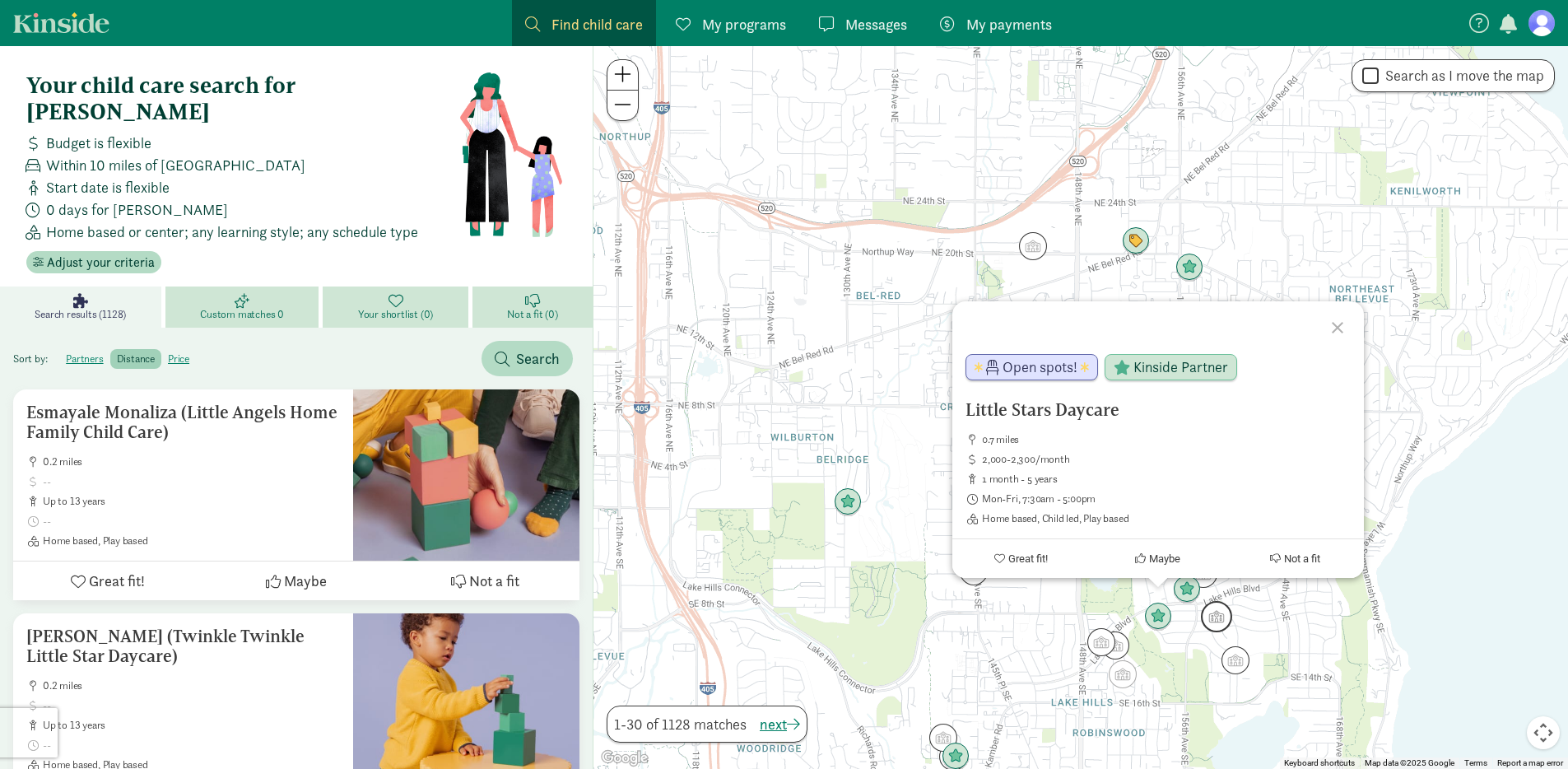
click at [1221, 623] on img "Click to see details" at bounding box center [1217, 616] width 32 height 32
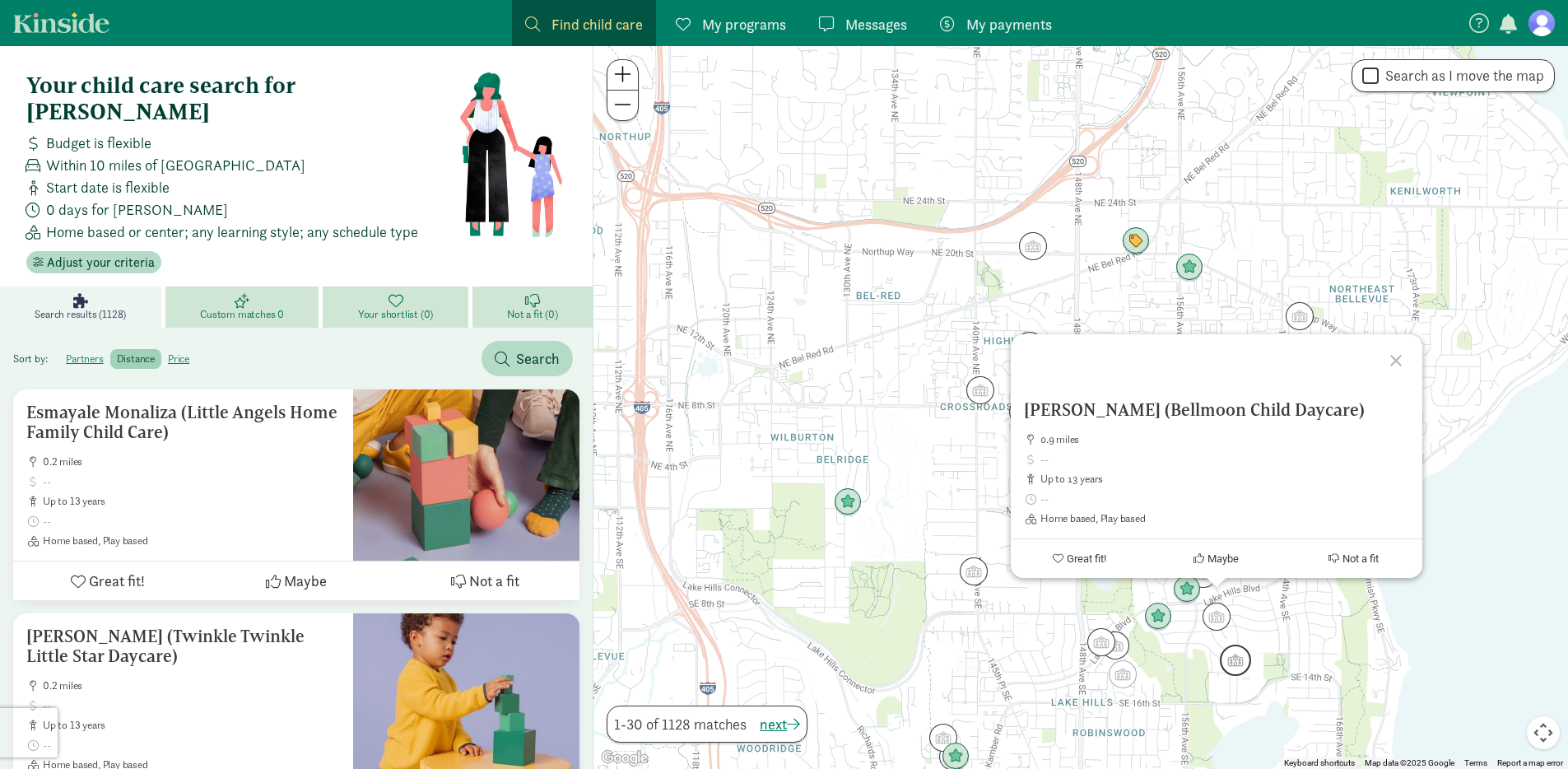
click at [1245, 651] on img "Click to see details" at bounding box center [1236, 660] width 32 height 32
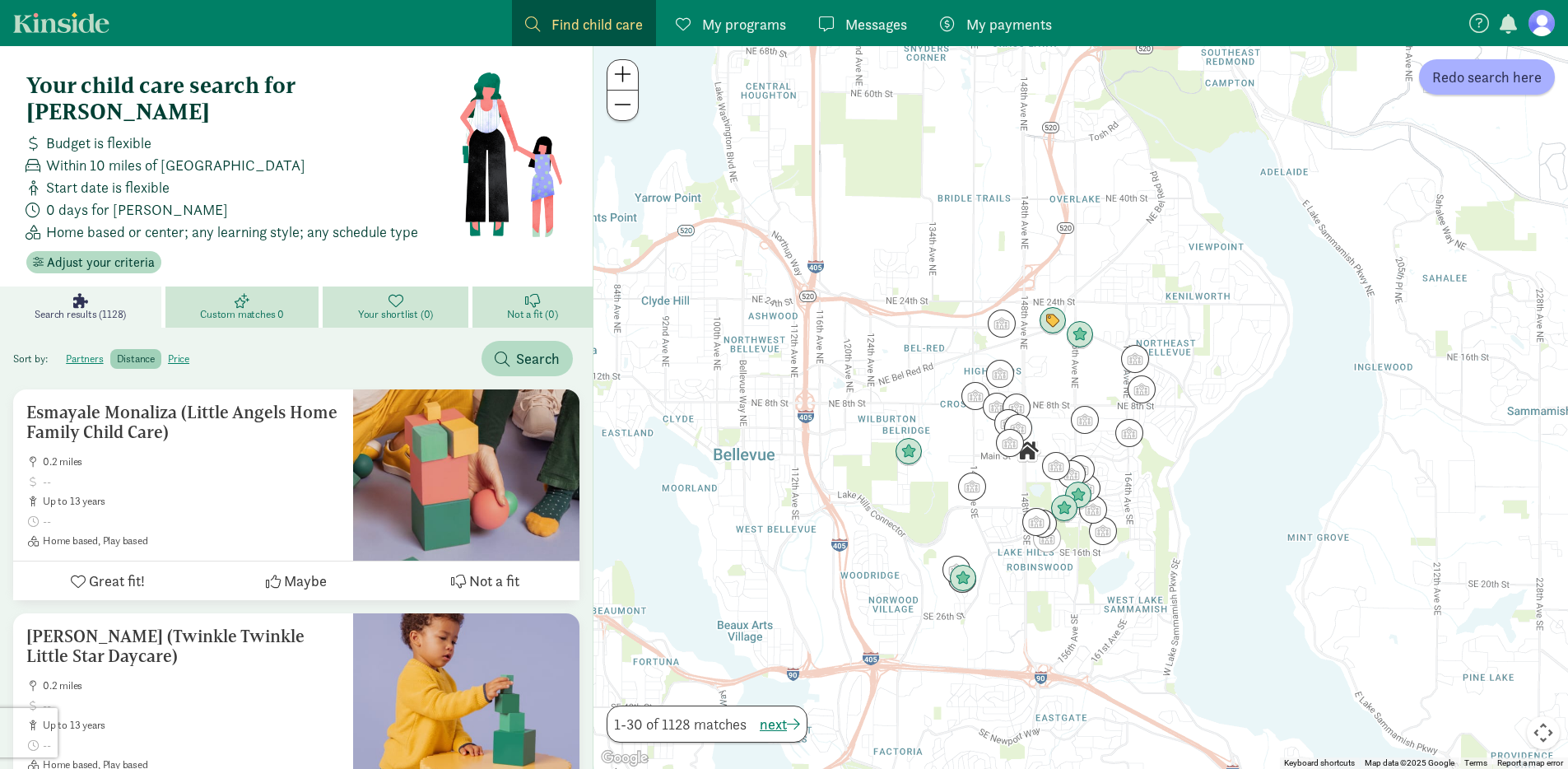
drag, startPoint x: 1221, startPoint y: 669, endPoint x: 1212, endPoint y: 557, distance: 112.4
click at [1212, 557] on div at bounding box center [1080, 407] width 974 height 723
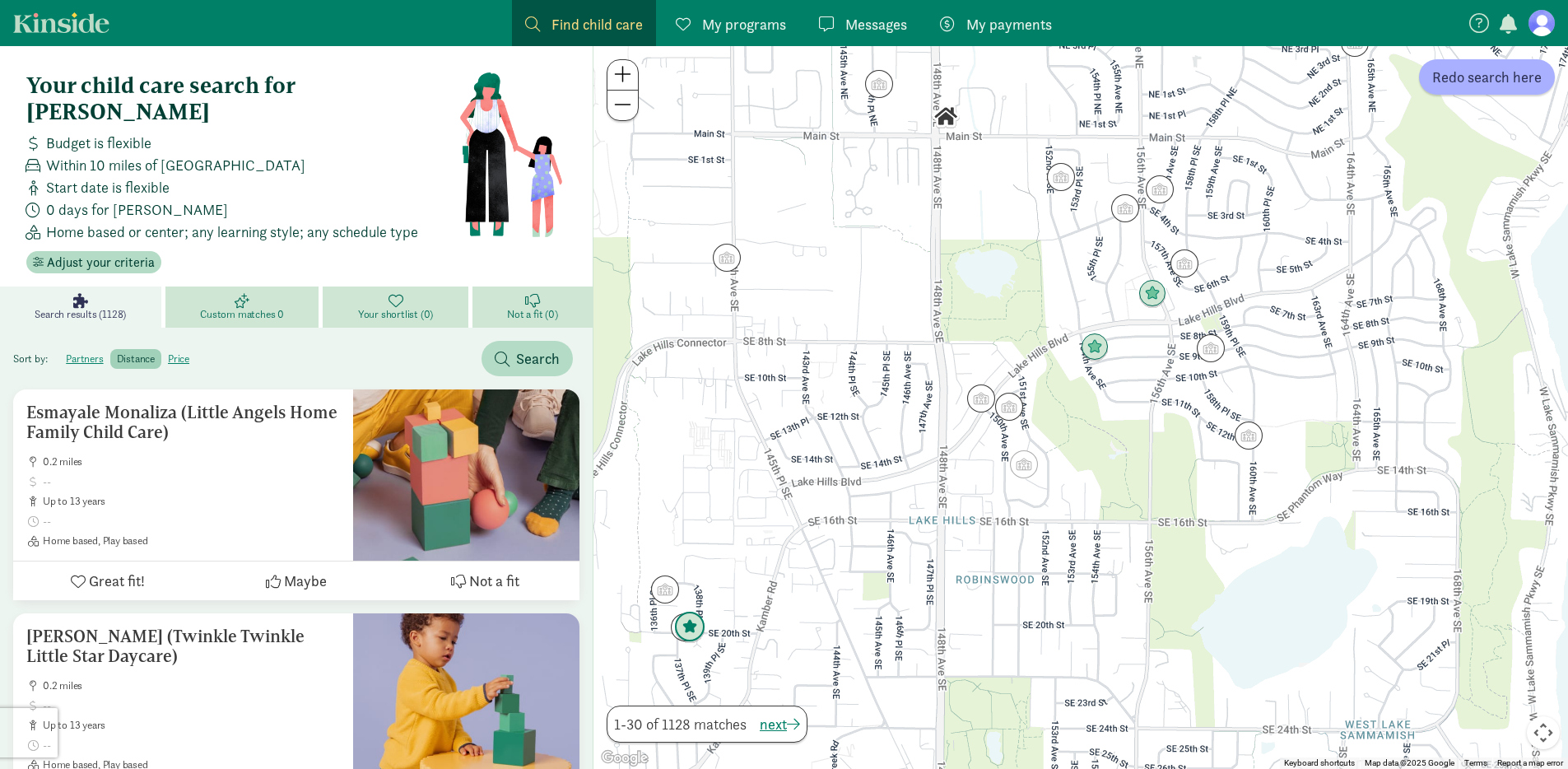
click at [692, 636] on img "Click to see details" at bounding box center [689, 627] width 32 height 32
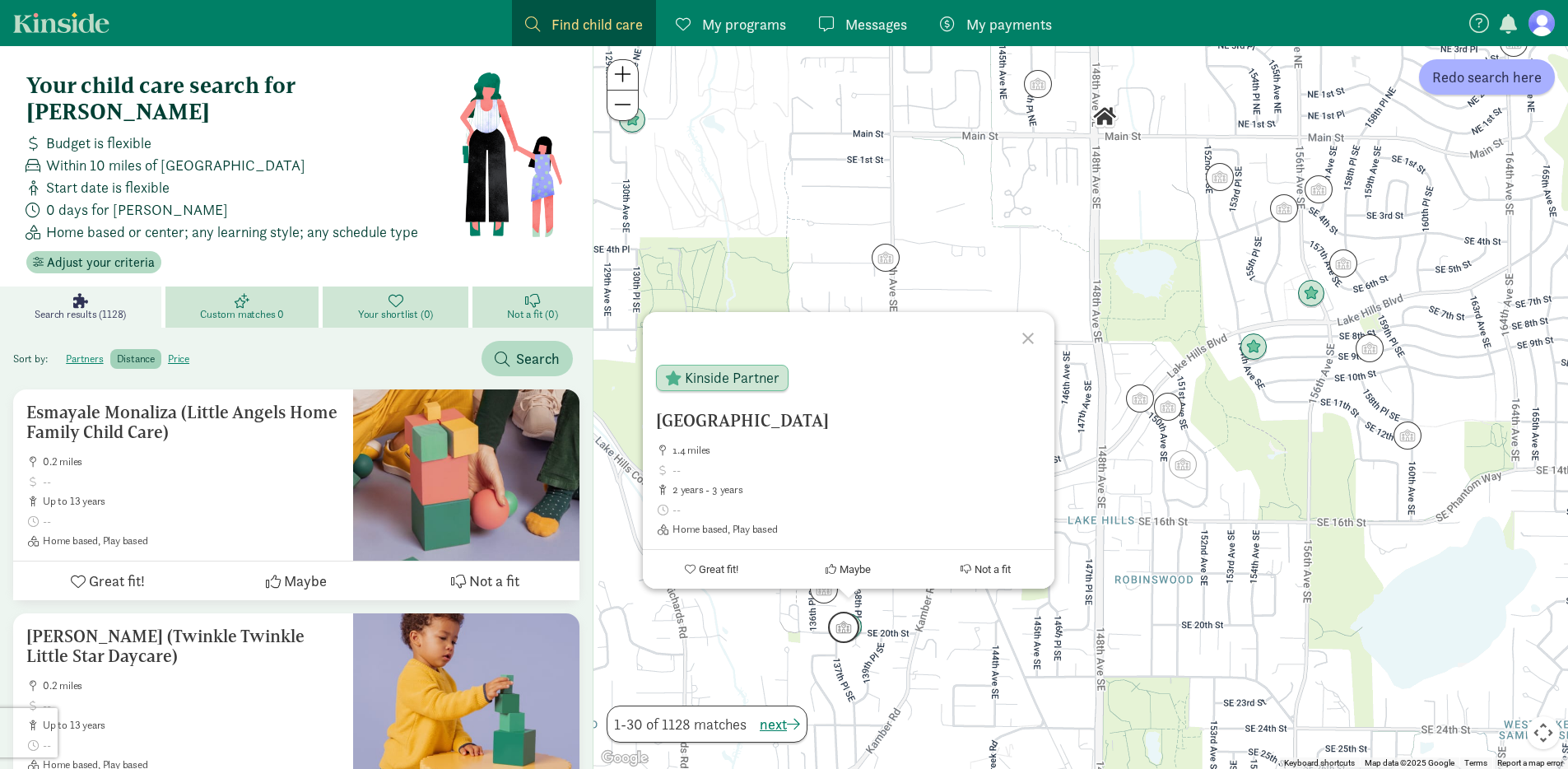
click at [833, 628] on img "Click to see details" at bounding box center [843, 627] width 32 height 32
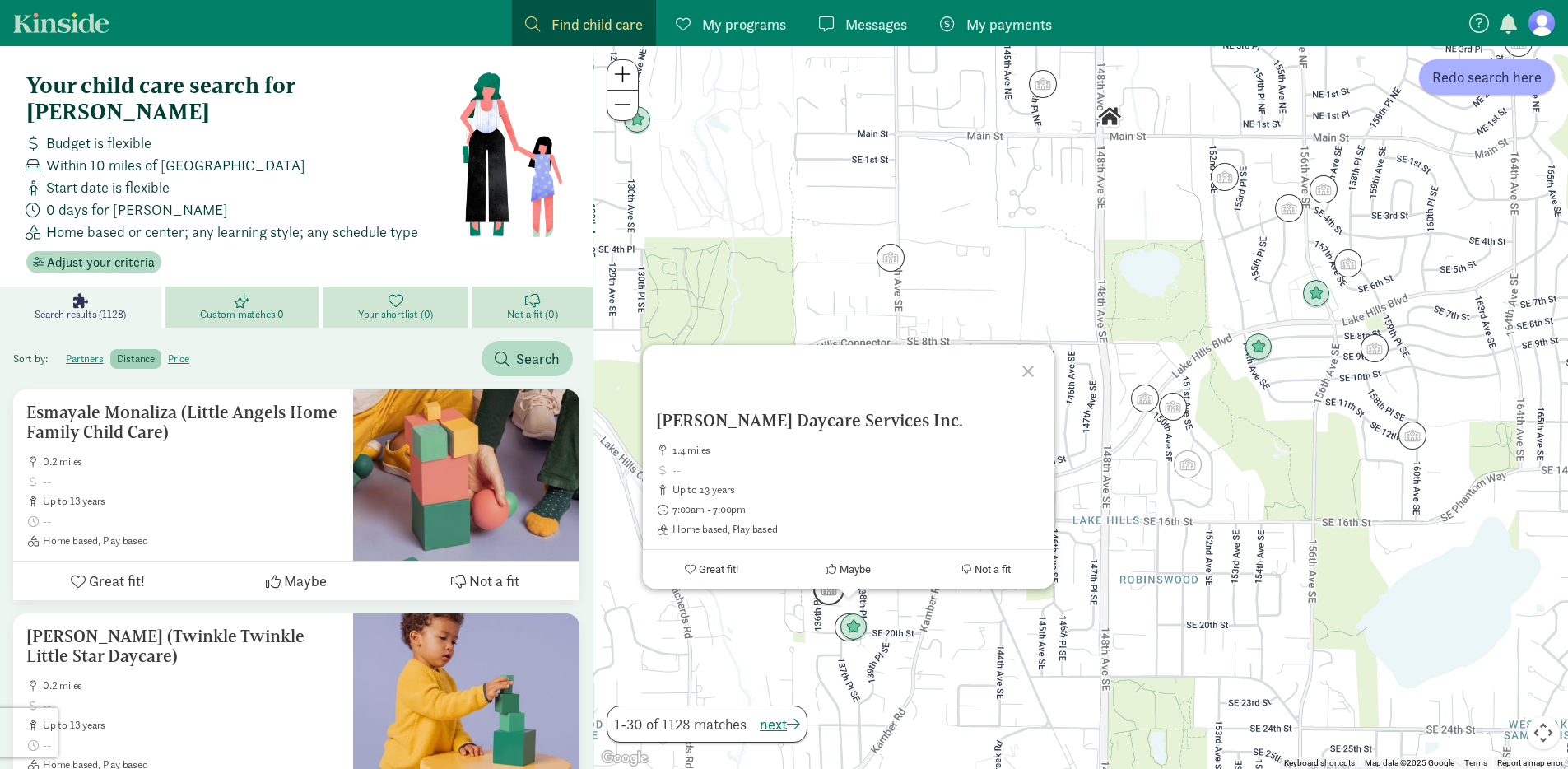
click at [826, 602] on img "Click to see details" at bounding box center [829, 589] width 32 height 32
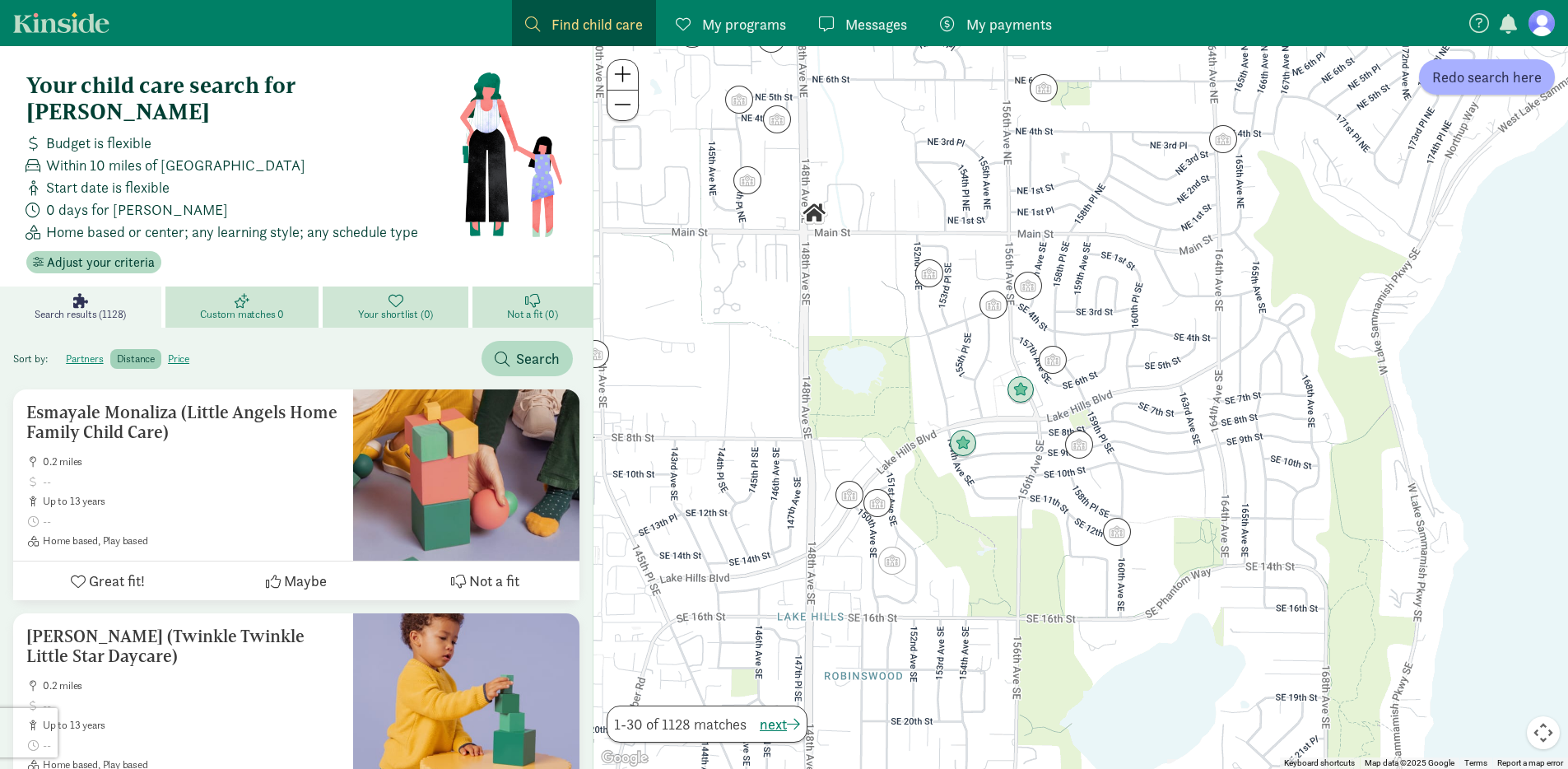
drag, startPoint x: 1293, startPoint y: 486, endPoint x: 950, endPoint y: 582, distance: 356.2
click at [954, 583] on div "To navigate, press the arrow keys." at bounding box center [1080, 407] width 974 height 723
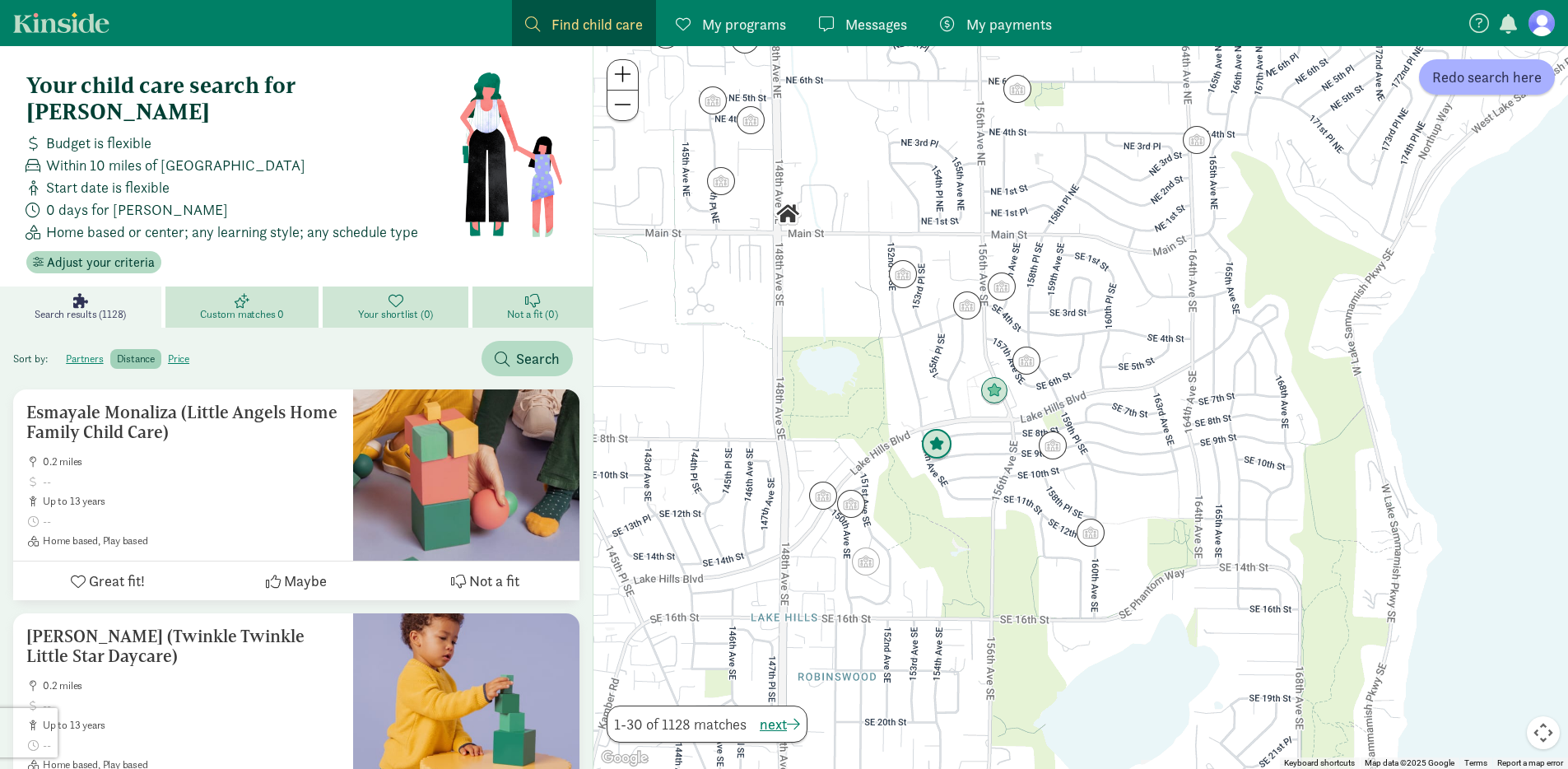
click at [941, 444] on img "Click to see details" at bounding box center [936, 444] width 32 height 32
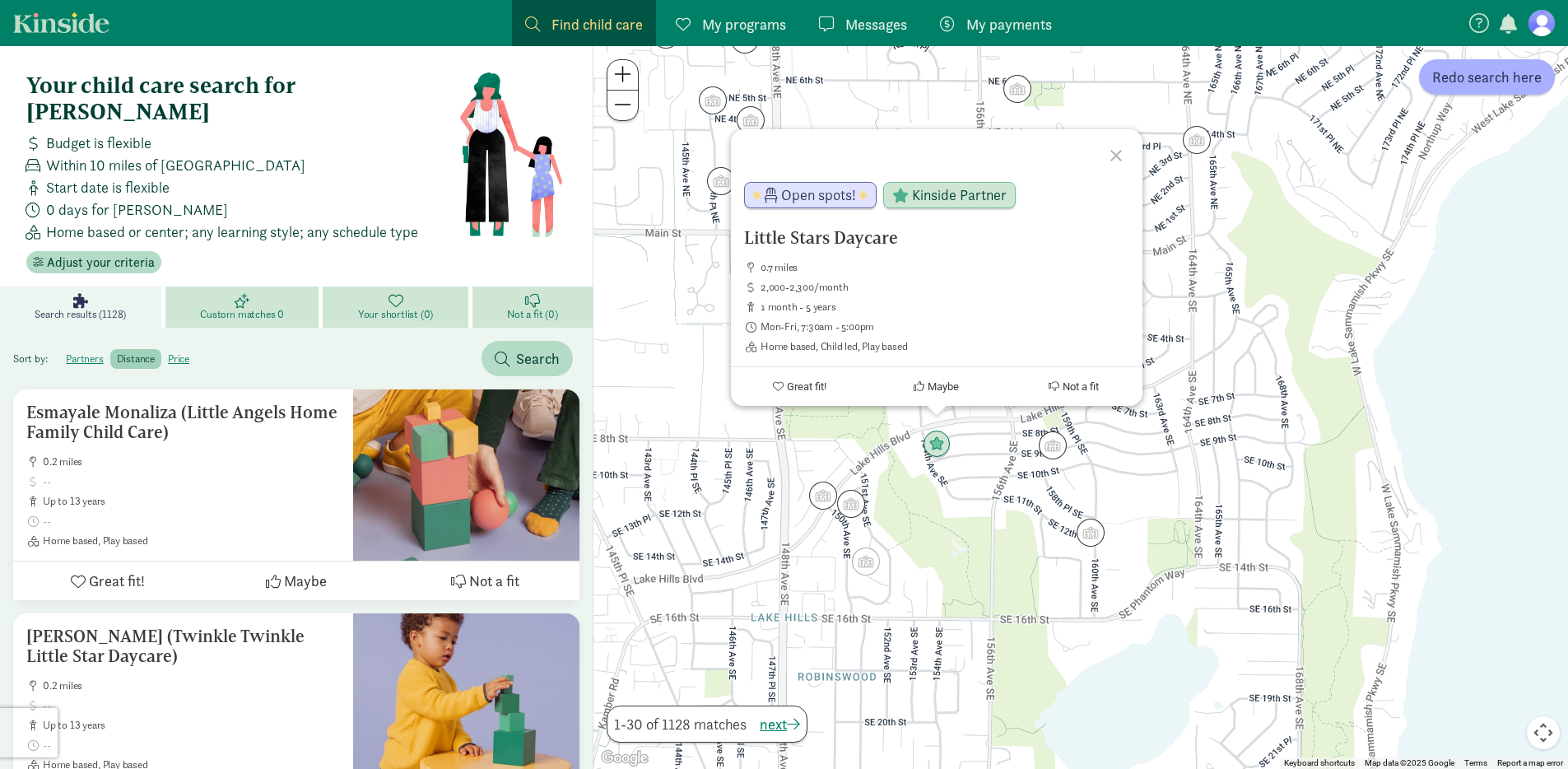
click at [343, 221] on span "Home based or center; any learning style; any schedule type" at bounding box center [232, 232] width 372 height 23
click at [679, 156] on div "Little Stars Daycare 0.7 miles 2,000-2,300/month 1 month - 5 years Mon-Fri, 7:3…" at bounding box center [1080, 407] width 974 height 723
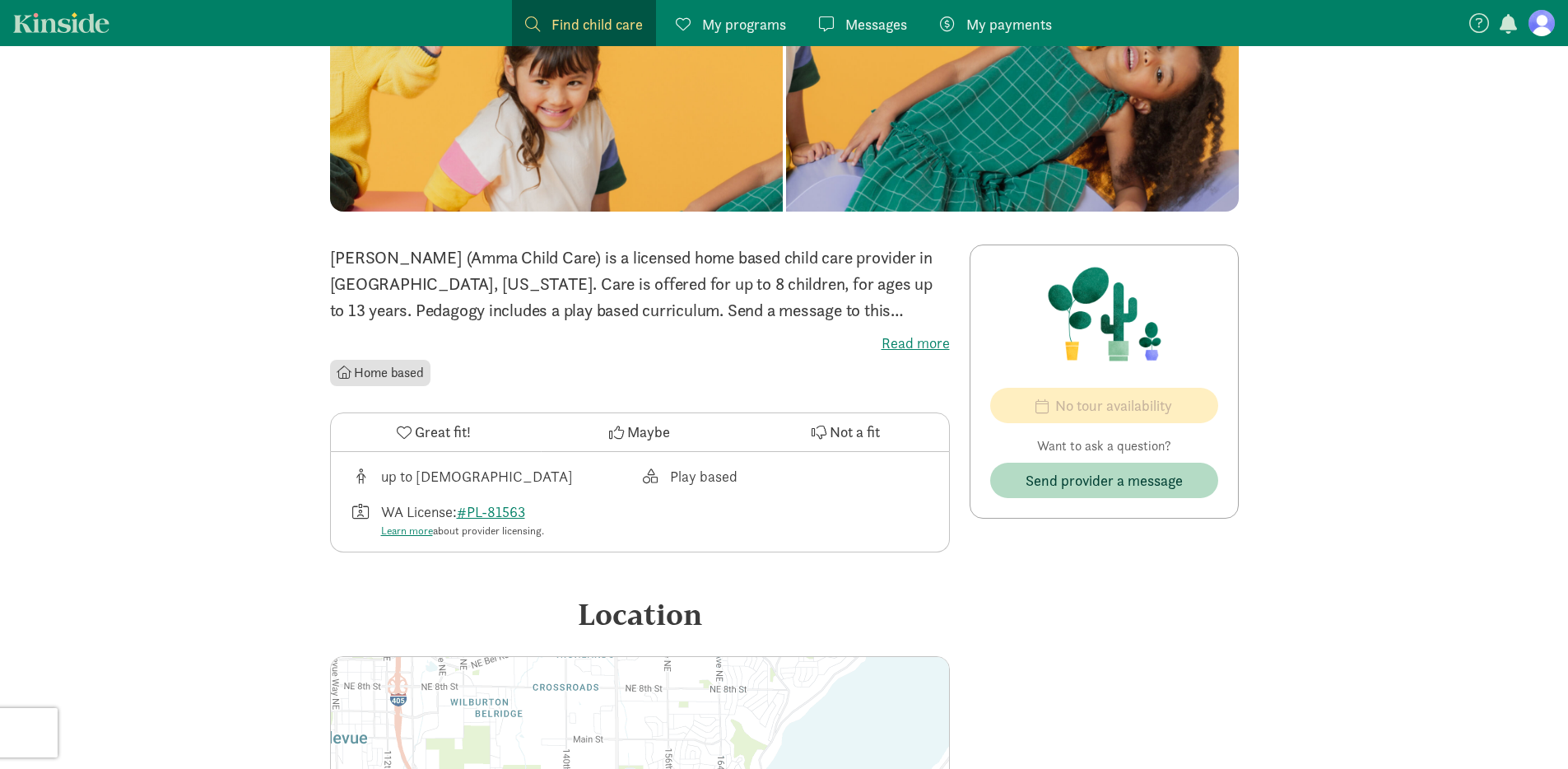
scroll to position [19, 0]
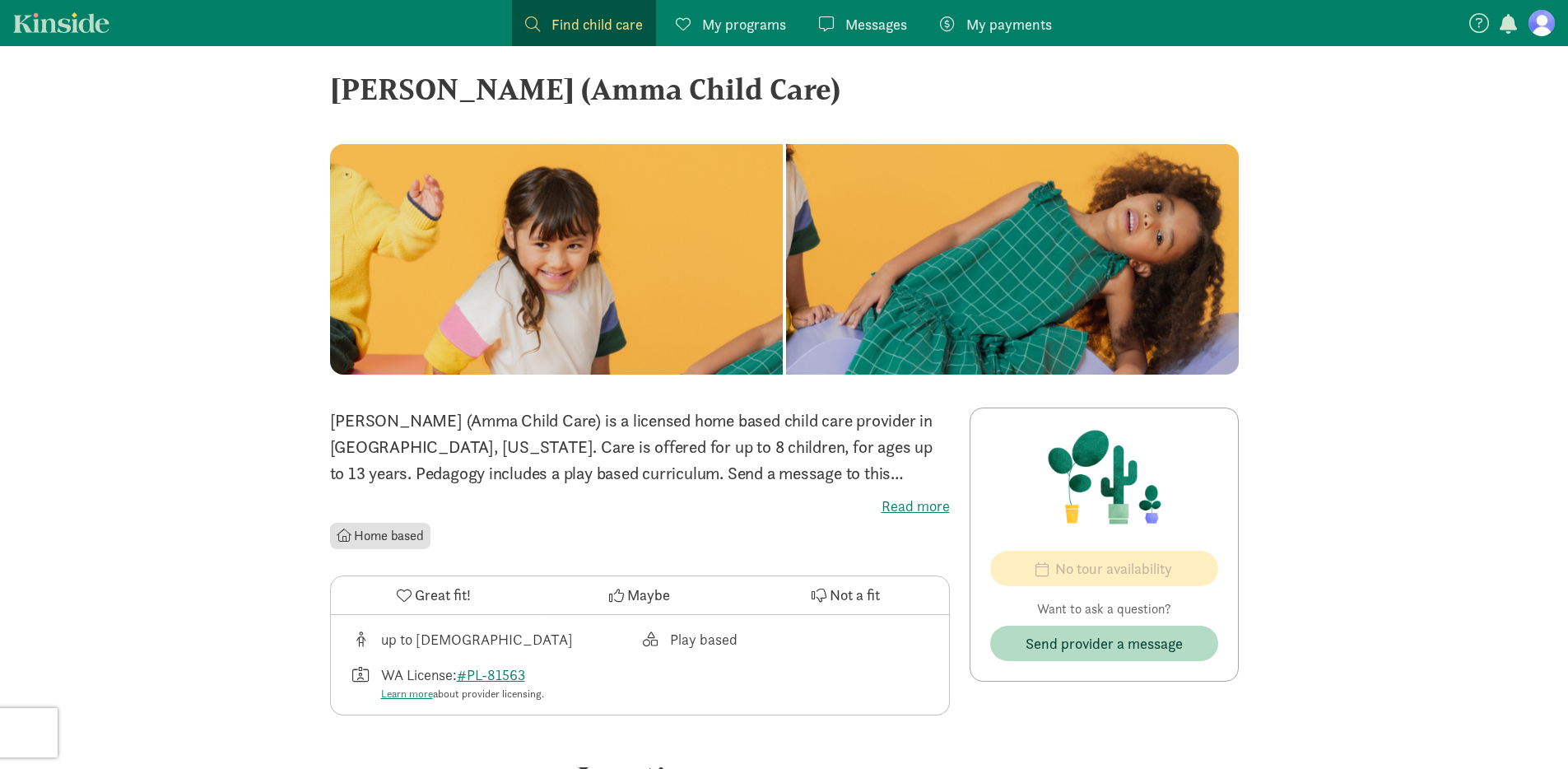
drag, startPoint x: 717, startPoint y: 91, endPoint x: 929, endPoint y: 98, distance: 212.1
click at [929, 98] on div "[PERSON_NAME] (Amma Child Care)" at bounding box center [784, 89] width 909 height 44
click at [507, 676] on link "#PL-81563" at bounding box center [491, 674] width 69 height 19
click at [1544, 20] on figure at bounding box center [1542, 23] width 26 height 26
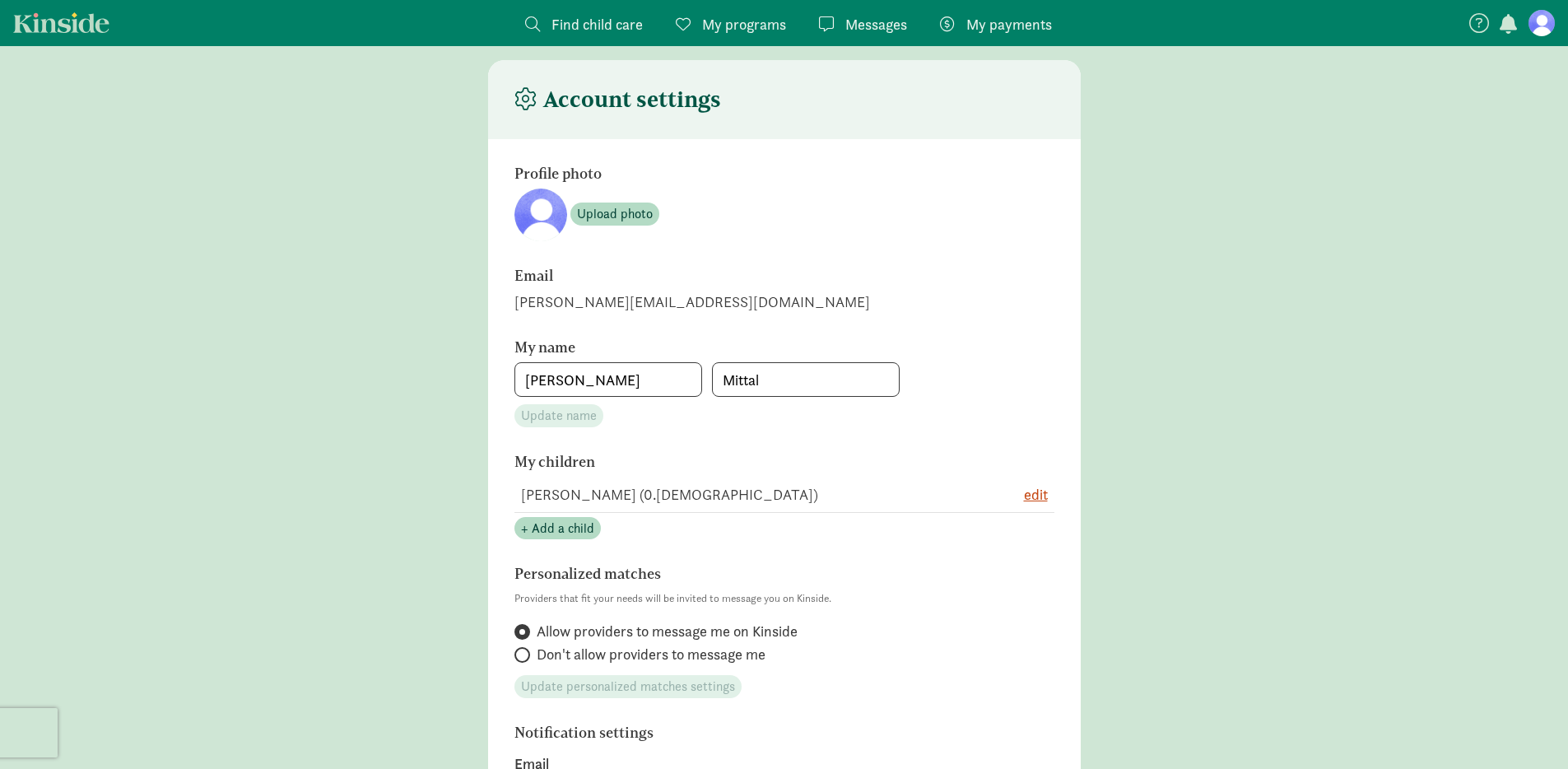
scroll to position [52, 0]
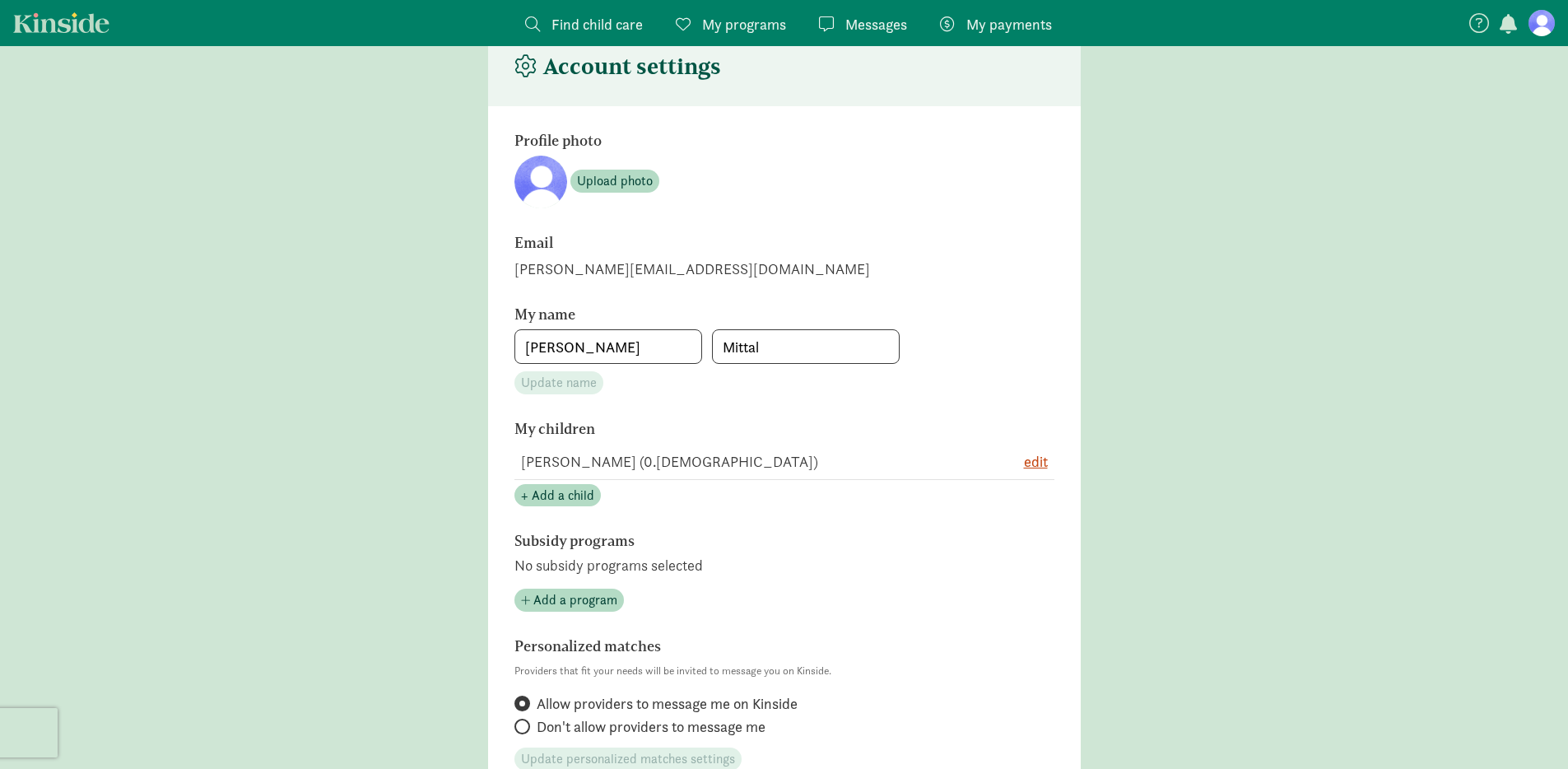
click at [90, 22] on link "Kinside" at bounding box center [62, 23] width 96 height 21
